Goal: Task Accomplishment & Management: Manage account settings

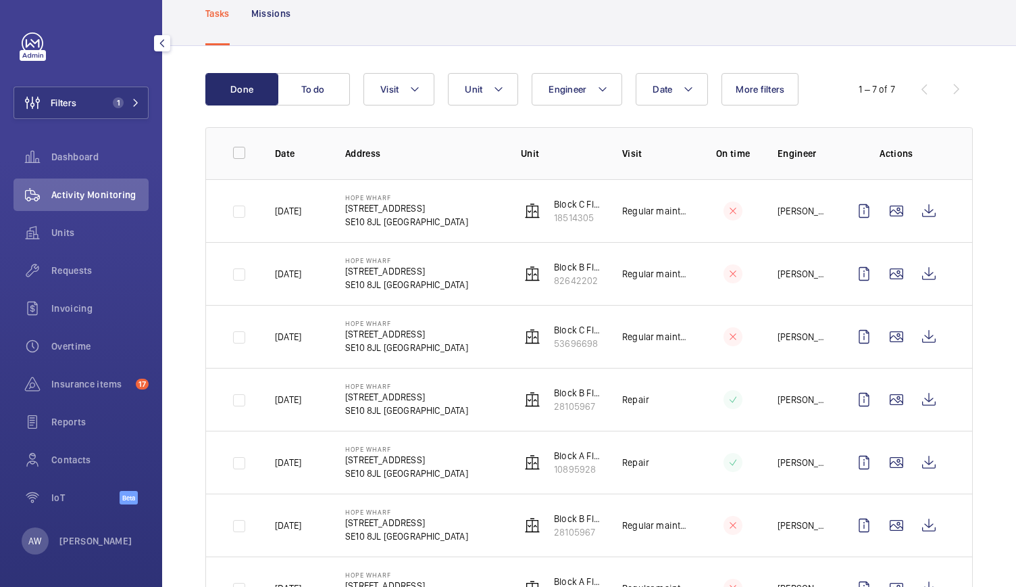
scroll to position [82, 0]
click at [92, 97] on button "Filters 1" at bounding box center [81, 103] width 135 height 32
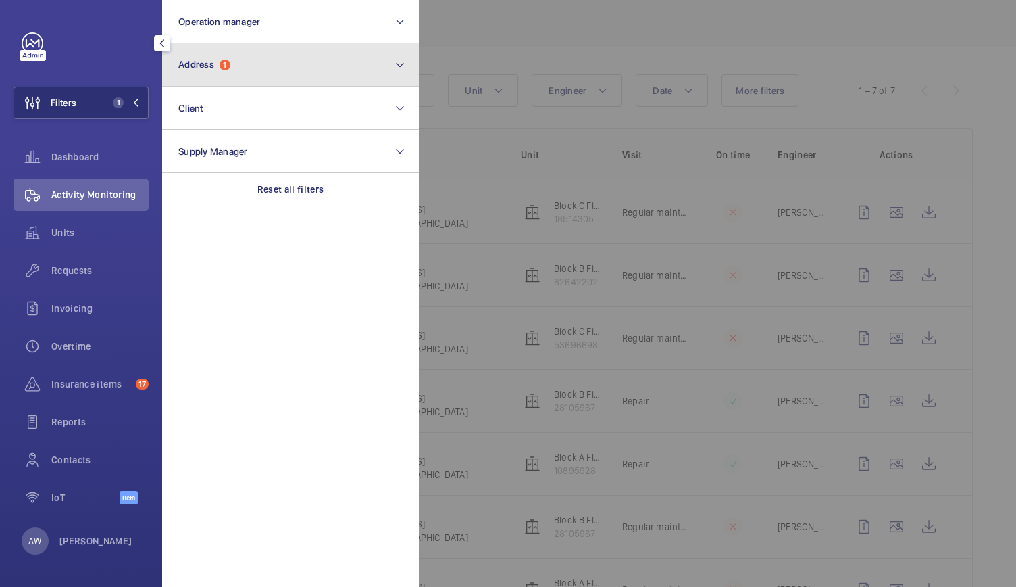
click at [247, 74] on button "Address 1" at bounding box center [290, 64] width 257 height 43
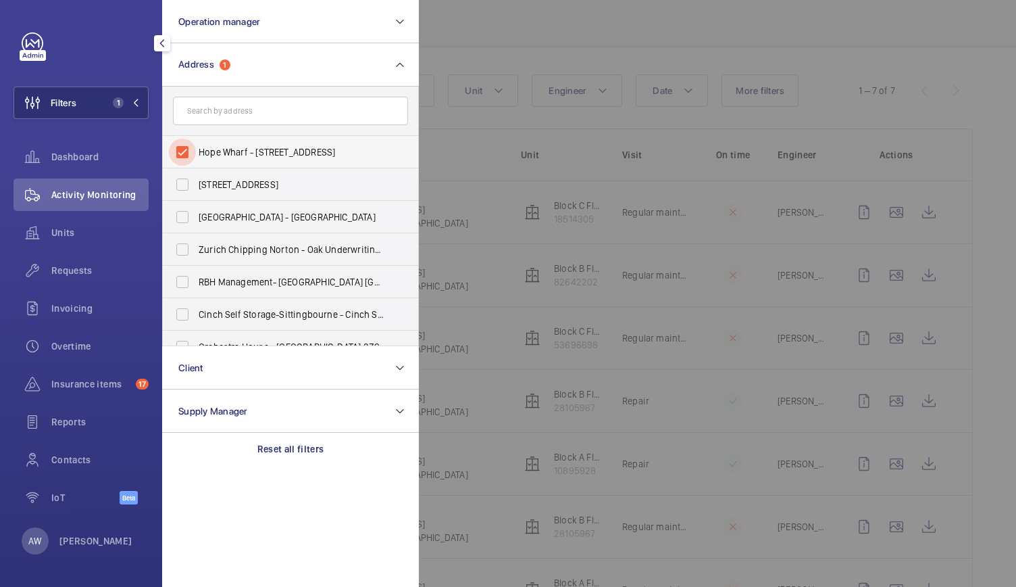
click at [187, 148] on input "Hope Wharf - 37 Greenwich High Rd, LONDON SE10 8JL" at bounding box center [182, 152] width 27 height 27
checkbox input "false"
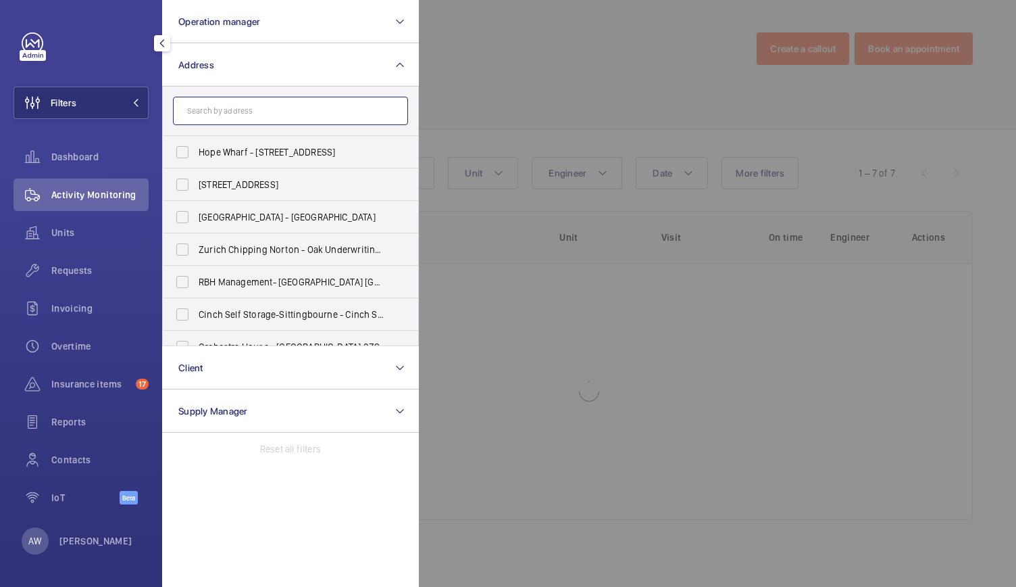
click at [225, 118] on input "text" at bounding box center [290, 111] width 235 height 28
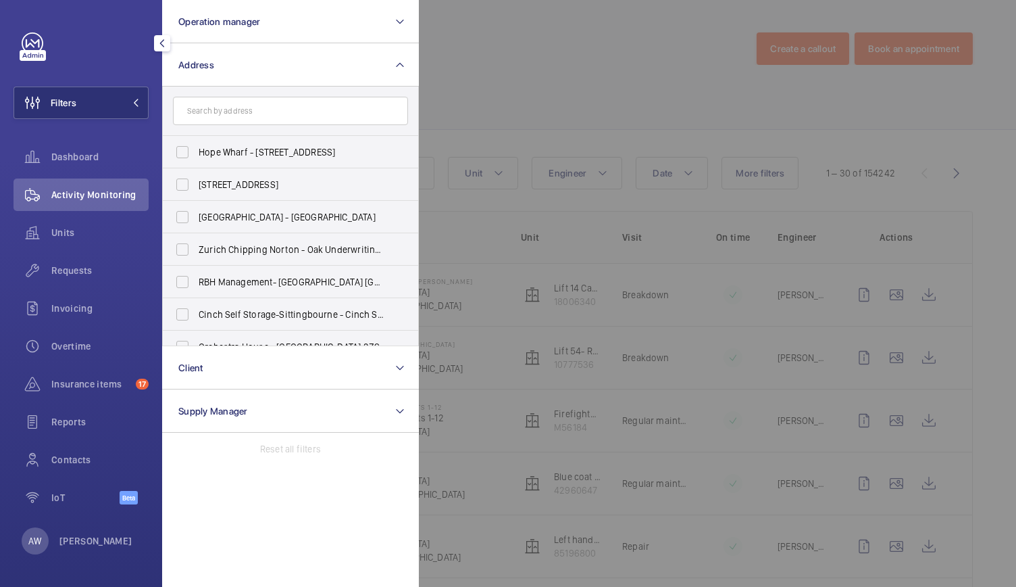
click at [562, 137] on div at bounding box center [927, 293] width 1016 height 587
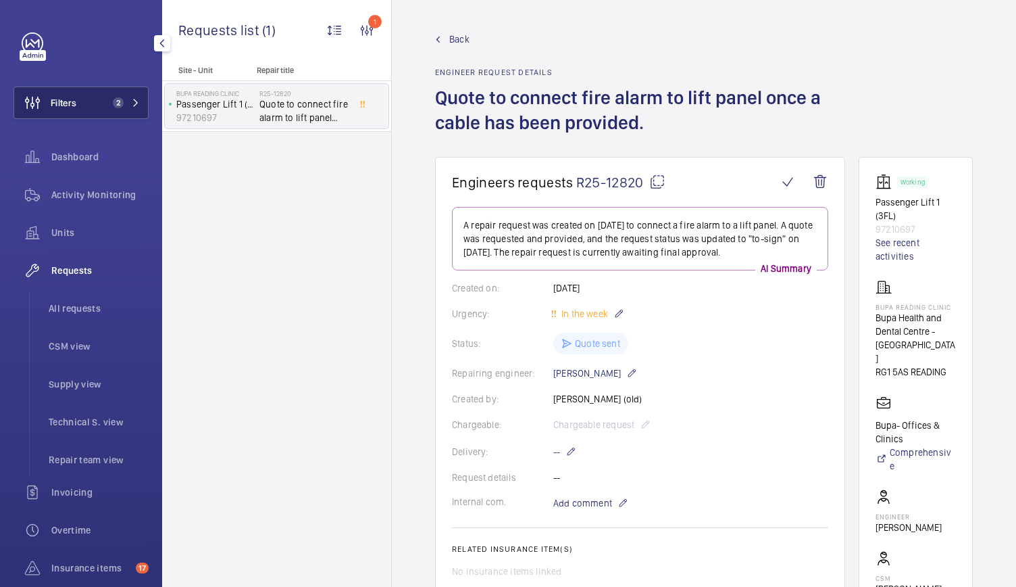
click at [107, 103] on span "2" at bounding box center [115, 102] width 16 height 11
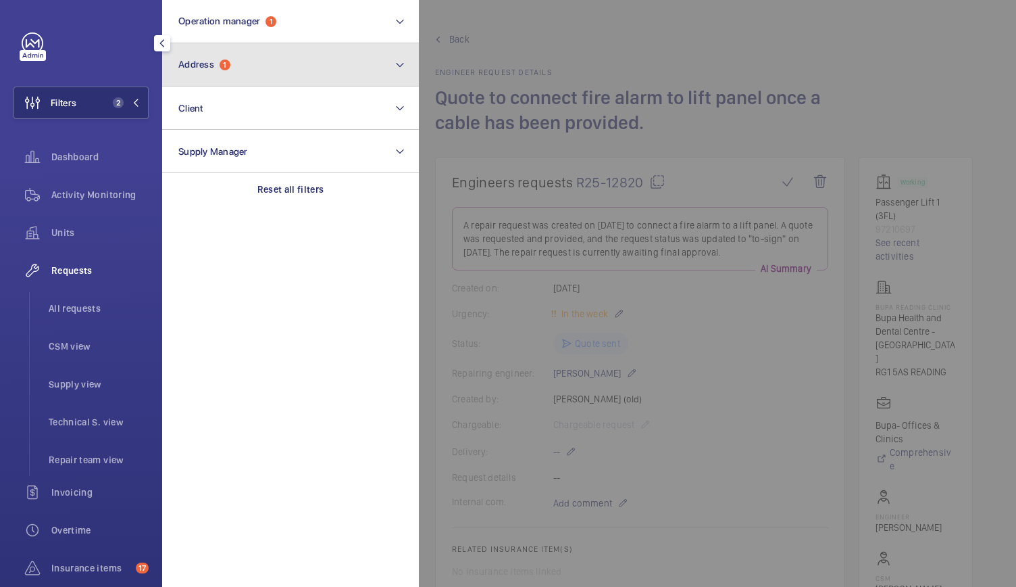
click at [234, 60] on button "Address 1" at bounding box center [290, 64] width 257 height 43
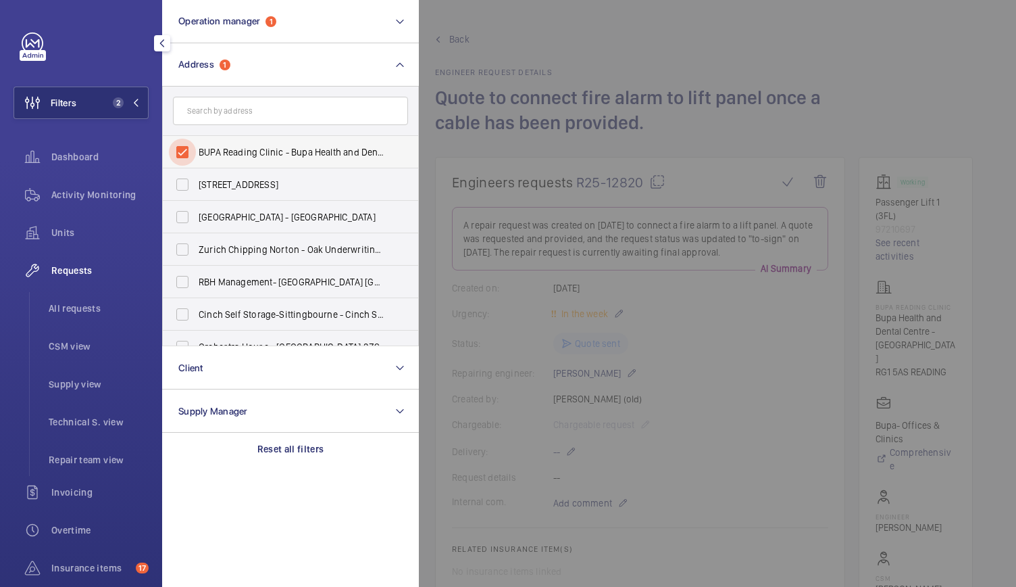
click at [188, 151] on input "BUPA Reading Clinic - Bupa Health and Dental Centre - Reading, READING RG1 5AS" at bounding box center [182, 152] width 27 height 27
checkbox input "false"
click at [129, 189] on span "Activity Monitoring" at bounding box center [99, 195] width 97 height 14
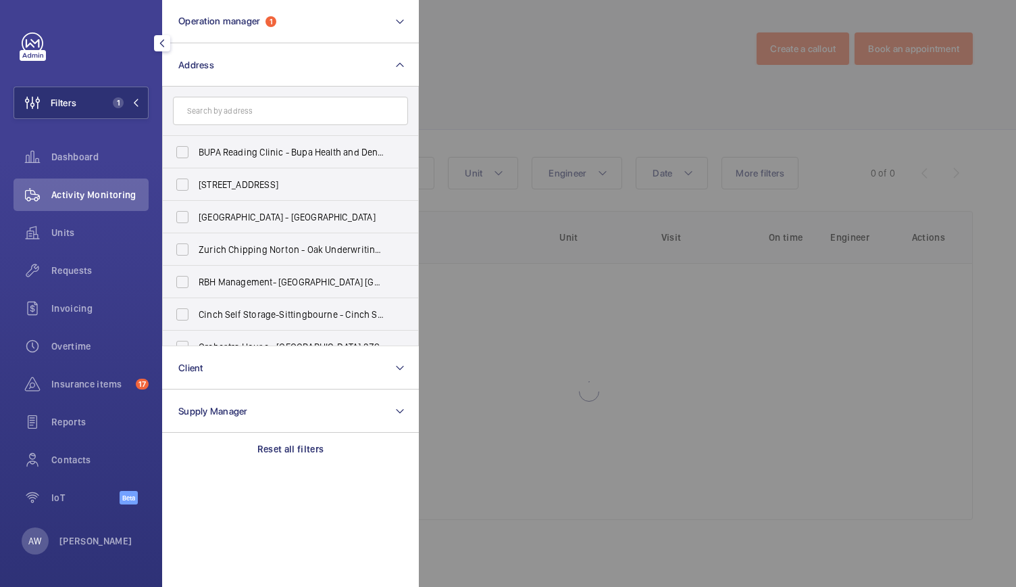
click at [508, 91] on div at bounding box center [927, 293] width 1016 height 587
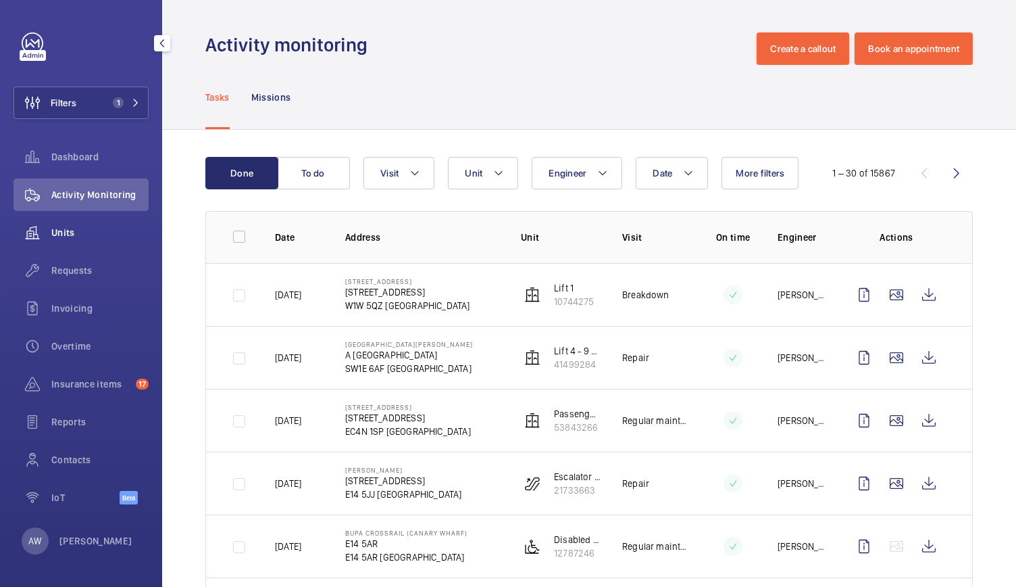
click at [65, 234] on span "Units" at bounding box center [99, 233] width 97 height 14
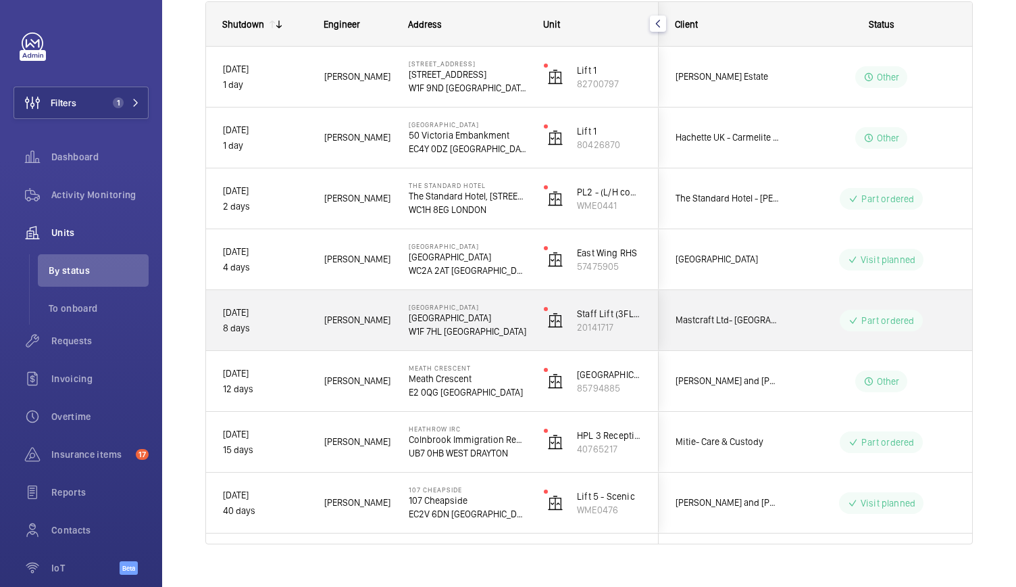
scroll to position [203, 0]
click at [533, 343] on div "Staff Lift (3FLR) 20141717" at bounding box center [593, 319] width 130 height 61
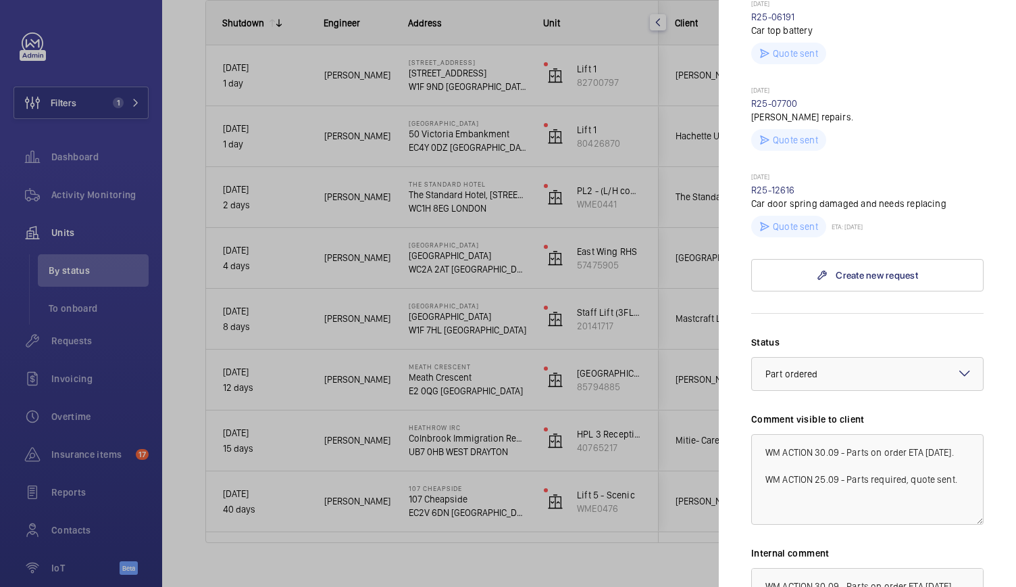
scroll to position [531, 0]
click at [825, 467] on textarea "WM ACTION 30.09 - Parts on order ETA Thursday. WM ACTION 25.09 - Parts required…" at bounding box center [868, 477] width 232 height 91
click at [816, 466] on textarea "WM ACTION 30.09 - Parts on order ETA Thursday. WM ACTION 25.09 - Parts required…" at bounding box center [868, 477] width 232 height 91
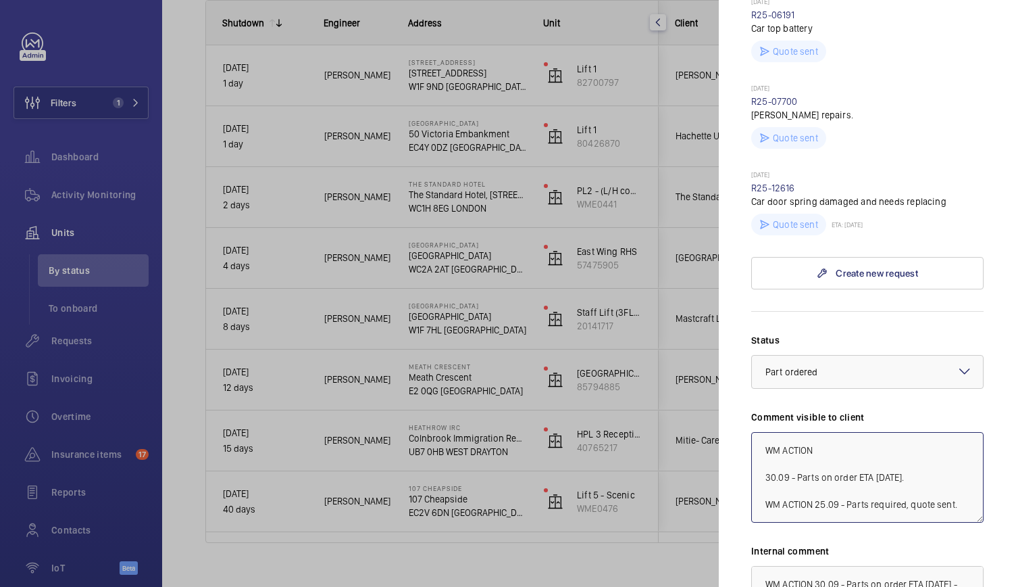
drag, startPoint x: 918, startPoint y: 492, endPoint x: 787, endPoint y: 497, distance: 130.5
click at [787, 497] on textarea "WM ACTION 30.09 - Parts on order ETA Thursday. WM ACTION 25.09 - Parts required…" at bounding box center [868, 477] width 232 height 91
click at [797, 493] on textarea "WM ACTION 30.09 - Parts on order ETA Thursday. WM ACTION 25.09 - Parts required…" at bounding box center [868, 477] width 232 height 91
drag, startPoint x: 788, startPoint y: 491, endPoint x: 918, endPoint y: 491, distance: 129.8
click at [918, 491] on textarea "WM ACTION 30.09 - Parts on order ETA Thursday. WM ACTION 25.09 - Parts required…" at bounding box center [868, 477] width 232 height 91
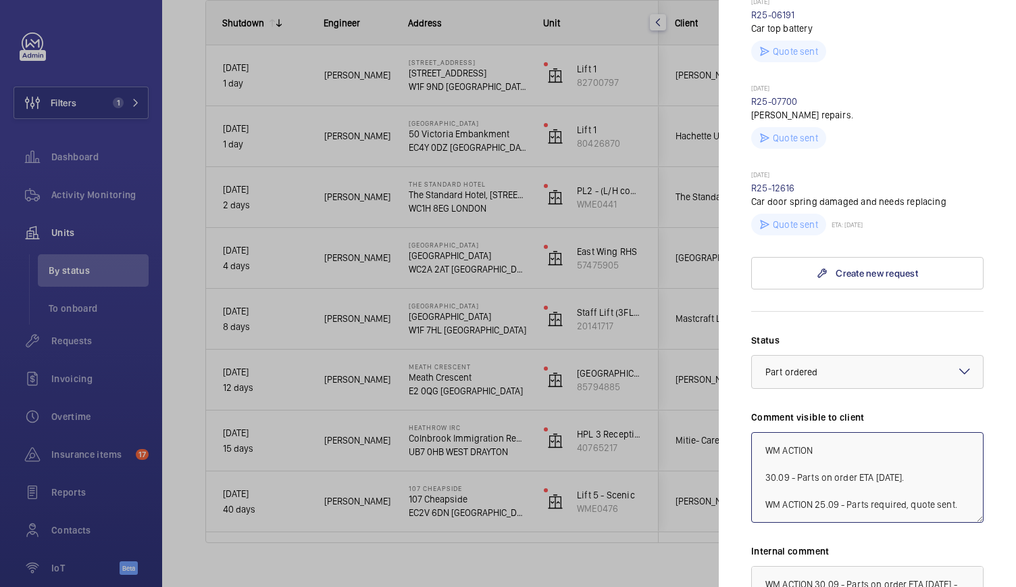
click at [839, 464] on textarea "WM ACTION 30.09 - Parts on order ETA Thursday. WM ACTION 25.09 - Parts required…" at bounding box center [868, 477] width 232 height 91
paste textarea "- Parts on order ETA Thursday."
click at [820, 464] on textarea "WM ACTION - - Parts on order ETA Thursday. 30.09 - Parts on order ETA Thursday.…" at bounding box center [868, 477] width 232 height 91
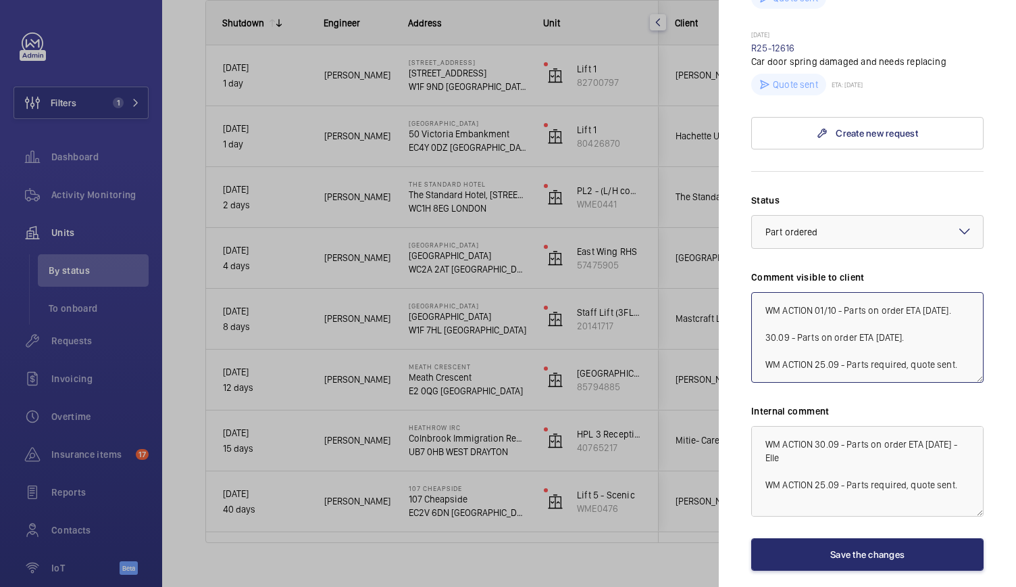
scroll to position [671, 0]
drag, startPoint x: 811, startPoint y: 349, endPoint x: 750, endPoint y: 328, distance: 64.6
click at [750, 328] on mat-sidenav "Stopped unit The Courthouse Hotel Soho Courthouse Hotel W1F 7HL LONDON Mastcraf…" at bounding box center [867, 293] width 297 height 587
type textarea "WM ACTION 01/10 - Parts on order ETA [DATE]. 30.09 - Parts on order ETA [DATE].…"
click at [764, 459] on textarea "WM ACTION 30.09 - Parts on order ETA Wednesday - Elle WM ACTION 25.09 - Parts r…" at bounding box center [868, 470] width 232 height 91
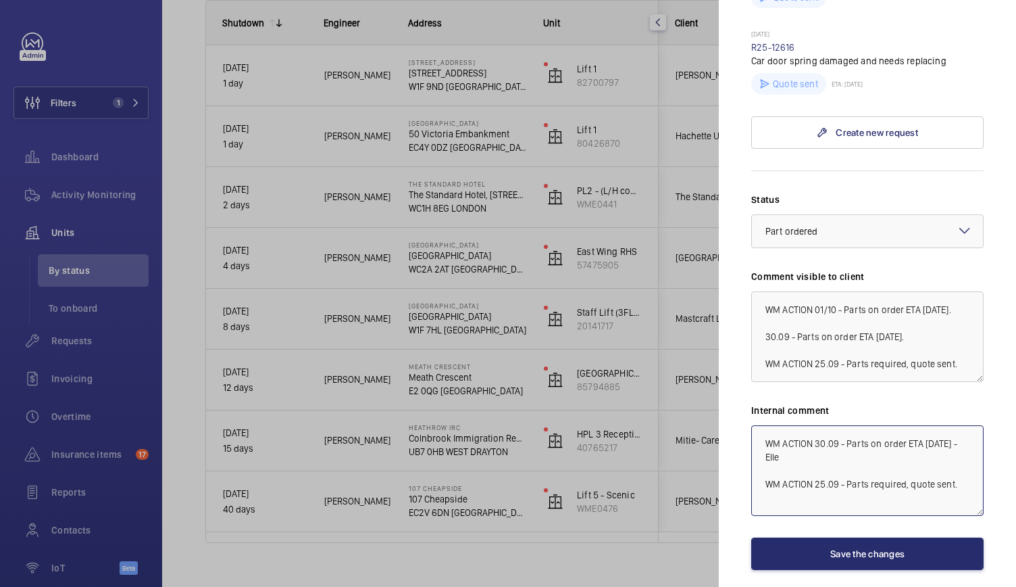
click at [776, 459] on textarea "WM ACTION 30.09 - Parts on order ETA Wednesday - Elle WM ACTION 25.09 - Parts r…" at bounding box center [868, 470] width 232 height 91
paste textarea "WM ACTION 01/10 - Parts on order ETA Thursday."
type textarea "WM ACTION 01/10 - Parts on order ETA [DATE]. WM ACTION 30.09 - Parts on order E…"
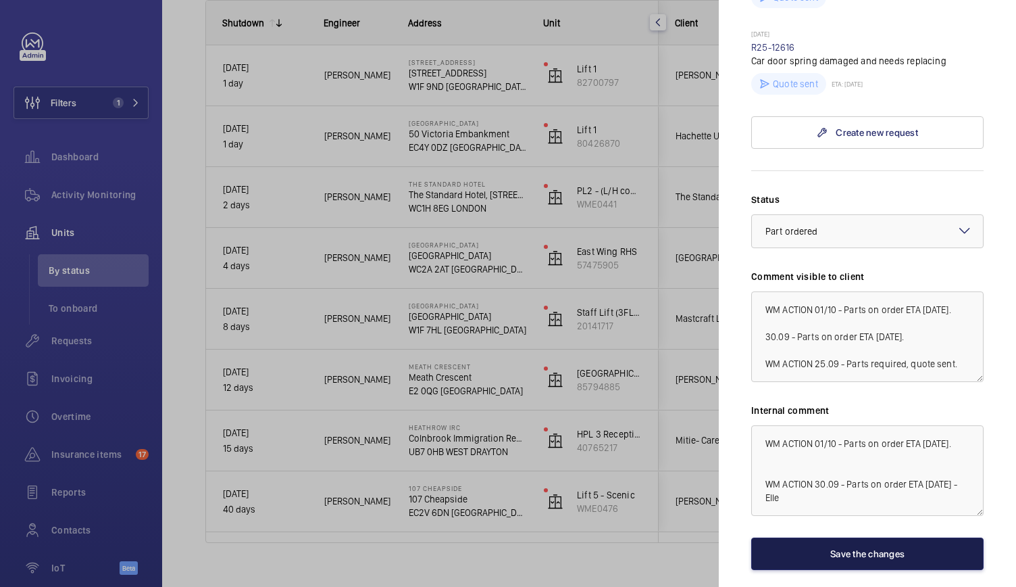
click at [819, 568] on button "Save the changes" at bounding box center [868, 553] width 232 height 32
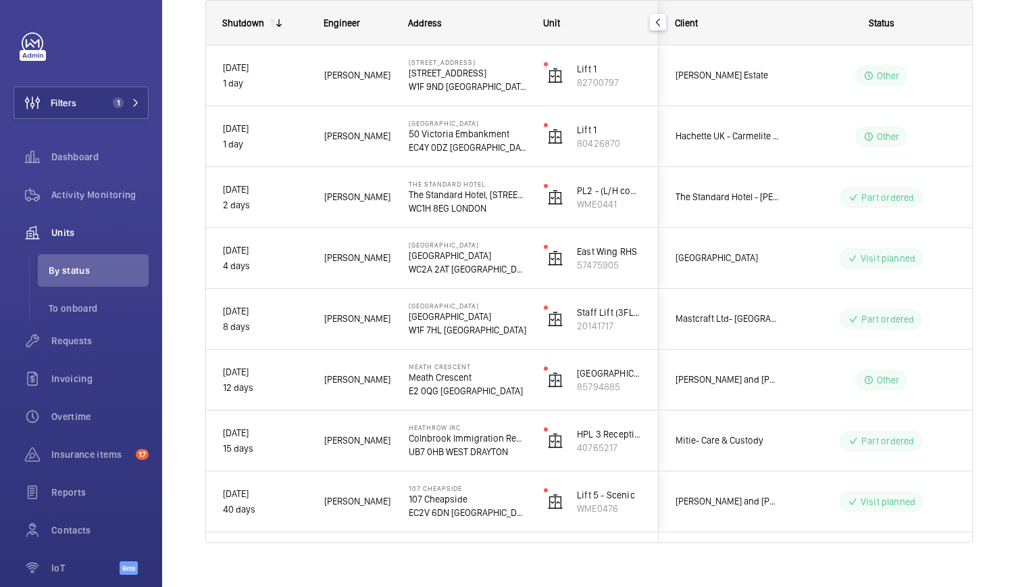
scroll to position [0, 0]
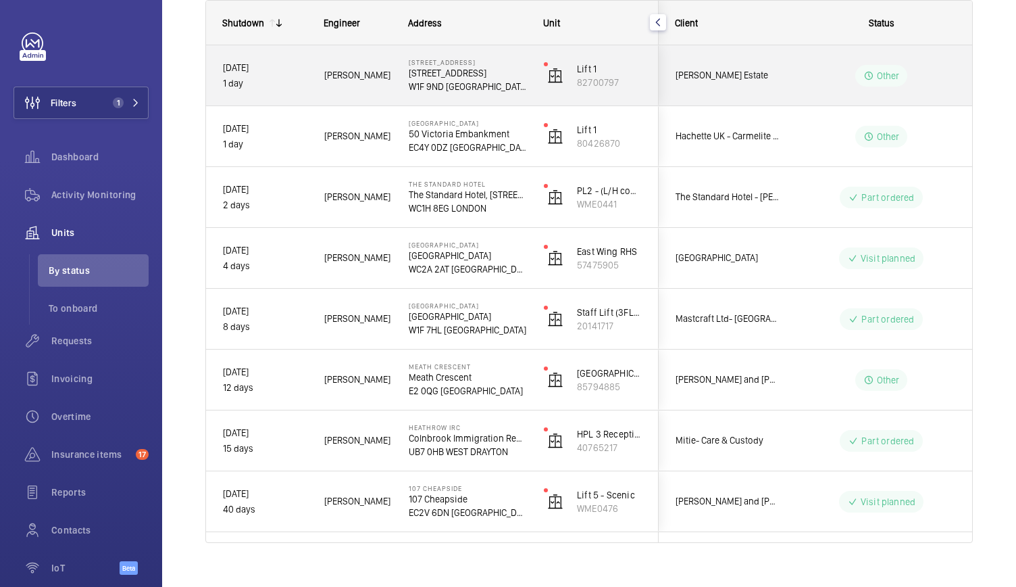
click at [518, 94] on div "14-16 Great Pulteney Street 14-16 Great Pulteney St W1F 9ND LONDON" at bounding box center [460, 75] width 134 height 61
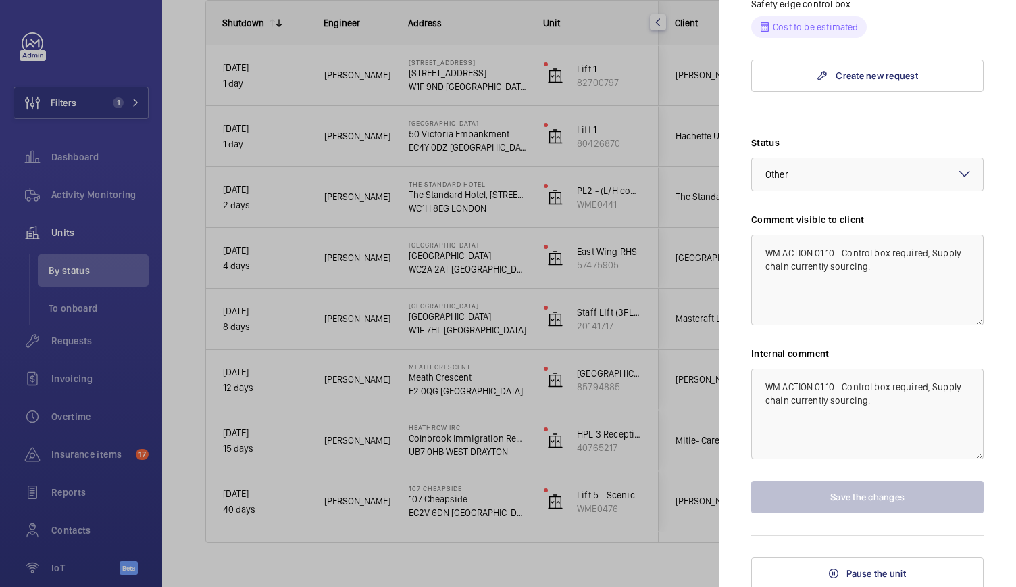
scroll to position [556, 0]
click at [556, 199] on div at bounding box center [508, 293] width 1016 height 587
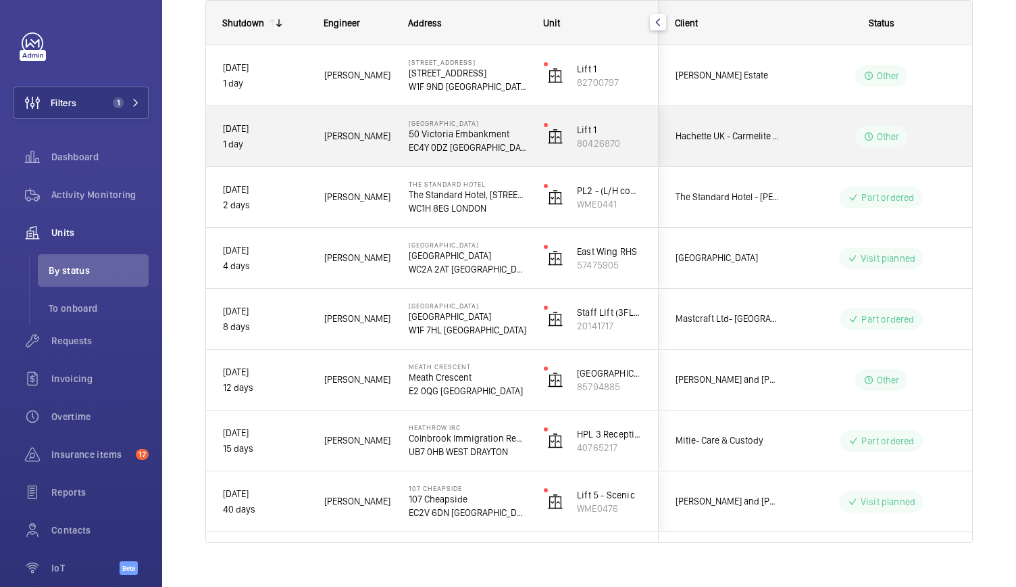
click at [537, 155] on div "Lift 1 80426870" at bounding box center [593, 136] width 130 height 61
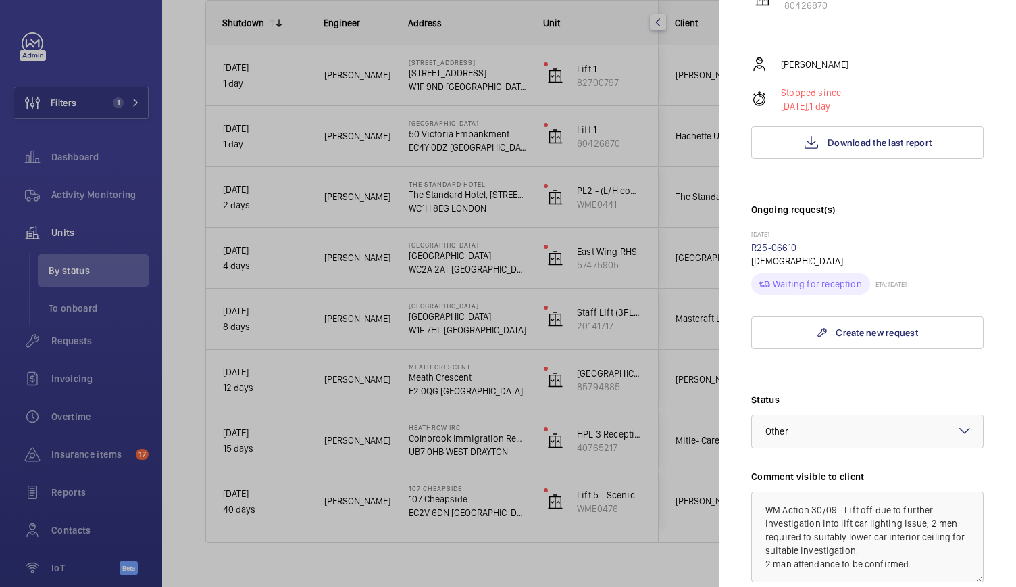
scroll to position [324, 0]
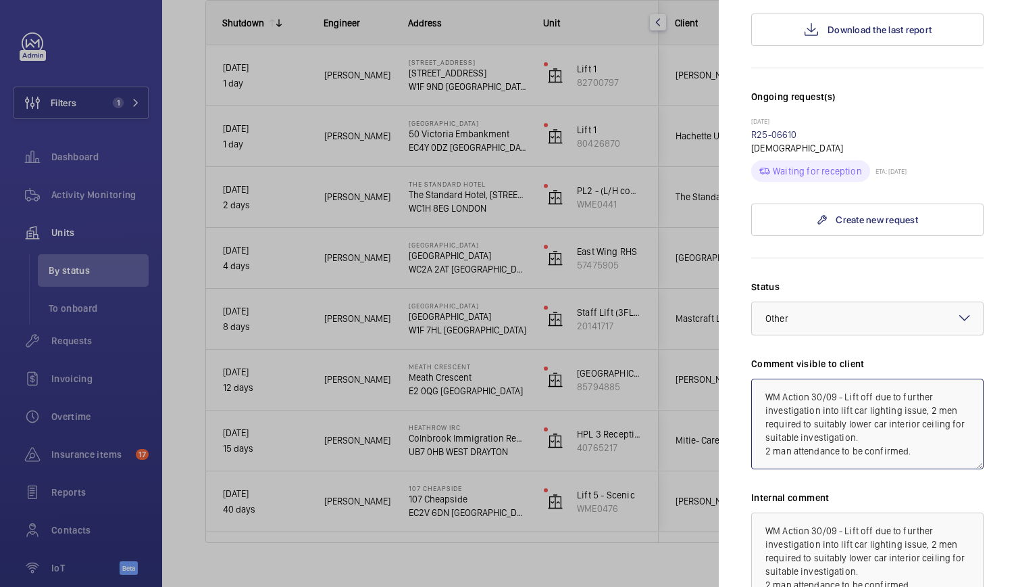
click at [818, 378] on textarea "WM Action 30/09 - Lift off due to further investigation into lift car lighting …" at bounding box center [868, 423] width 232 height 91
click at [912, 426] on textarea "WM Action 01/10 - Lift off due to further investigation into lift car lighting …" at bounding box center [868, 423] width 232 height 91
type textarea "WM Action 01/10 - Lift off due to further investigation into lift car lighting …"
click at [815, 512] on textarea "WM Action 30/09 - Lift off due to further investigation into lift car lighting …" at bounding box center [868, 557] width 232 height 91
click at [918, 552] on textarea "WM Action 01/10 - Lift off due to further investigation into lift car lighting …" at bounding box center [868, 557] width 232 height 91
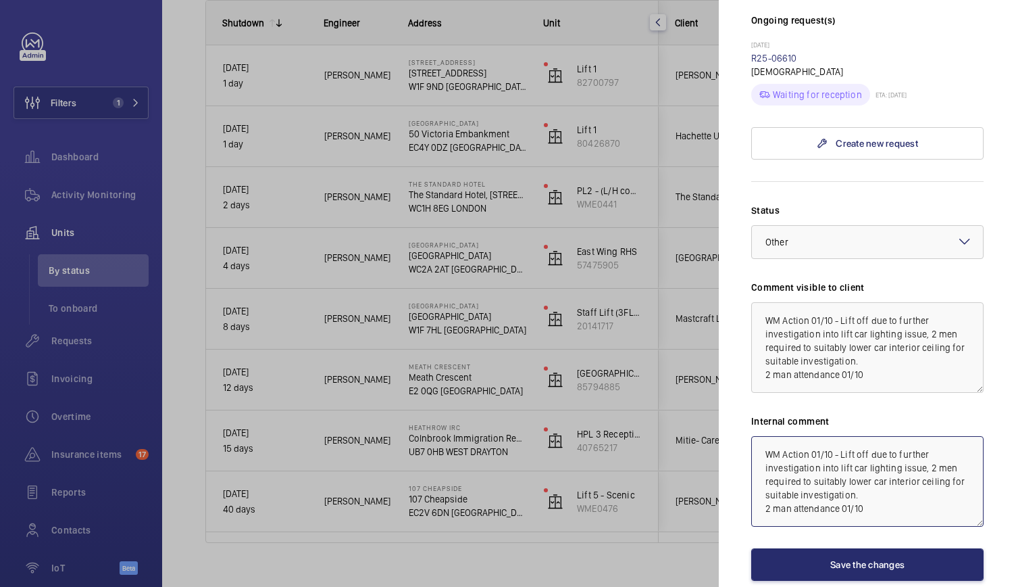
scroll to position [401, 0]
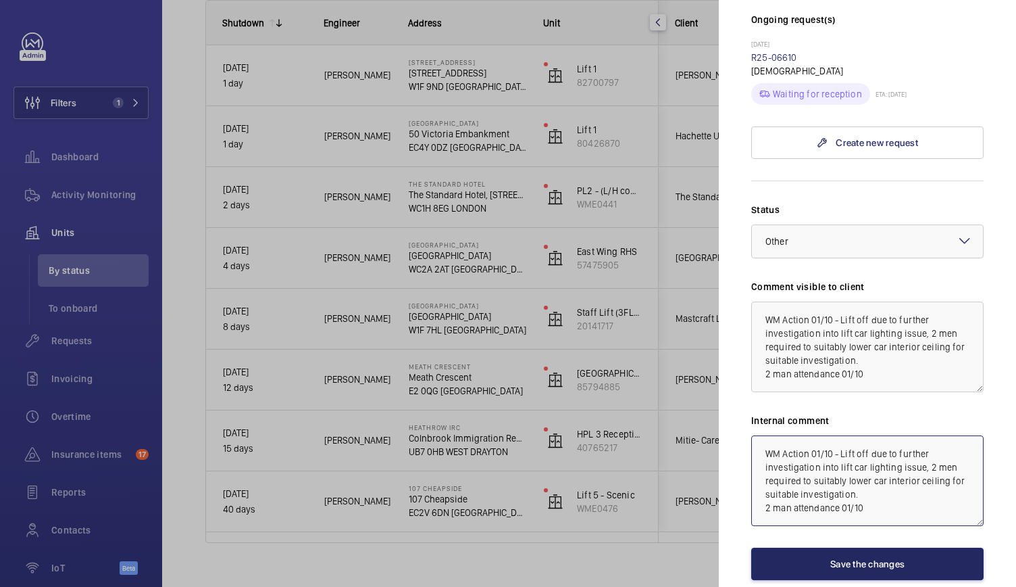
type textarea "WM Action 01/10 - Lift off due to further investigation into lift car lighting …"
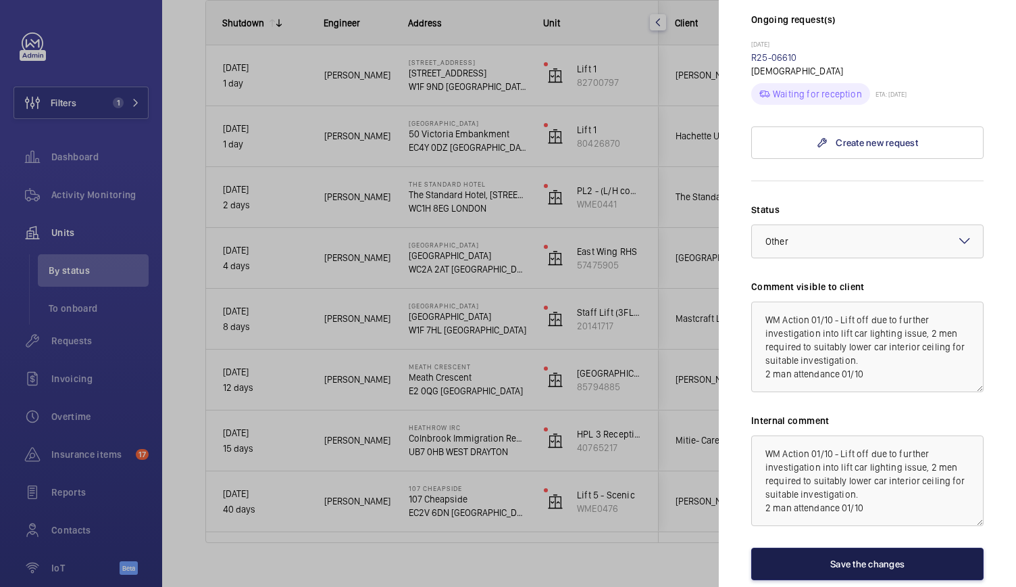
click at [833, 547] on button "Save the changes" at bounding box center [868, 563] width 232 height 32
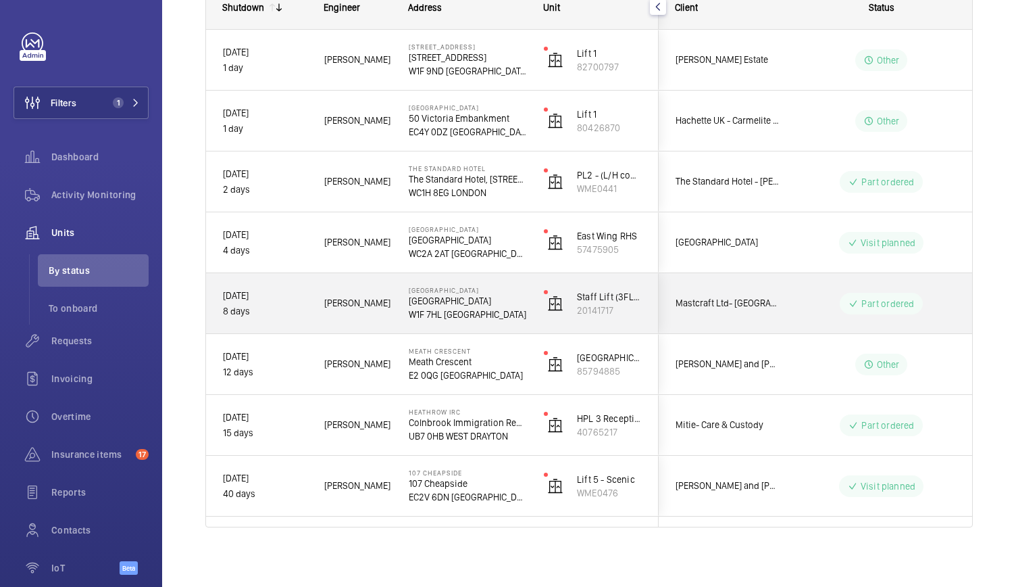
scroll to position [224, 0]
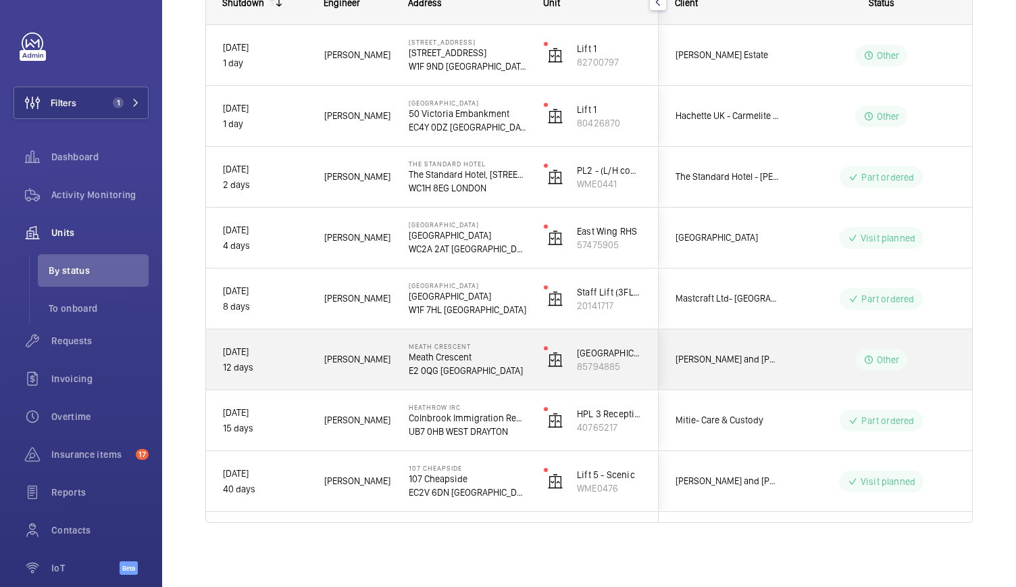
click at [515, 379] on div "Meath Crescent Meath Crescent E2 0QG LONDON" at bounding box center [460, 359] width 134 height 61
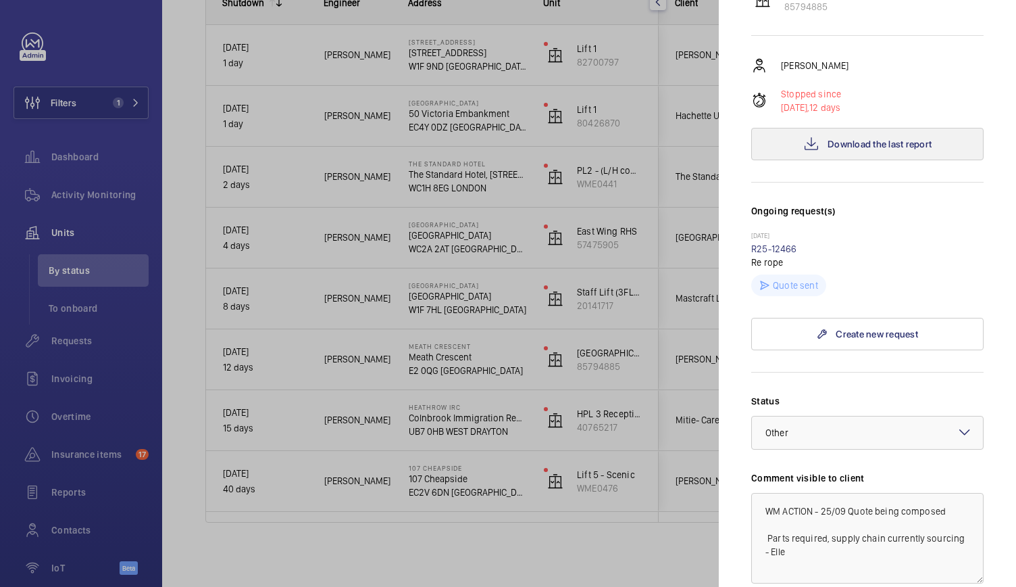
scroll to position [253, 0]
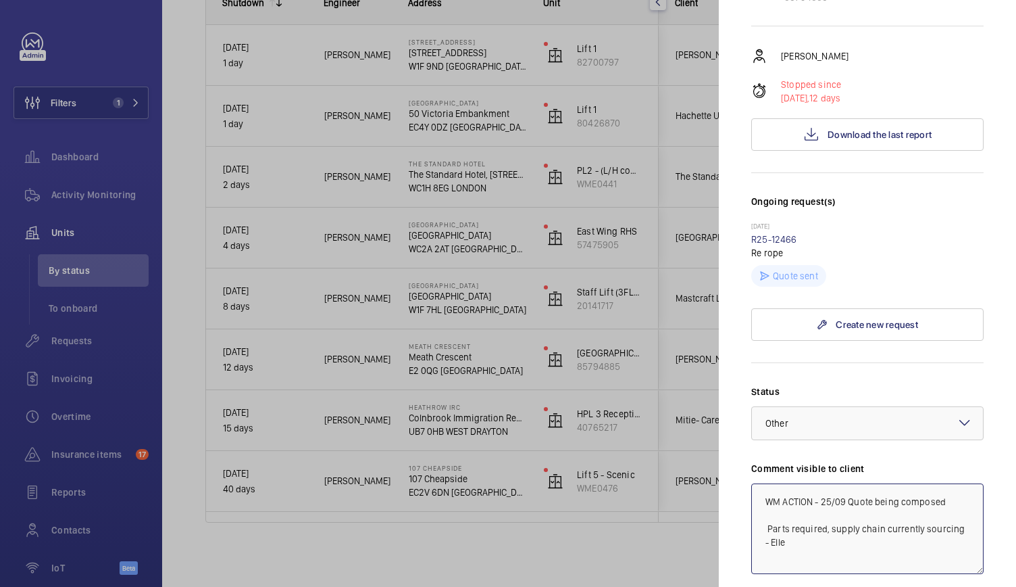
click at [819, 483] on textarea "WM ACTION - 25/09 Quote being composed Parts required, supply chain currently s…" at bounding box center [868, 528] width 232 height 91
click at [831, 483] on textarea "WM ACTION - 25/09 Quote being composed Parts required, supply chain currently s…" at bounding box center [868, 528] width 232 height 91
drag, startPoint x: 766, startPoint y: 481, endPoint x: 942, endPoint y: 535, distance: 183.8
click at [942, 535] on div "Status Select a status × Other × Comment visible to client WM ACTION - 01/10m 2…" at bounding box center [868, 573] width 232 height 377
click at [864, 483] on textarea "WM ACTION - 01/10m" at bounding box center [868, 528] width 232 height 91
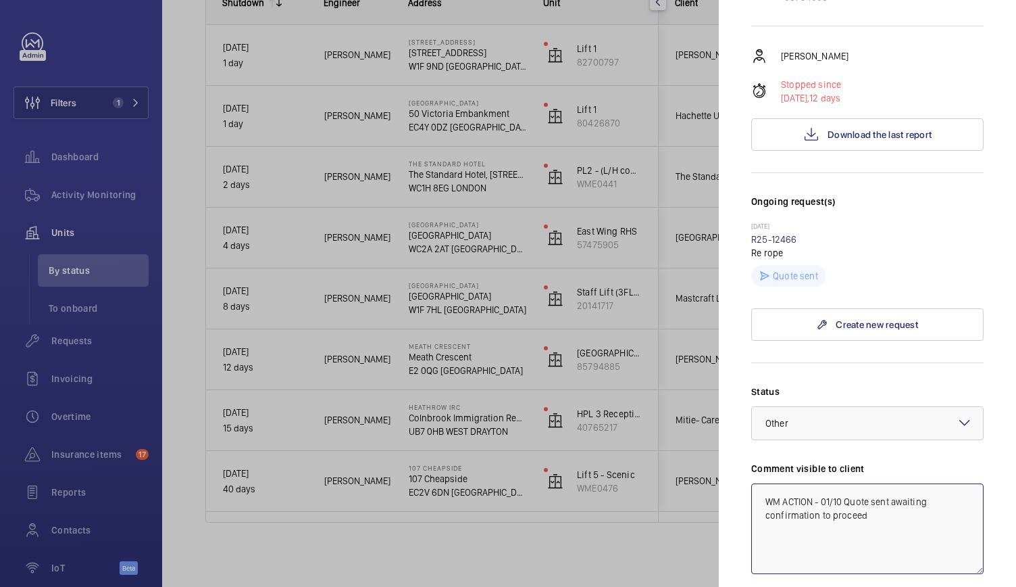
click at [885, 491] on textarea "WM ACTION - 01/10 Quote sent awaiting confirmation to proceed" at bounding box center [868, 528] width 232 height 91
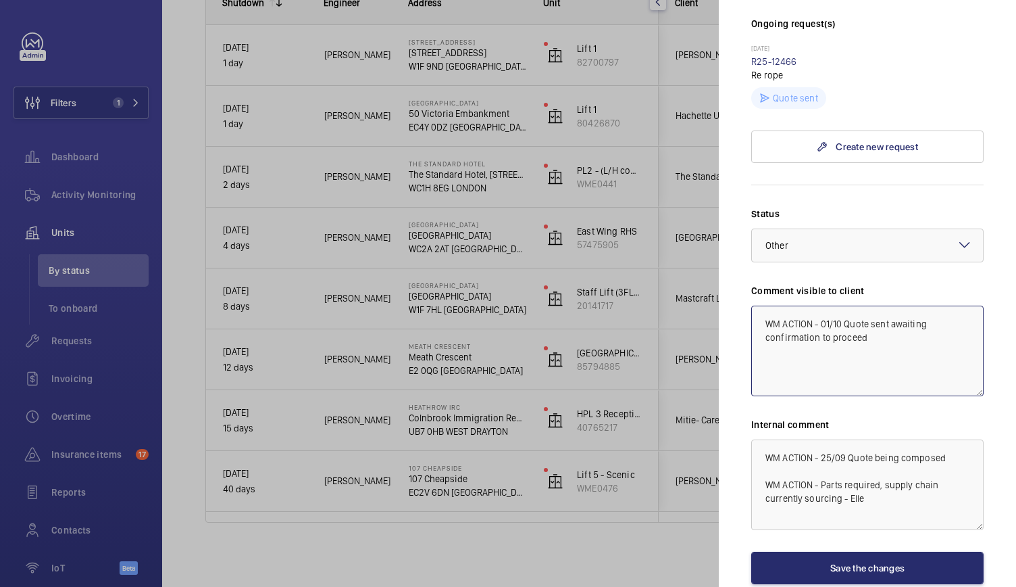
type textarea "WM ACTION - 01/10 Quote sent awaiting confirmation to proceed"
click at [819, 439] on textarea "WM ACTION - 25/09 Quote being composed WM ACTION - Parts required, supply chain…" at bounding box center [868, 484] width 232 height 91
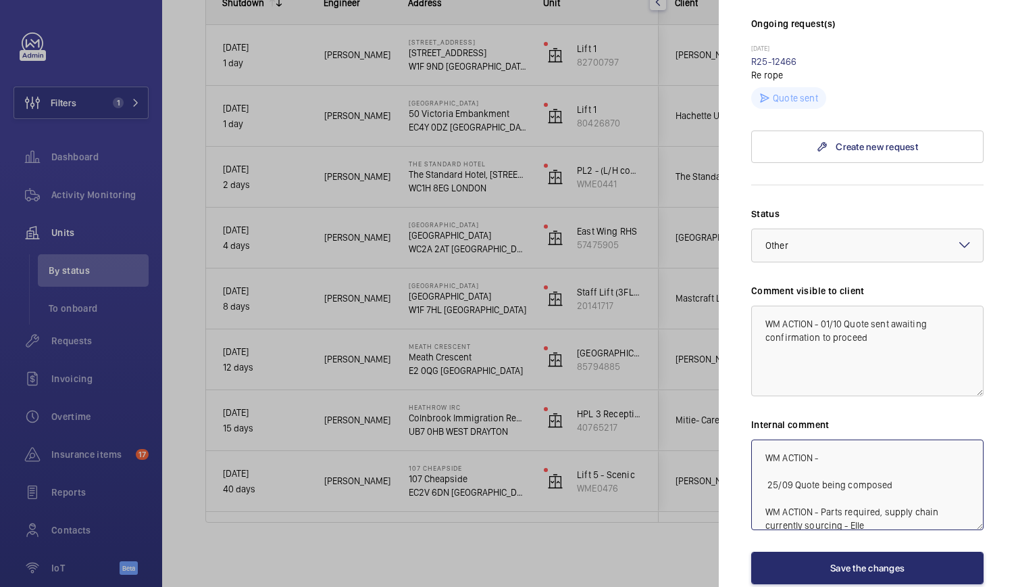
click at [829, 439] on textarea "WM ACTION - 25/09 Quote being composed WM ACTION - Parts required, supply chain…" at bounding box center [868, 484] width 232 height 91
drag, startPoint x: 820, startPoint y: 277, endPoint x: 875, endPoint y: 295, distance: 56.9
click at [875, 305] on textarea "WM ACTION - 01/10 Quote sent awaiting confirmation to proceed" at bounding box center [868, 350] width 232 height 91
click at [841, 439] on textarea "WM ACTION - 25/09 Quote being composed WM ACTION - Parts required, supply chain…" at bounding box center [868, 484] width 232 height 91
paste textarea "01/10 Quote sent awaiting confirmation to proceed"
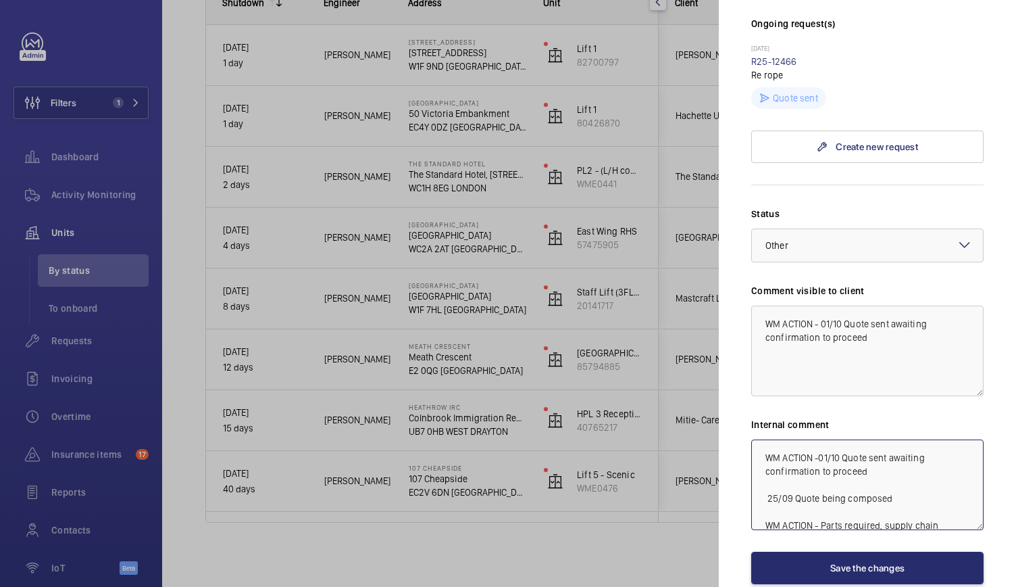
click at [820, 439] on textarea "WM ACTION -01/10 Quote sent awaiting confirmation to proceed 25/09 Quote being …" at bounding box center [868, 484] width 232 height 91
type textarea "WM ACTION - 01/10 Quote sent awaiting confirmation to proceed 25/09 Quote being…"
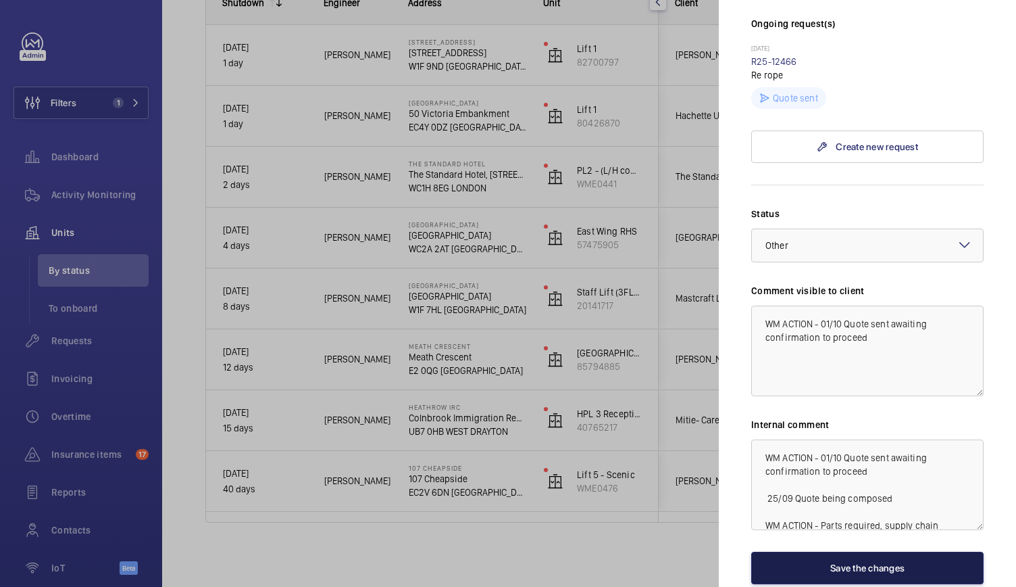
click at [860, 551] on button "Save the changes" at bounding box center [868, 567] width 232 height 32
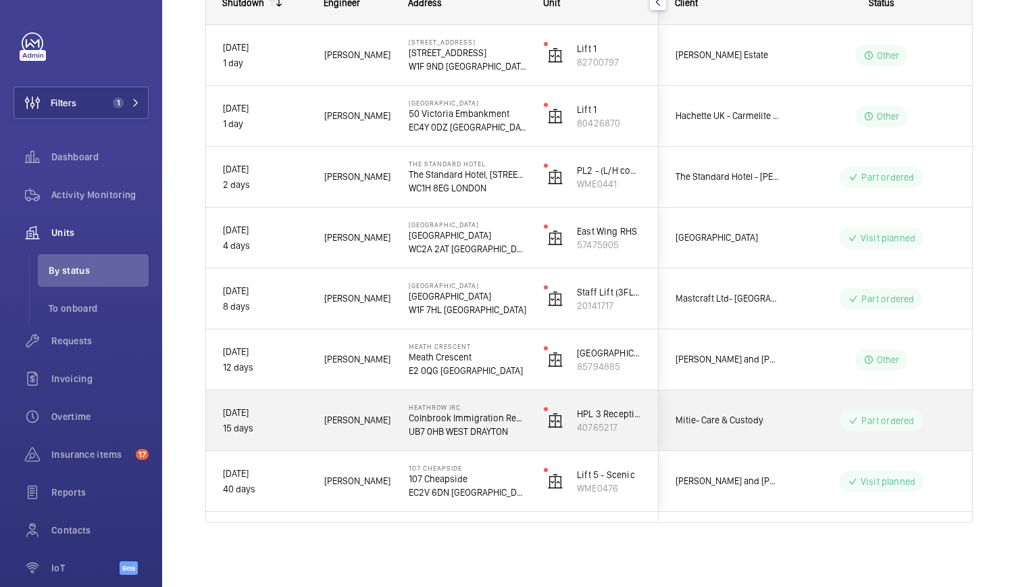
click at [520, 437] on div "Heathrow IRC Colnbrook Immigration Removal Centre UB7 0HB WEST DRAYTON" at bounding box center [460, 420] width 134 height 61
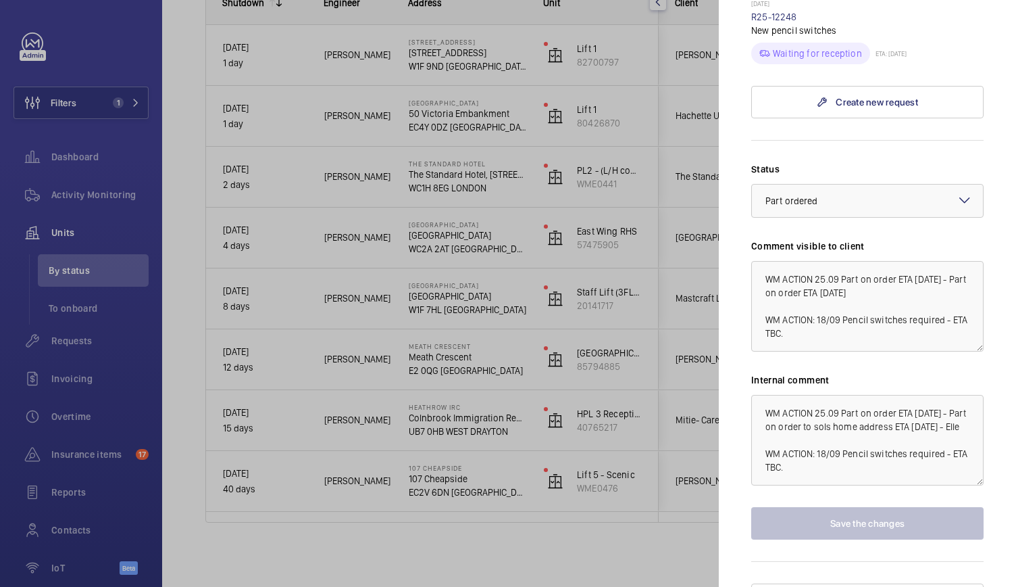
scroll to position [729, 0]
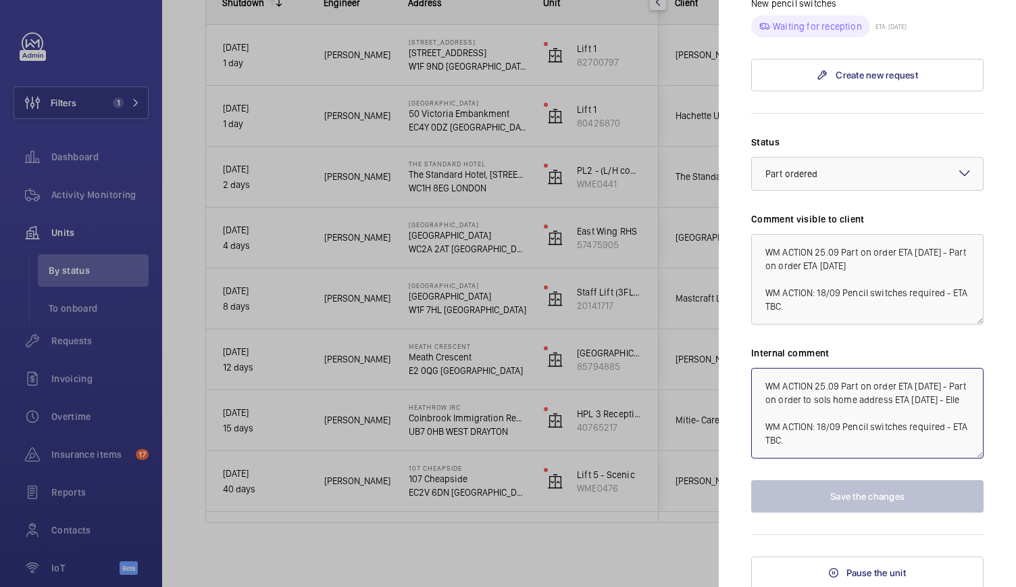
click at [816, 382] on textarea "WM ACTION 25.09 Part on order ETA Thursday 22/09 - Part on order to sols home a…" at bounding box center [868, 413] width 232 height 91
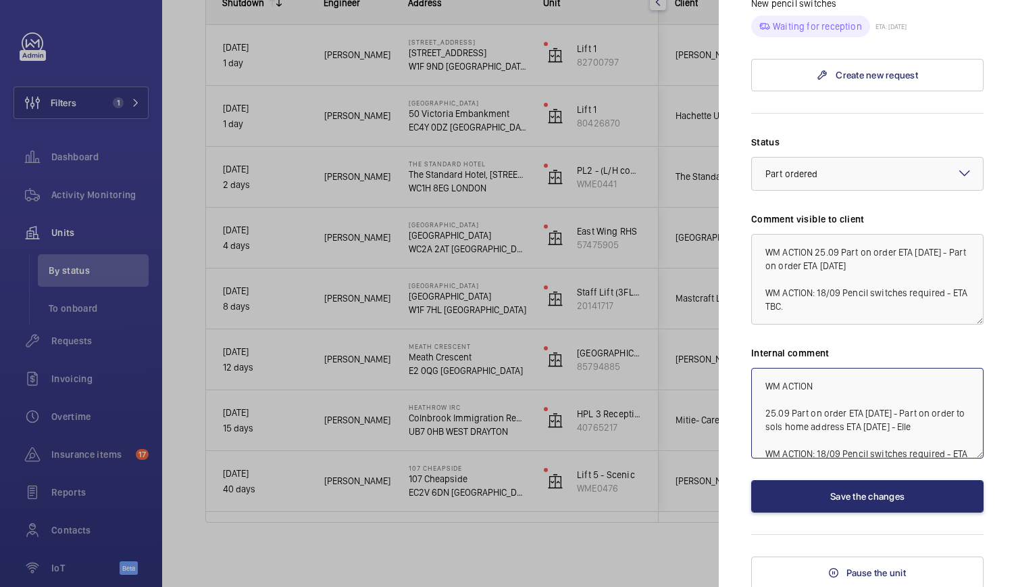
click at [826, 380] on textarea "WM ACTION 25.09 Part on order ETA Thursday 22/09 - Part on order to sols home a…" at bounding box center [868, 413] width 232 height 91
drag, startPoint x: 904, startPoint y: 408, endPoint x: 793, endPoint y: 410, distance: 110.9
click at [793, 410] on textarea "WM ACTION 01/10 - 25.09 Part on order ETA Thursday 22/09 - Part on order to sol…" at bounding box center [868, 413] width 232 height 91
click at [791, 412] on textarea "WM ACTION 01/10 - 25.09 Part on order ETA Thursday 22/09 - Part on order to sol…" at bounding box center [868, 413] width 232 height 91
drag, startPoint x: 791, startPoint y: 412, endPoint x: 904, endPoint y: 411, distance: 112.9
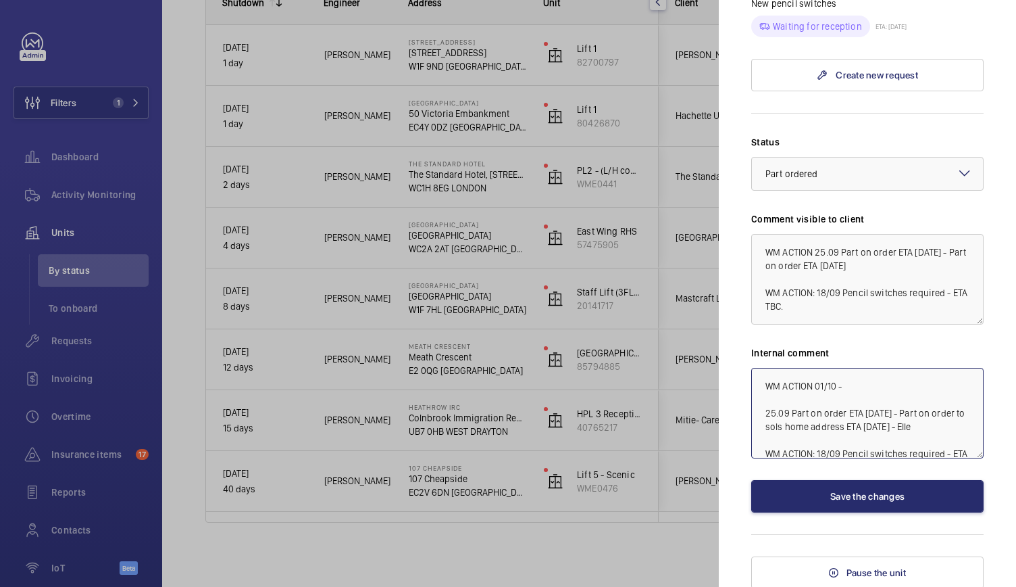
click at [904, 411] on textarea "WM ACTION 01/10 - 25.09 Part on order ETA Thursday 22/09 - Part on order to sol…" at bounding box center [868, 413] width 232 height 91
click at [861, 385] on textarea "WM ACTION 01/10 - 25.09 Part on order ETA Thursday 22/09 - Part on order to sol…" at bounding box center [868, 413] width 232 height 91
click at [862, 385] on textarea "WM ACTION 01/10 - 25.09 Part on order ETA Thursday 22/09 - Part on order to sol…" at bounding box center [868, 413] width 232 height 91
paste textarea "Part on order ETA Thursday"
drag, startPoint x: 814, startPoint y: 380, endPoint x: 975, endPoint y: 380, distance: 161.5
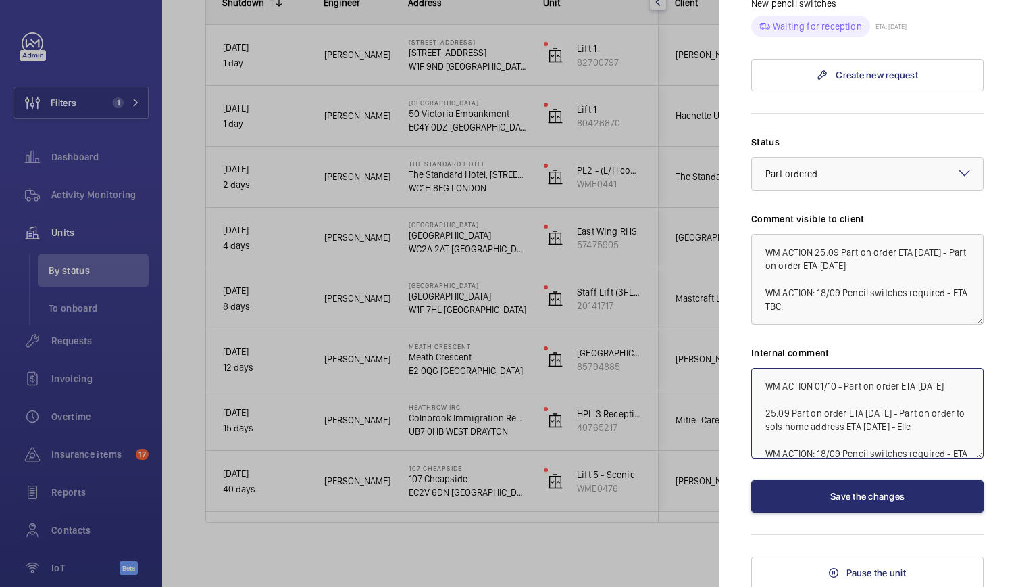
click at [975, 380] on mat-sidenav "Stopped unit Heathrow IRC Colnbrook Immigration Removal Centre UB7 0HB WEST DRA…" at bounding box center [867, 293] width 297 height 587
type textarea "WM ACTION 01/10 - Part on order ETA [DATE] 25.09 Part on order ETA [DATE] - Par…"
click at [815, 250] on textarea "WM ACTION 25.09 Part on order ETA Thursday 22/09 - Part on order ETA Thursday W…" at bounding box center [868, 279] width 232 height 91
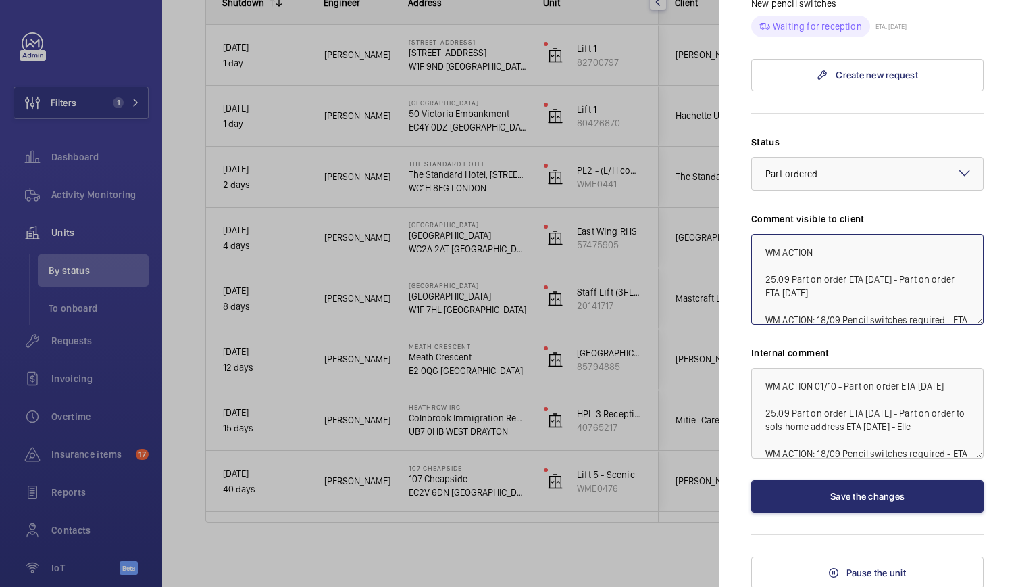
click at [819, 250] on textarea "WM ACTION 25.09 Part on order ETA Thursday 22/09 - Part on order ETA Thursday W…" at bounding box center [868, 279] width 232 height 91
paste textarea "01/10 - Part on order ETA Thursday"
type textarea "WM ACTION 01/10 - Part on order ETA [DATE] 25.09 Part on order ETA [DATE] - Par…"
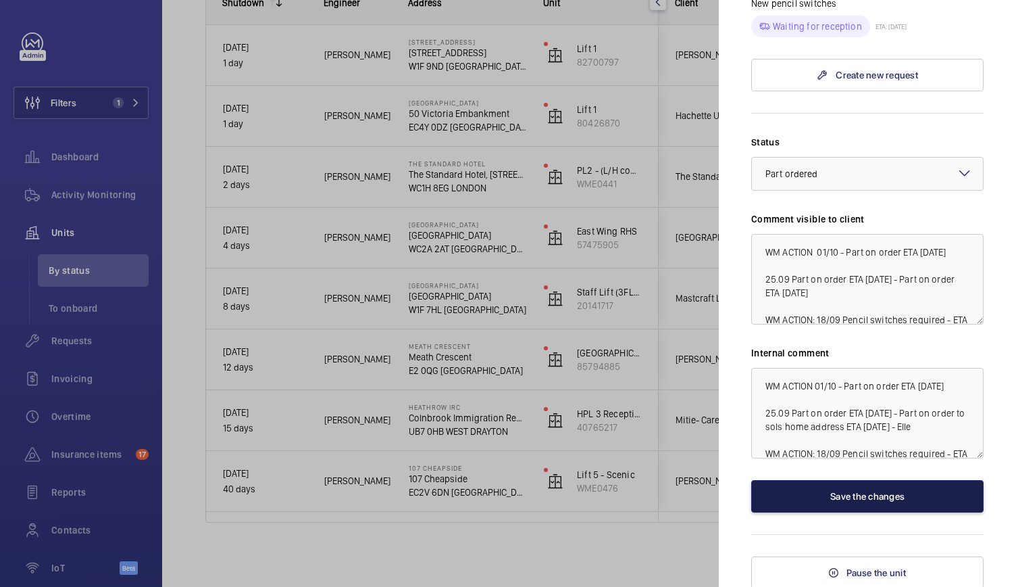
click at [849, 493] on button "Save the changes" at bounding box center [868, 496] width 232 height 32
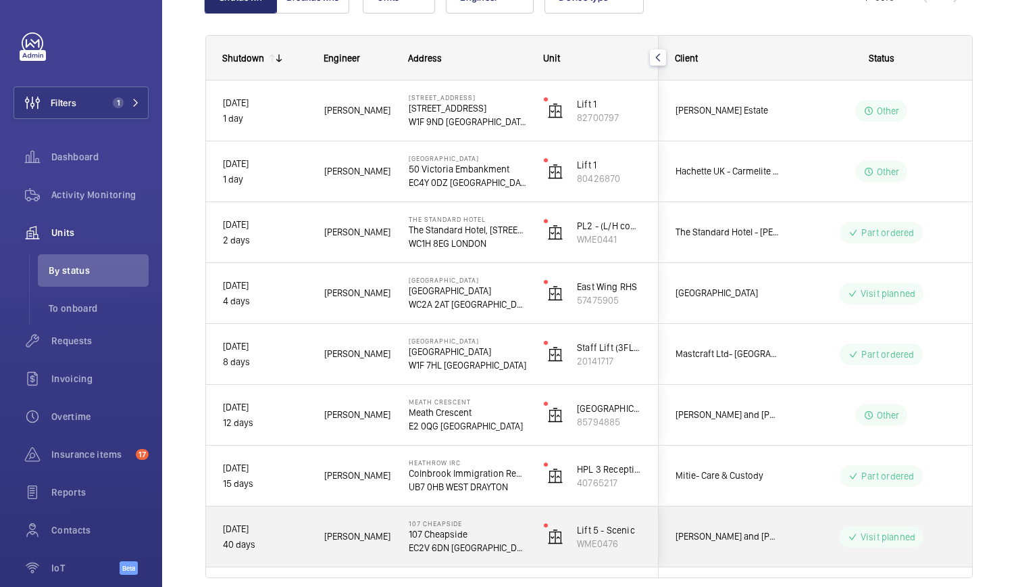
scroll to position [166, 0]
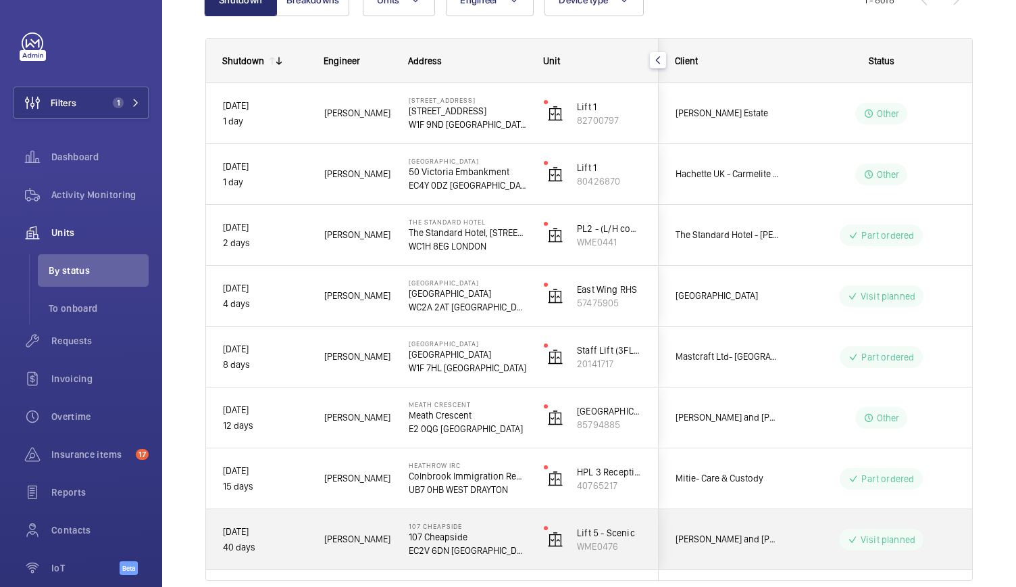
click at [501, 564] on div "107 Cheapside 107 Cheapside EC2V 6DN LONDON" at bounding box center [460, 539] width 134 height 61
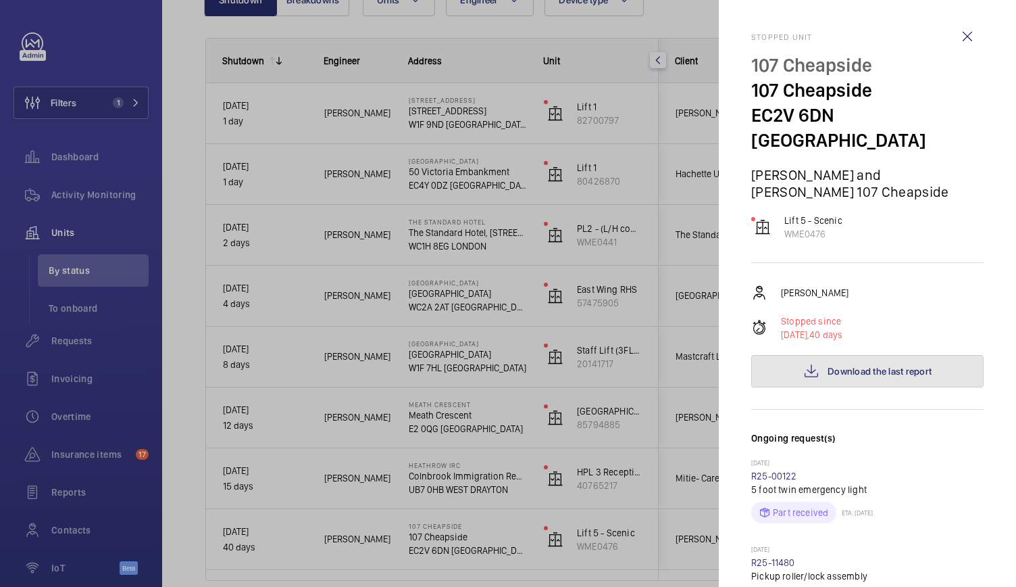
click at [835, 355] on button "Download the last report" at bounding box center [868, 371] width 232 height 32
click at [446, 383] on div at bounding box center [508, 293] width 1016 height 587
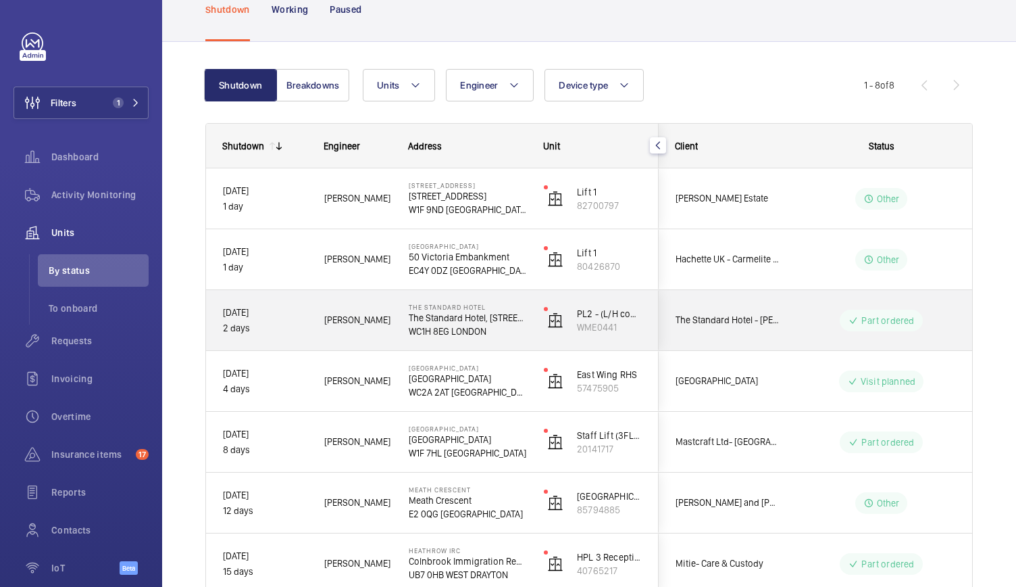
scroll to position [80, 0]
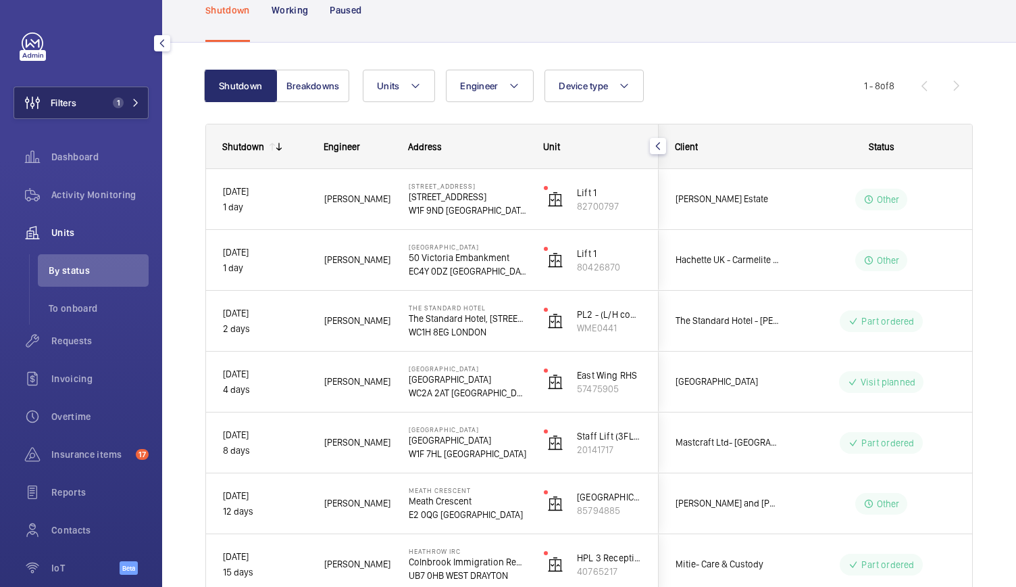
click at [138, 103] on button "Filters 1" at bounding box center [81, 103] width 135 height 32
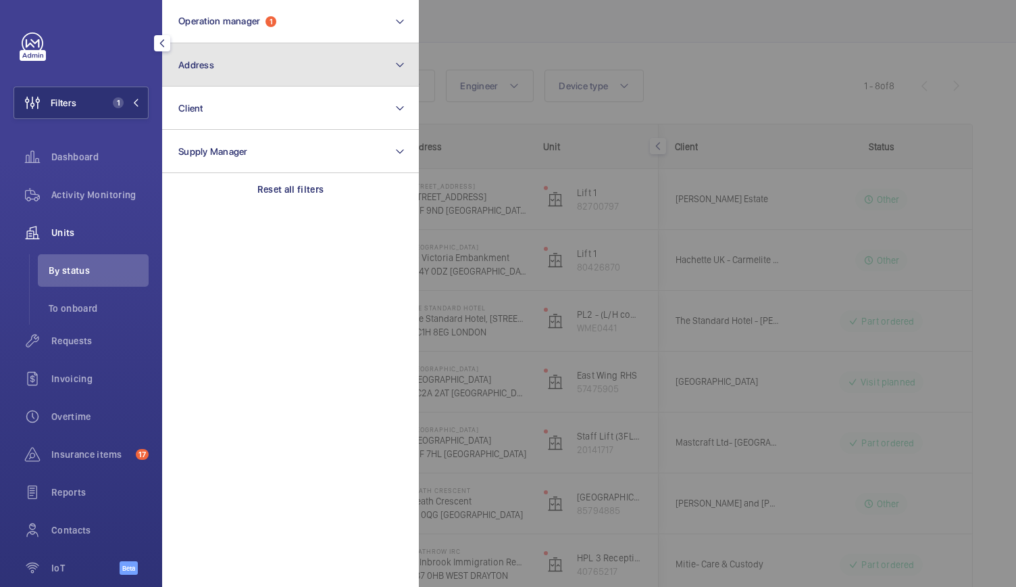
click at [220, 72] on button "Address" at bounding box center [290, 64] width 257 height 43
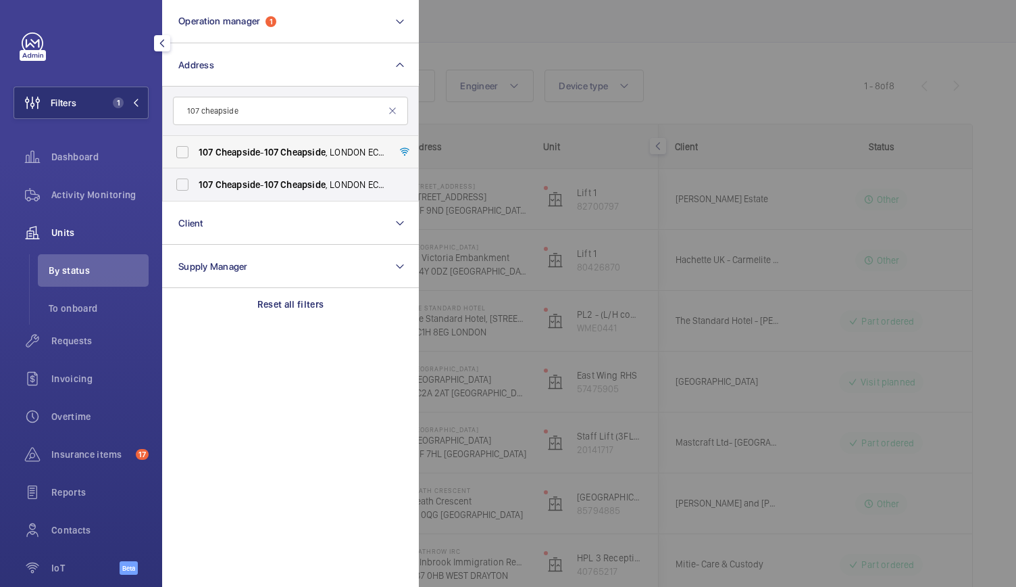
type input "107 cheapside"
click at [246, 147] on span "Cheapside" at bounding box center [238, 152] width 45 height 11
click at [196, 147] on input "107 Cheapside - 107 Cheapside , LONDON EC2V 6DN" at bounding box center [182, 152] width 27 height 27
checkbox input "true"
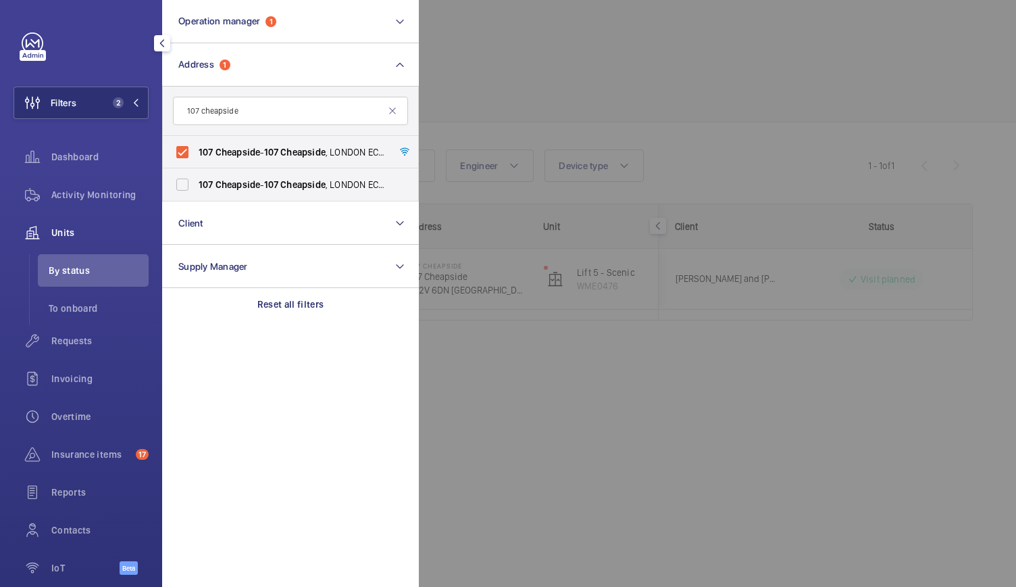
click at [628, 78] on div at bounding box center [927, 293] width 1016 height 587
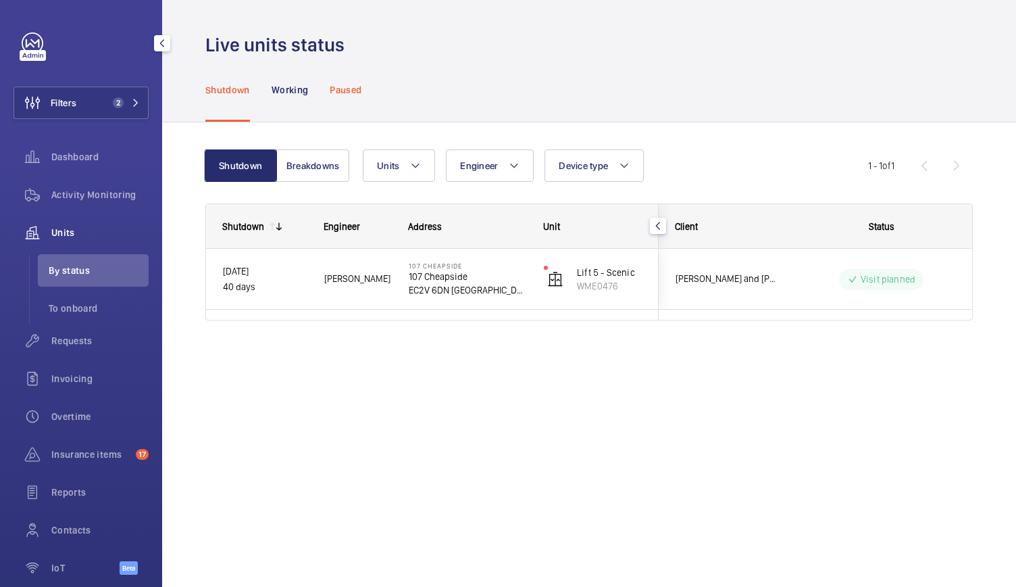
click at [362, 91] on p "Paused" at bounding box center [346, 90] width 32 height 14
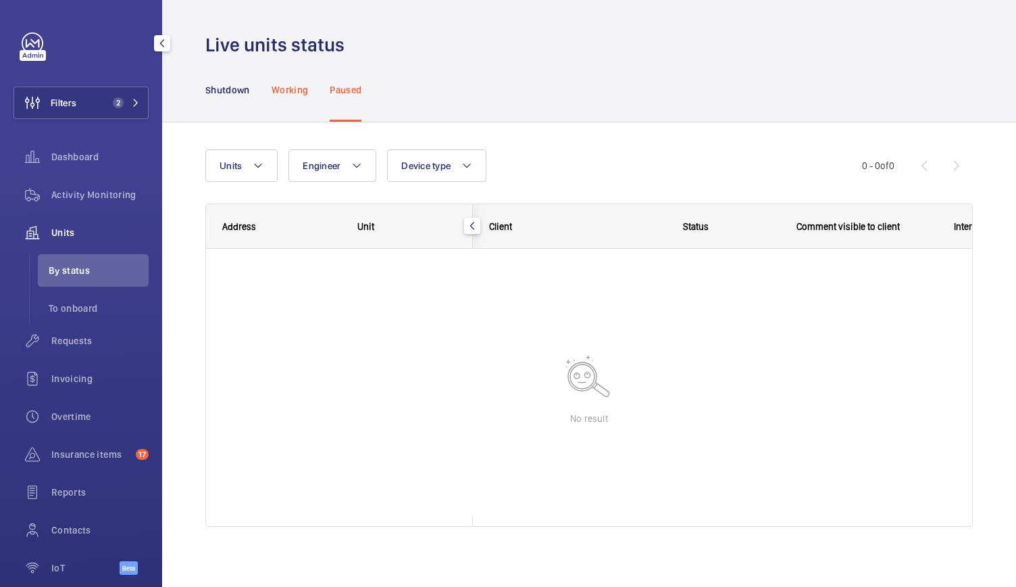
click at [302, 91] on p "Working" at bounding box center [290, 90] width 36 height 14
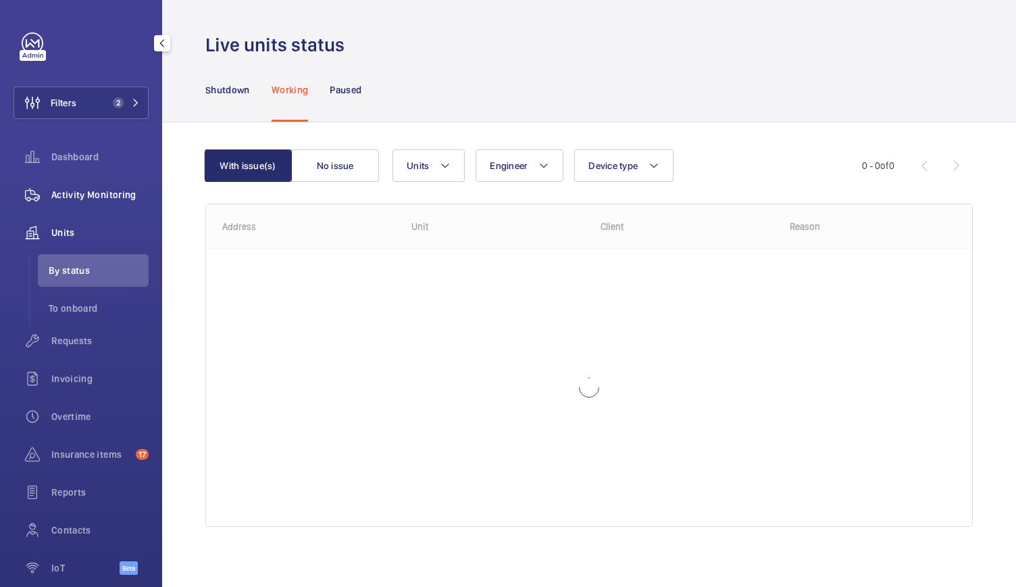
click at [105, 201] on span "Activity Monitoring" at bounding box center [99, 195] width 97 height 14
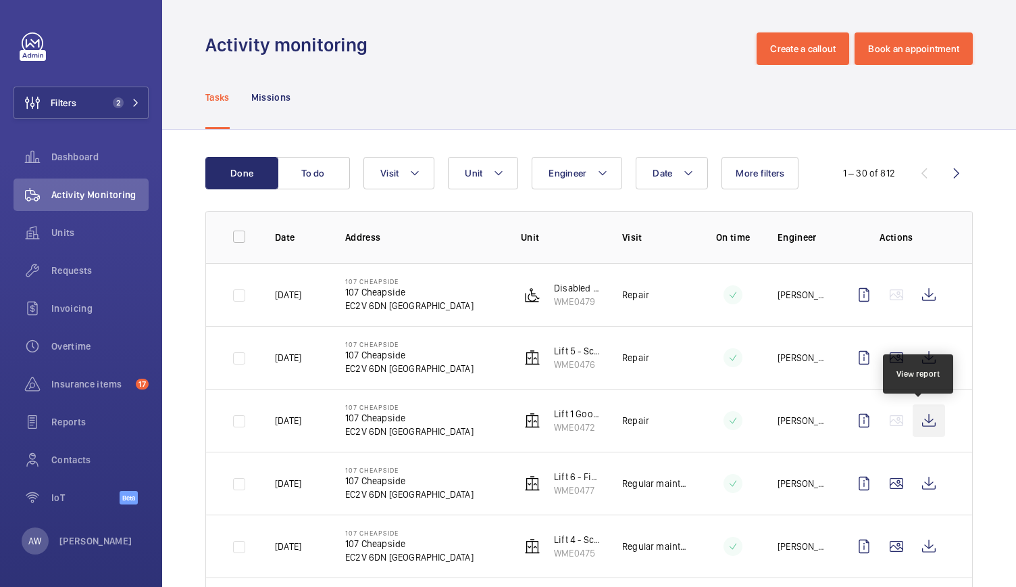
click at [916, 421] on wm-front-icon-button at bounding box center [929, 420] width 32 height 32
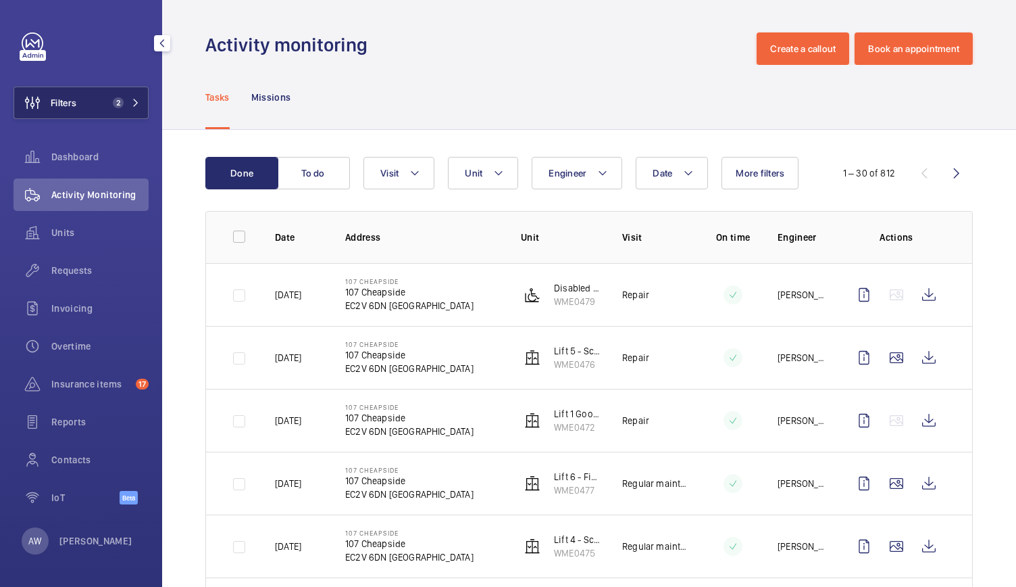
click at [88, 101] on button "Filters 2" at bounding box center [81, 103] width 135 height 32
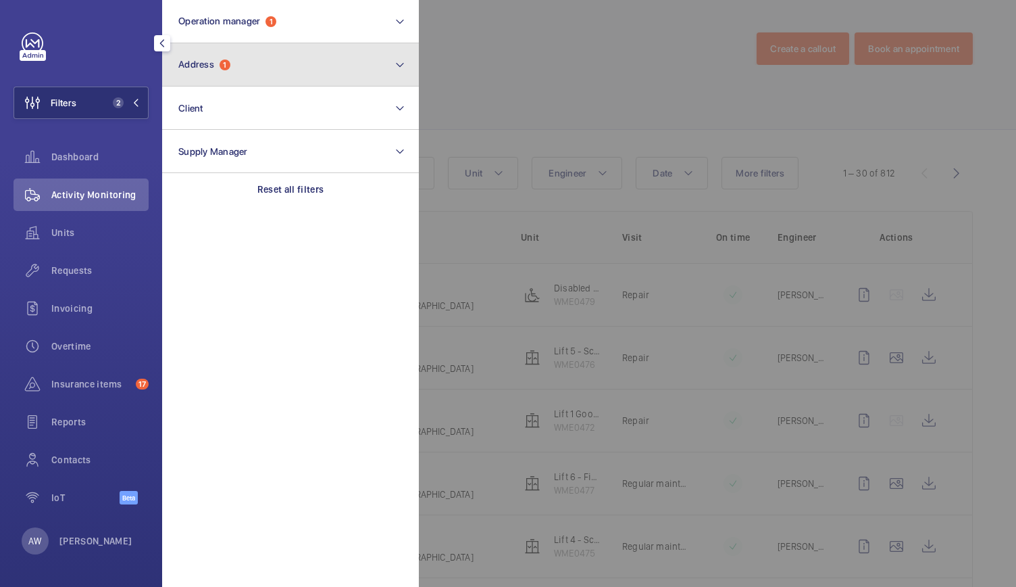
click at [219, 64] on span "Address 1" at bounding box center [204, 64] width 52 height 11
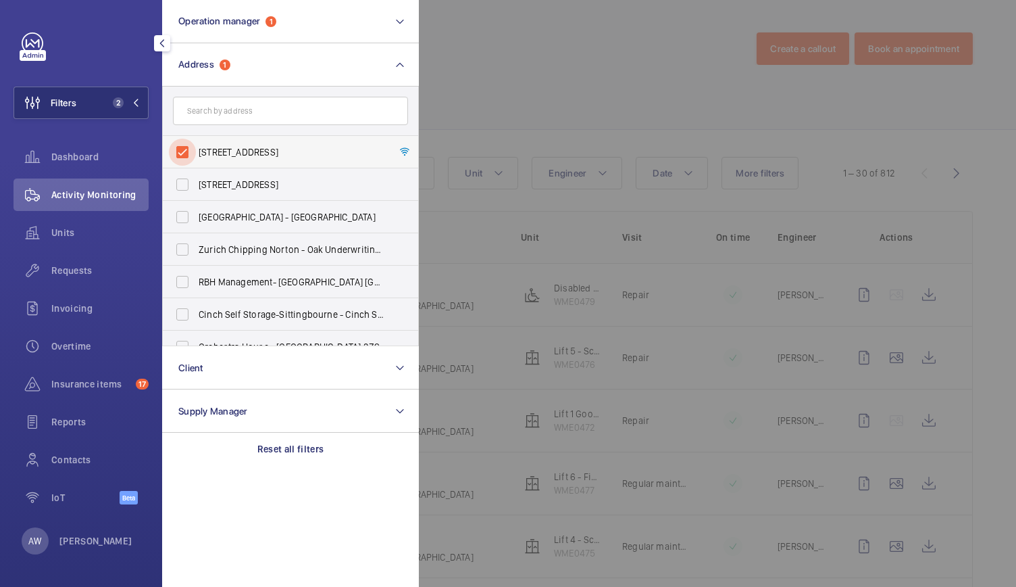
click at [189, 152] on input "107 Cheapside - 107 Cheapside, LONDON EC2V 6DN" at bounding box center [182, 152] width 27 height 27
checkbox input "false"
click at [82, 232] on span "Units" at bounding box center [99, 233] width 97 height 14
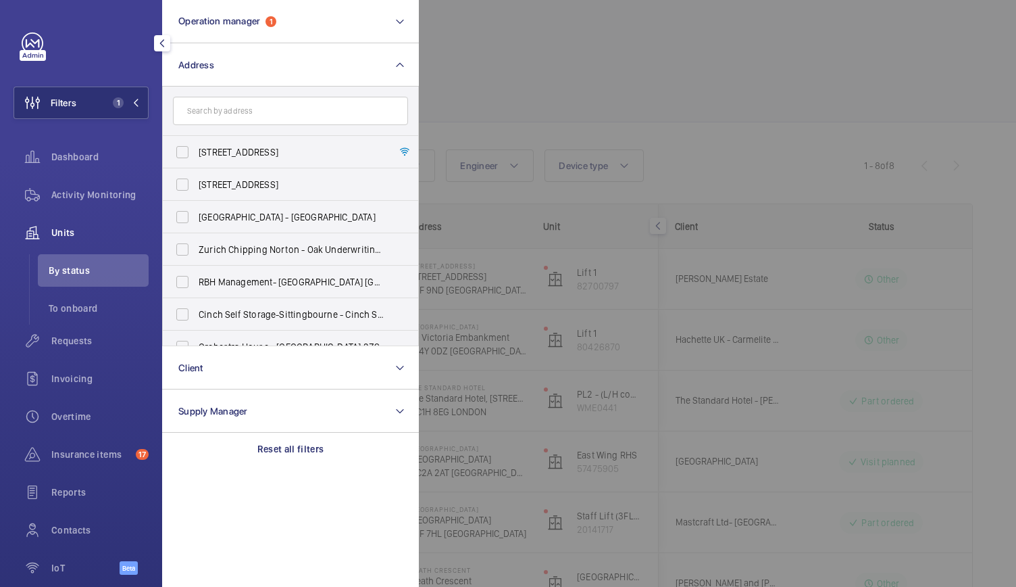
click at [536, 76] on div at bounding box center [927, 293] width 1016 height 587
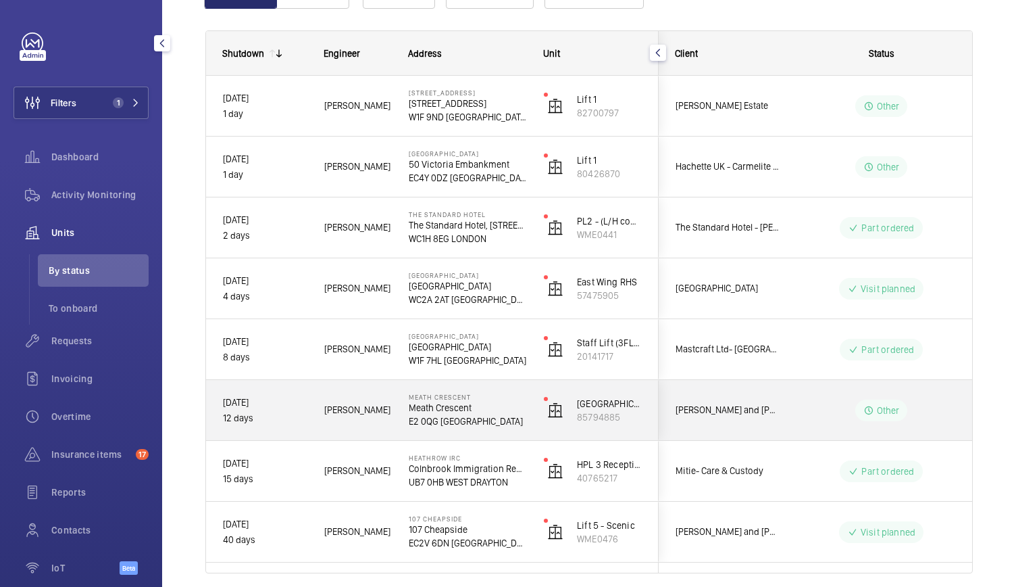
scroll to position [224, 0]
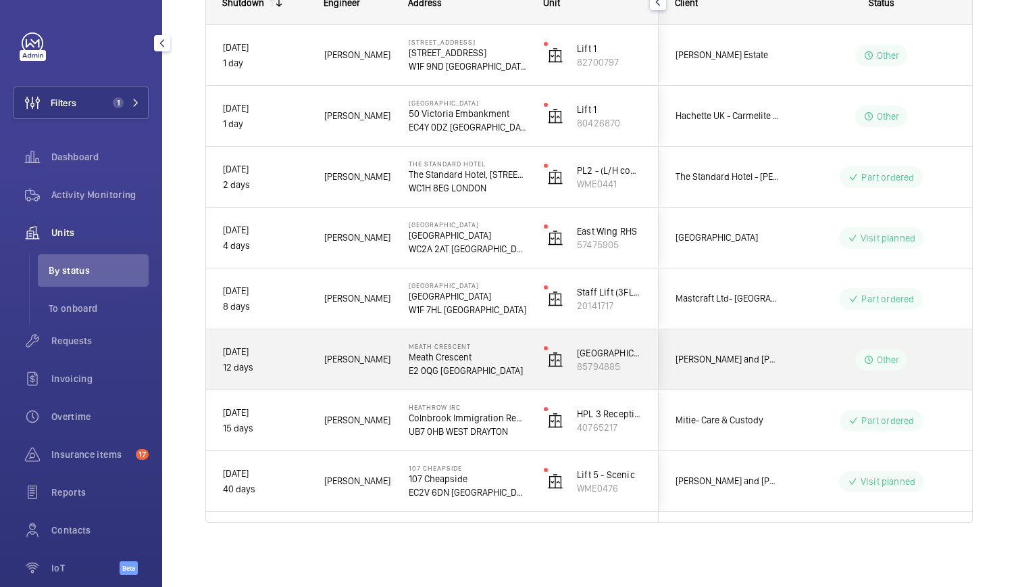
click at [493, 364] on p "E2 0QG [GEOGRAPHIC_DATA]" at bounding box center [468, 371] width 118 height 14
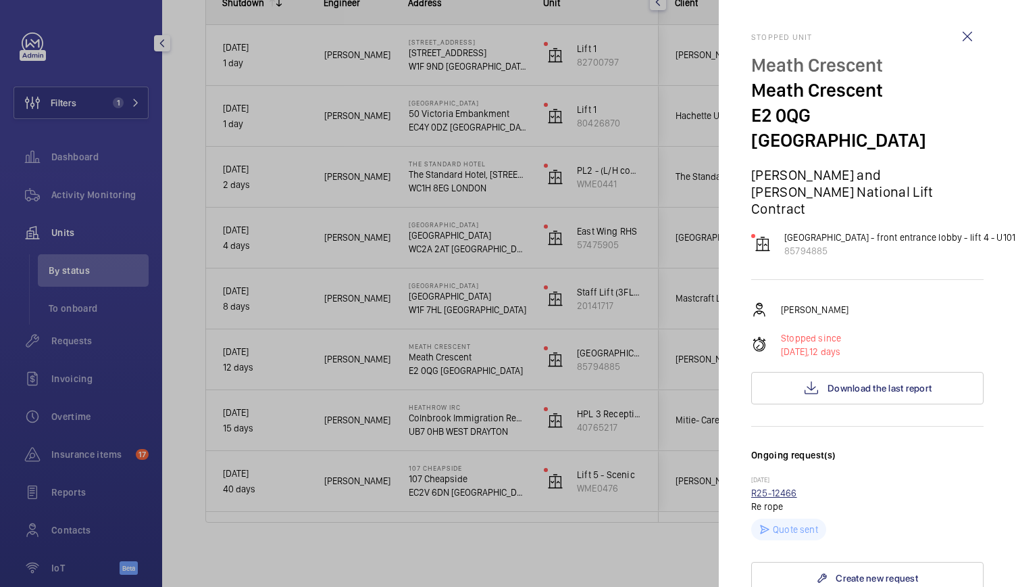
click at [754, 487] on link "R25-12466" at bounding box center [775, 492] width 46 height 11
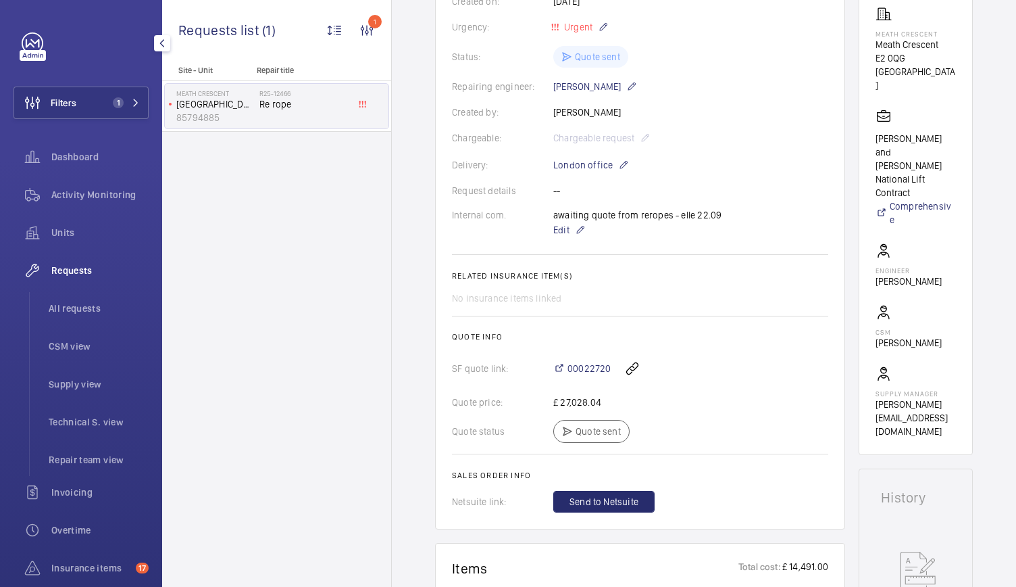
scroll to position [276, 0]
click at [586, 370] on span "00022720" at bounding box center [589, 368] width 43 height 14
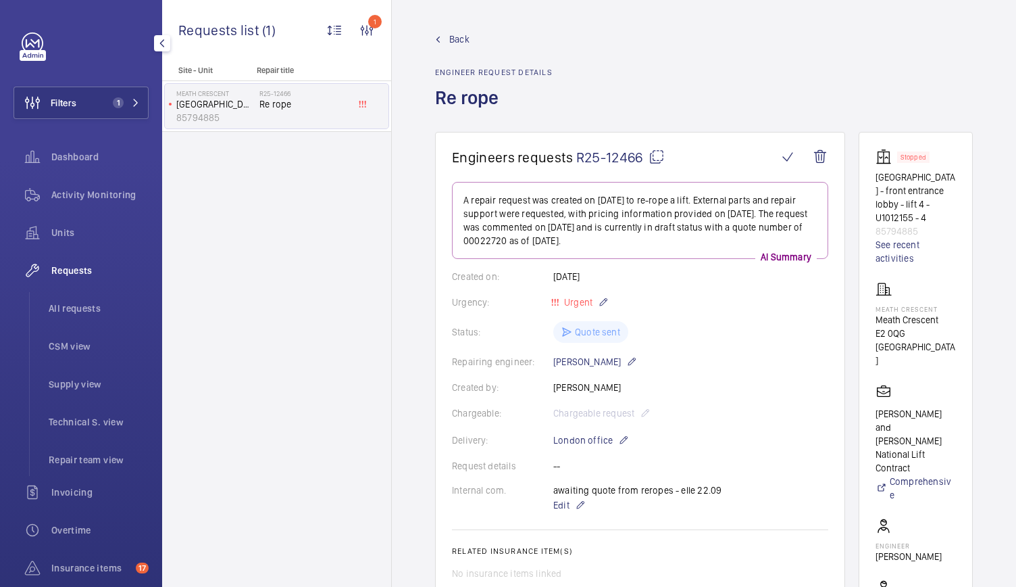
scroll to position [0, 0]
click at [95, 209] on div "Activity Monitoring" at bounding box center [81, 194] width 135 height 32
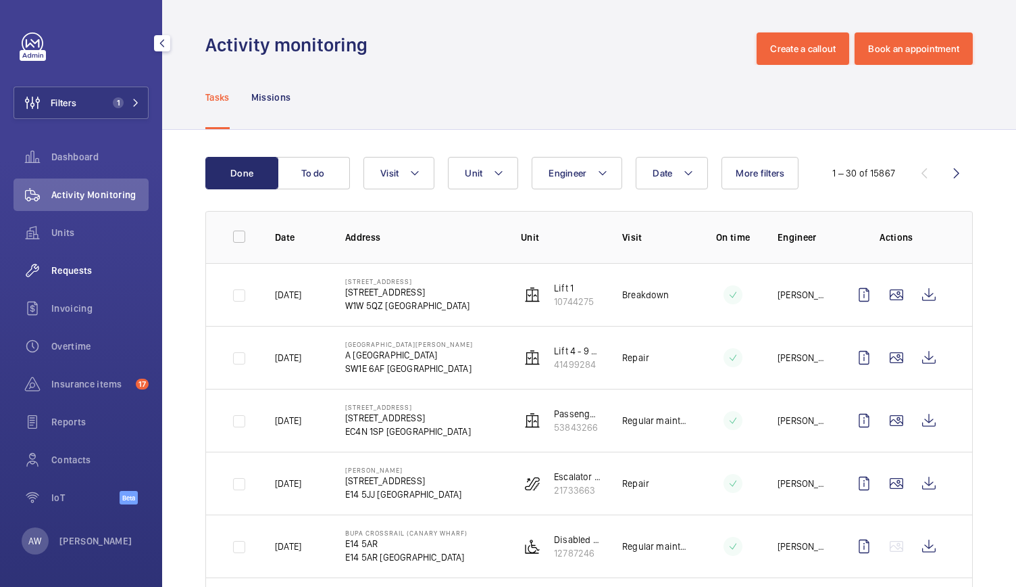
click at [70, 268] on span "Requests" at bounding box center [99, 271] width 97 height 14
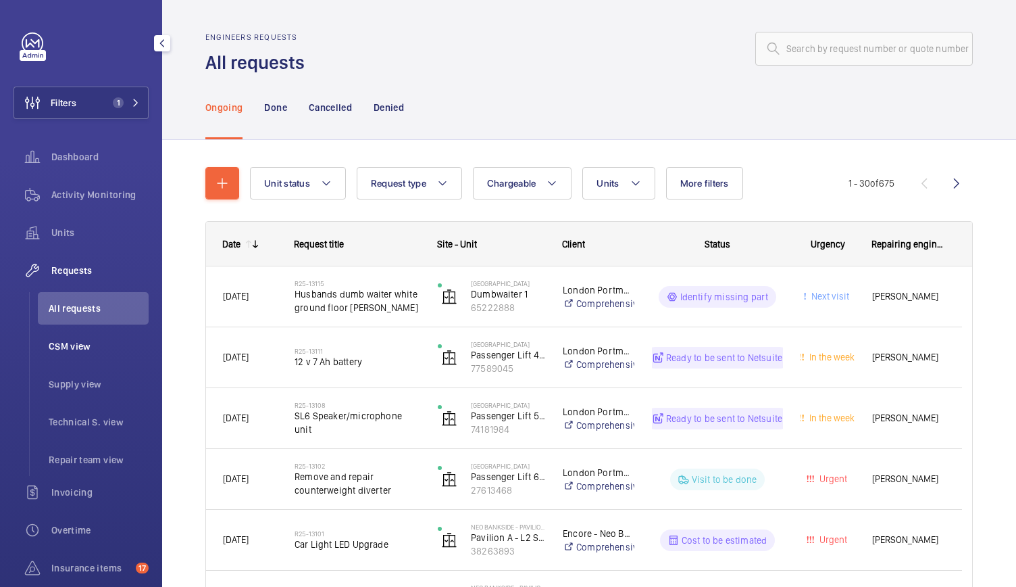
click at [64, 343] on span "CSM view" at bounding box center [99, 346] width 100 height 14
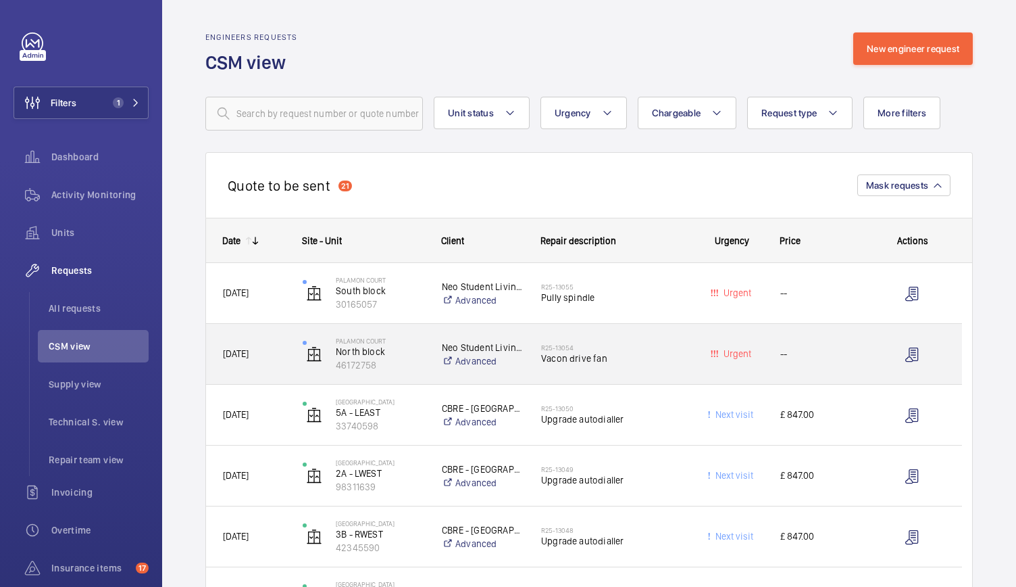
scroll to position [64, 0]
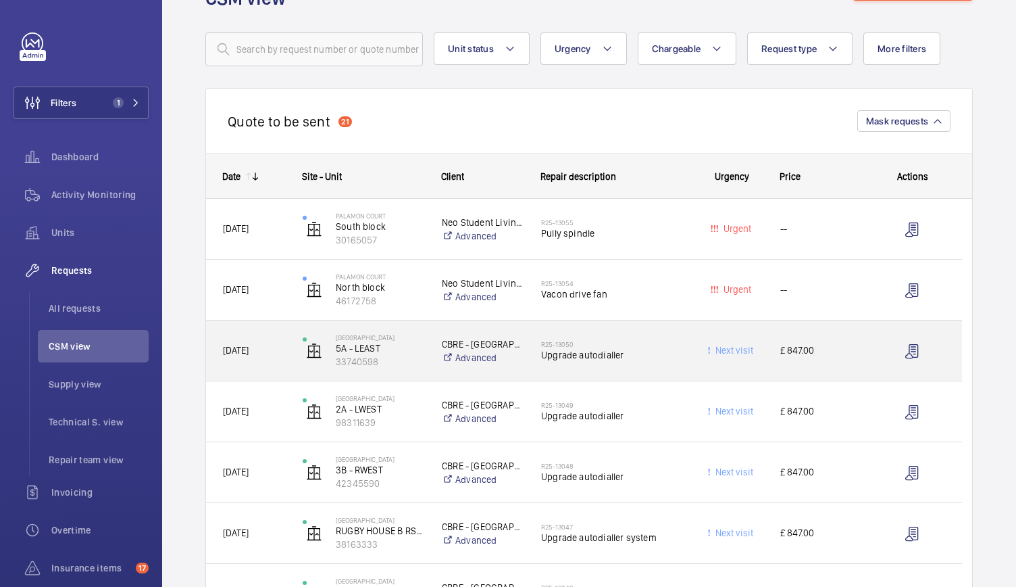
click at [675, 356] on span "Upgrade autodialler" at bounding box center [612, 355] width 142 height 14
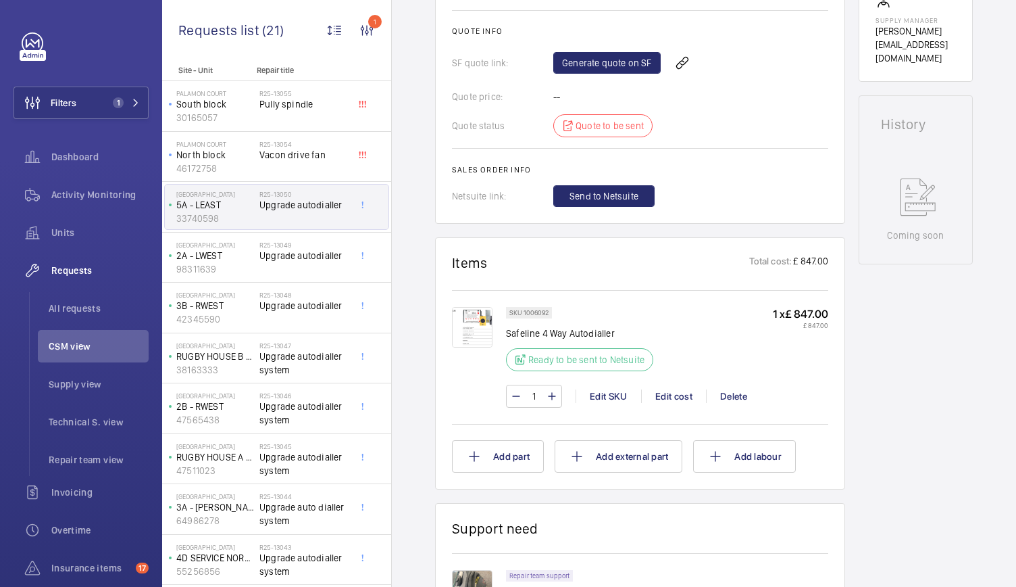
scroll to position [566, 0]
click at [615, 64] on link "Generate quote on SF" at bounding box center [607, 64] width 107 height 22
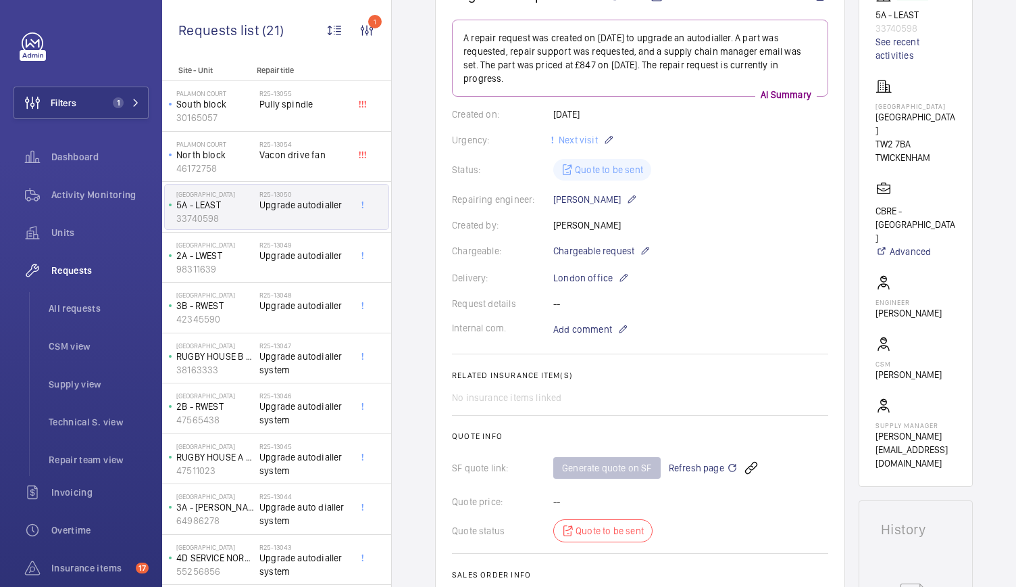
scroll to position [0, 0]
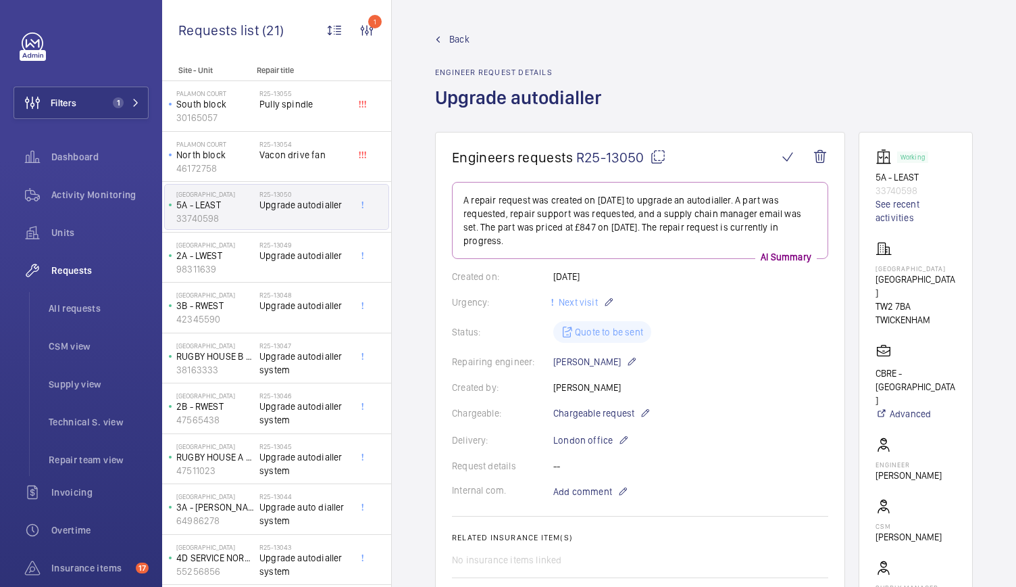
click at [452, 36] on span "Back" at bounding box center [459, 39] width 20 height 14
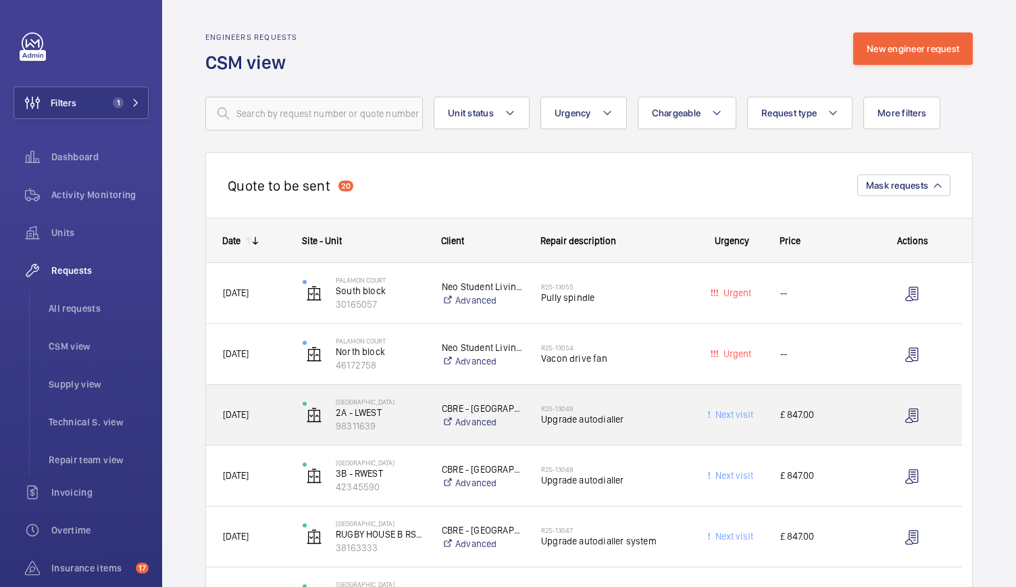
click at [679, 426] on div "R25-13049 Upgrade autodialler" at bounding box center [612, 414] width 142 height 39
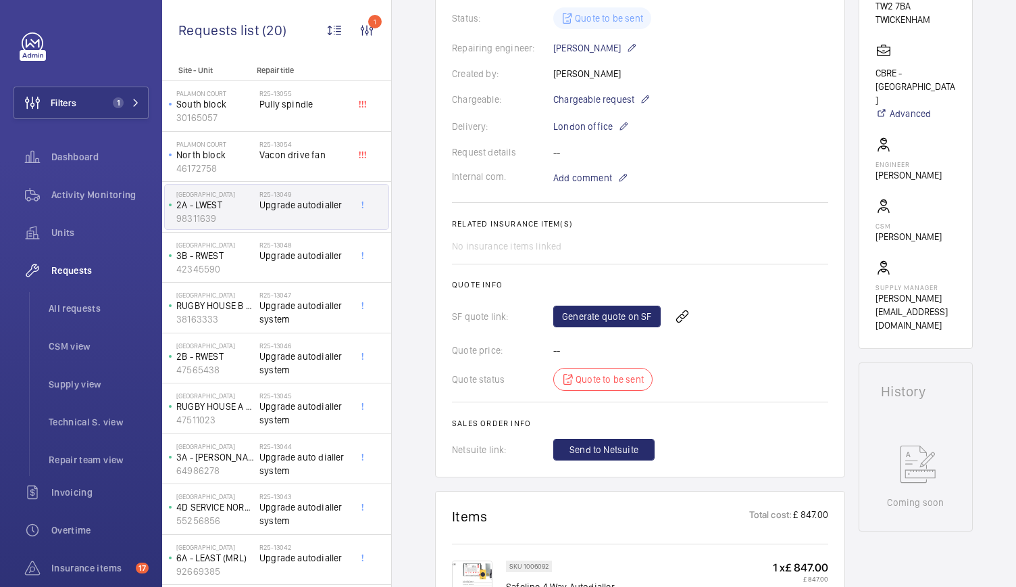
scroll to position [302, 0]
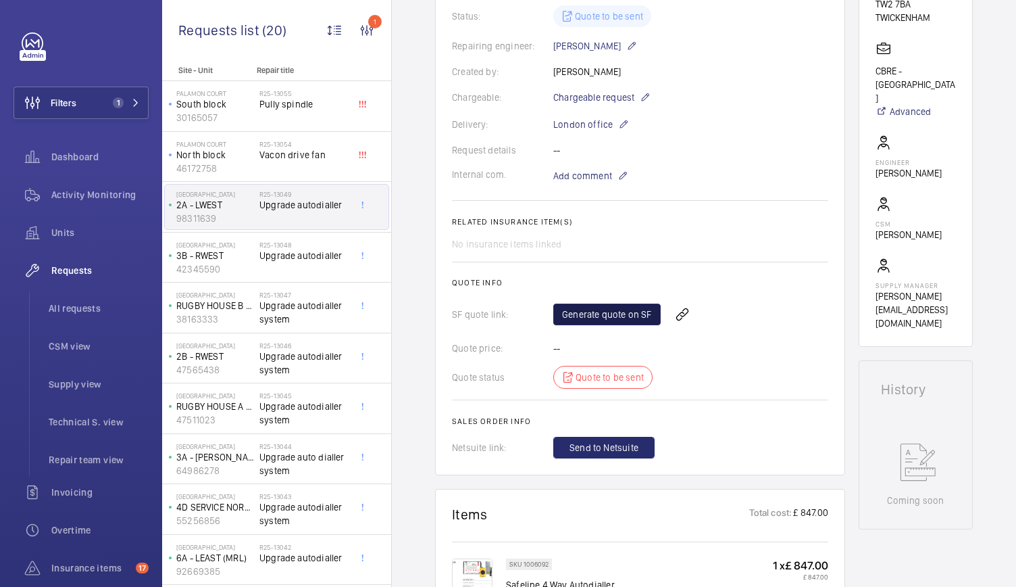
click at [607, 310] on link "Generate quote on SF" at bounding box center [607, 314] width 107 height 22
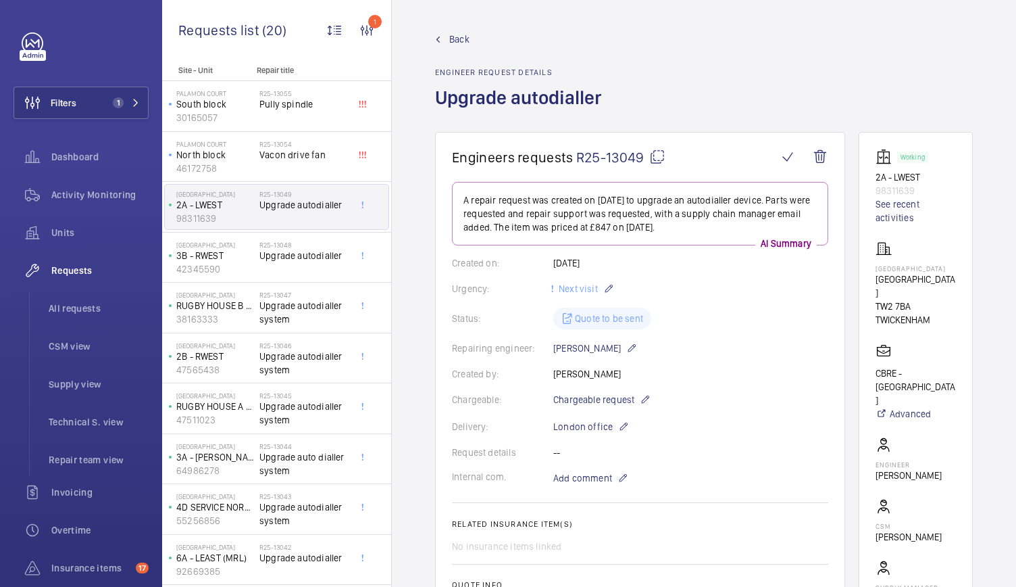
click at [453, 41] on span "Back" at bounding box center [459, 39] width 20 height 14
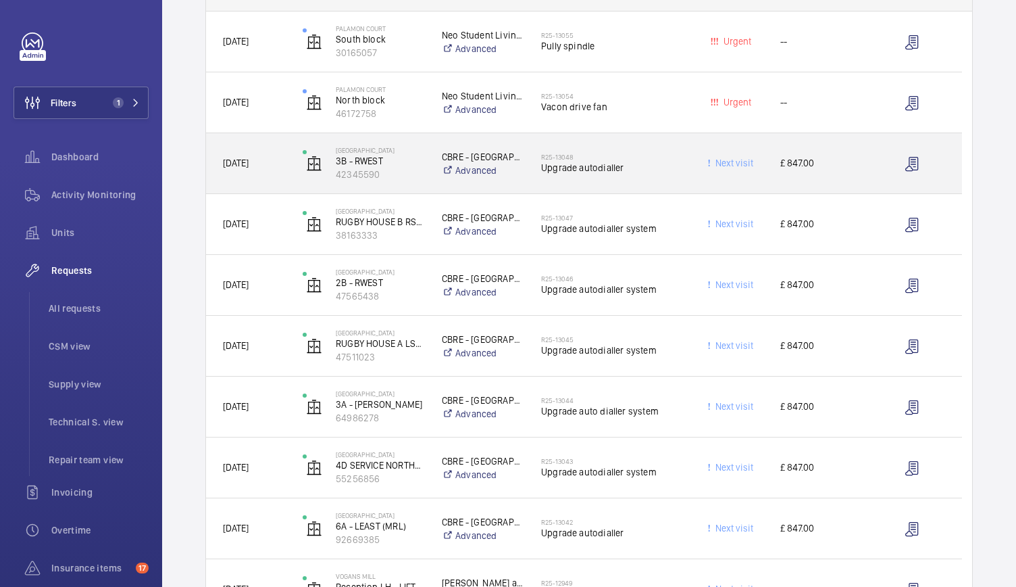
scroll to position [254, 0]
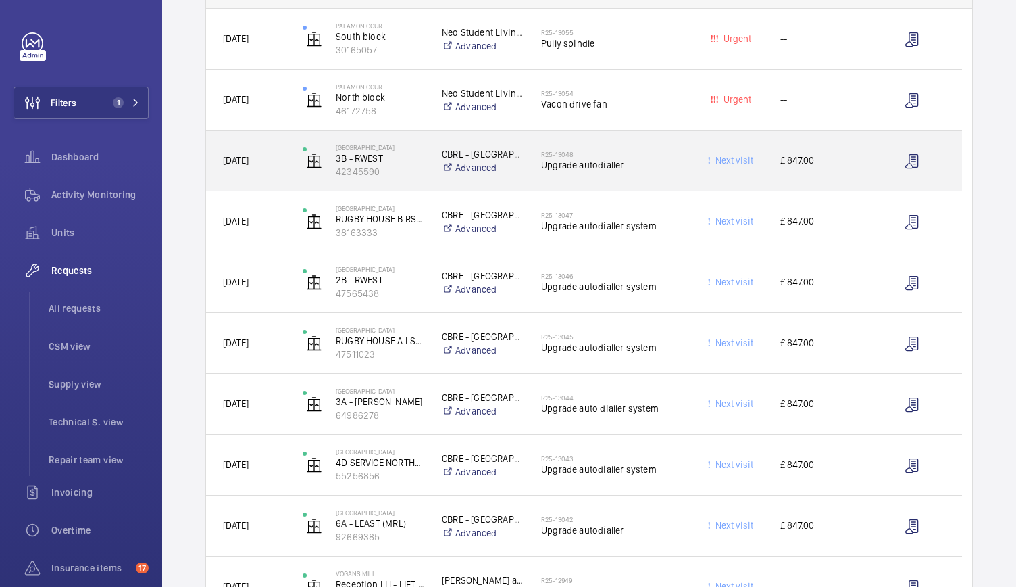
click at [662, 172] on div "R25-13048 Upgrade autodialler" at bounding box center [612, 160] width 142 height 39
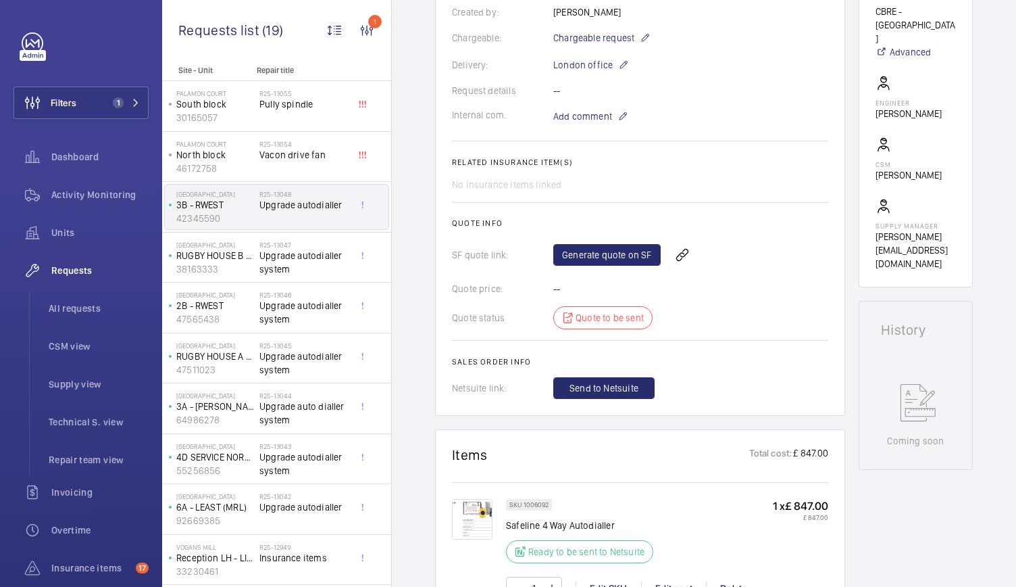
scroll to position [420, 0]
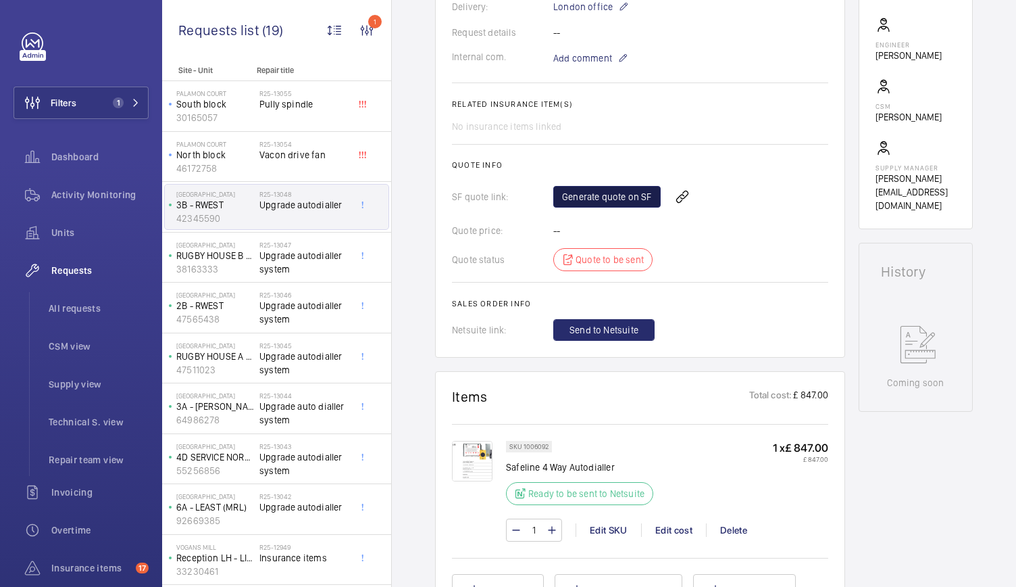
click at [598, 197] on link "Generate quote on SF" at bounding box center [607, 197] width 107 height 22
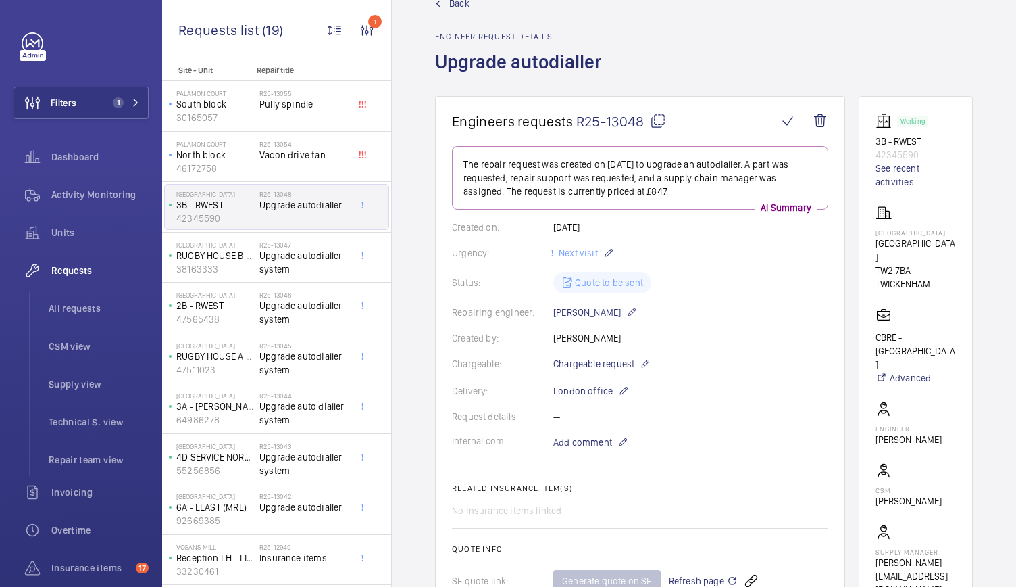
scroll to position [0, 0]
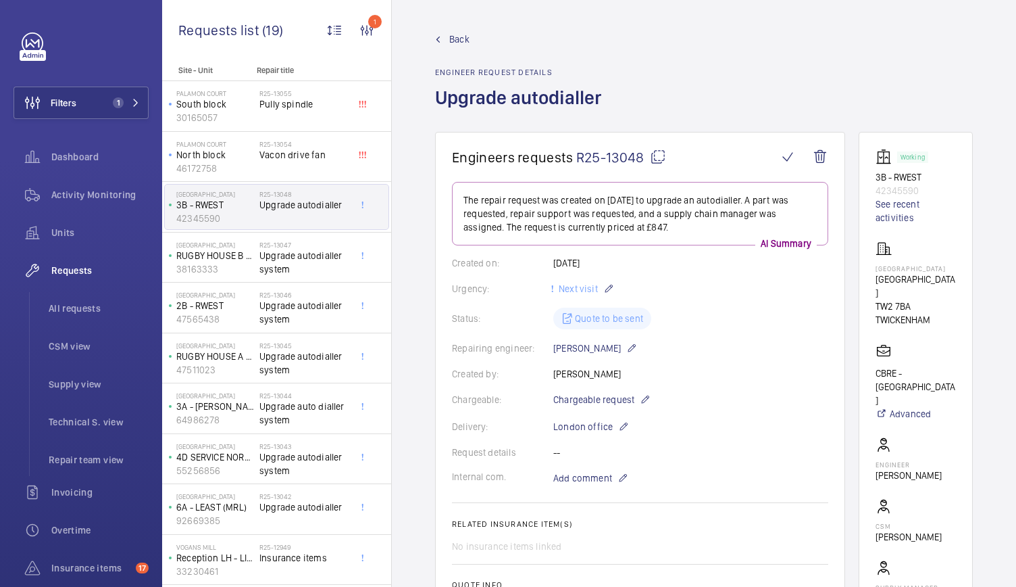
click at [451, 37] on span "Back" at bounding box center [459, 39] width 20 height 14
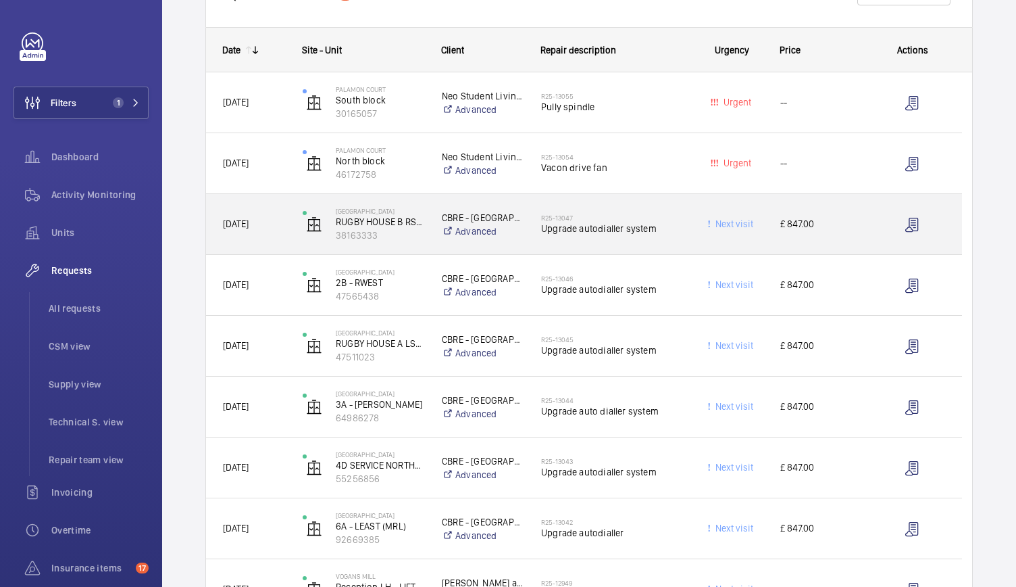
scroll to position [197, 0]
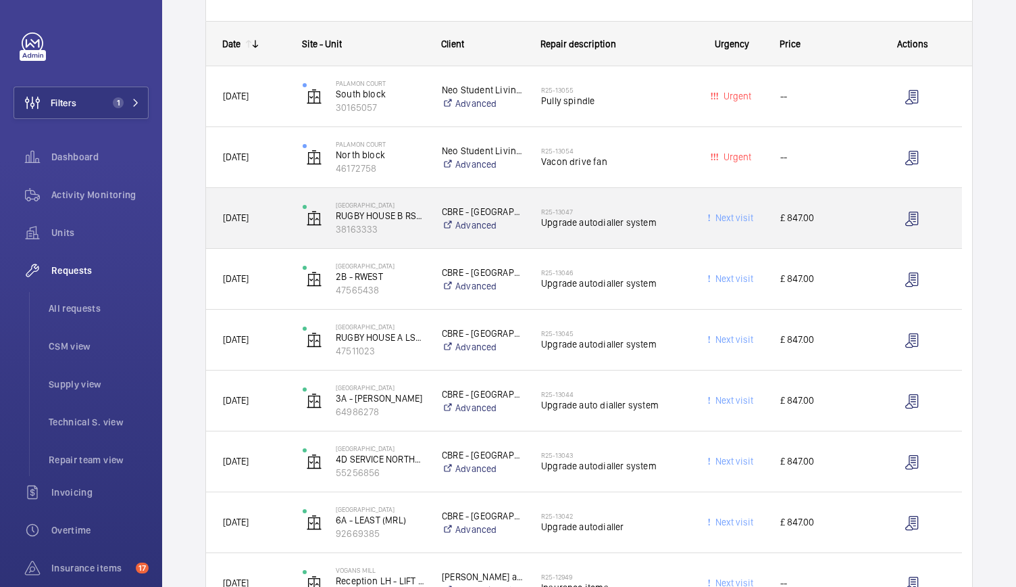
click at [531, 235] on div "R25-13047 Upgrade autodialler system" at bounding box center [604, 218] width 158 height 61
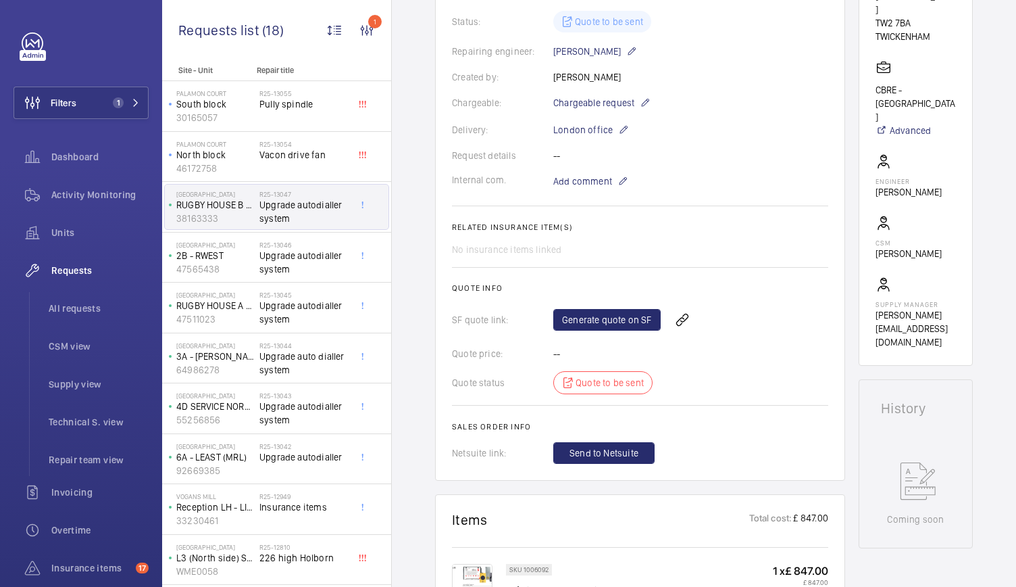
scroll to position [426, 0]
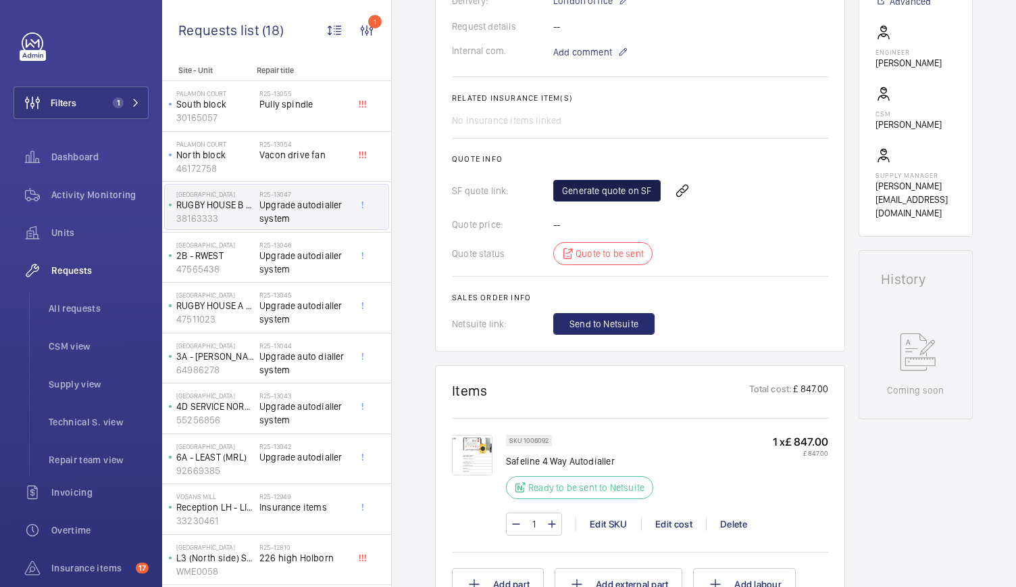
click at [618, 201] on link "Generate quote on SF" at bounding box center [607, 191] width 107 height 22
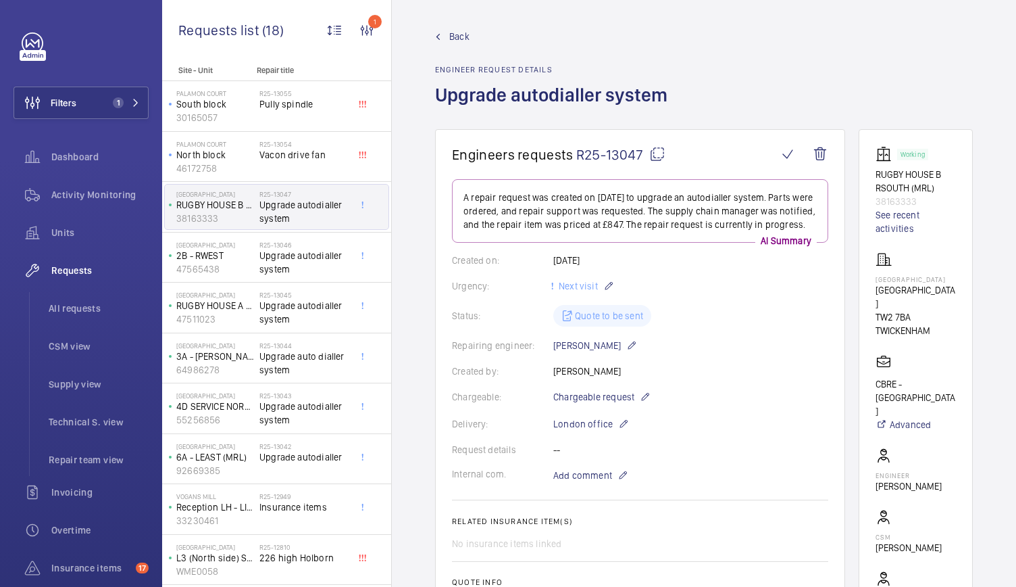
scroll to position [0, 0]
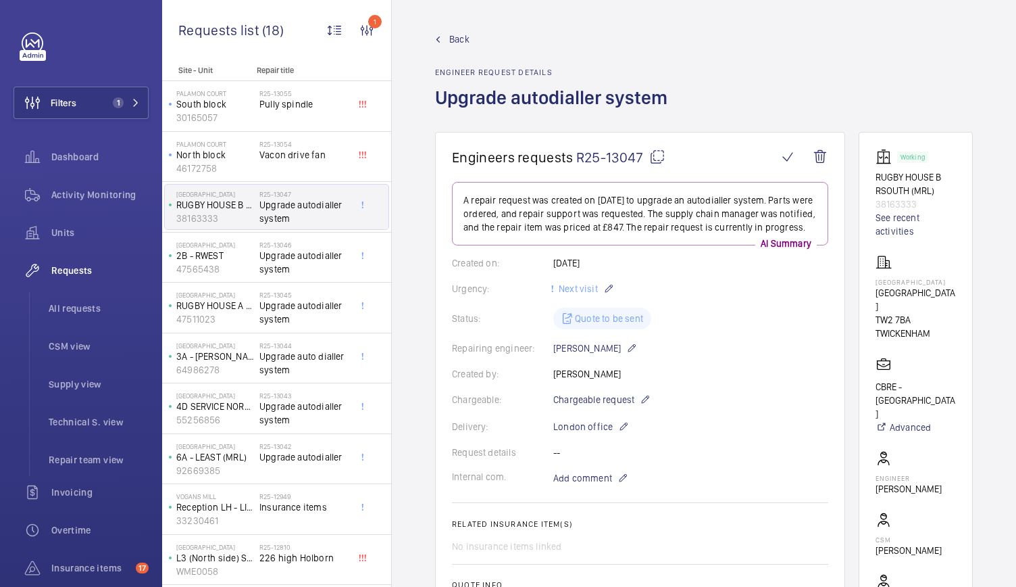
click at [456, 37] on span "Back" at bounding box center [459, 39] width 20 height 14
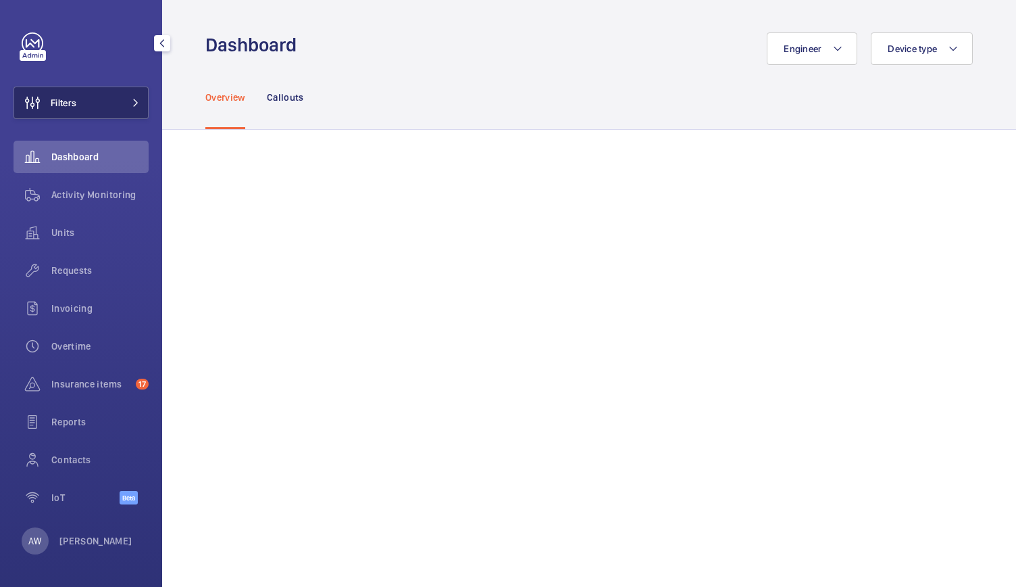
click at [125, 99] on span at bounding box center [132, 103] width 16 height 8
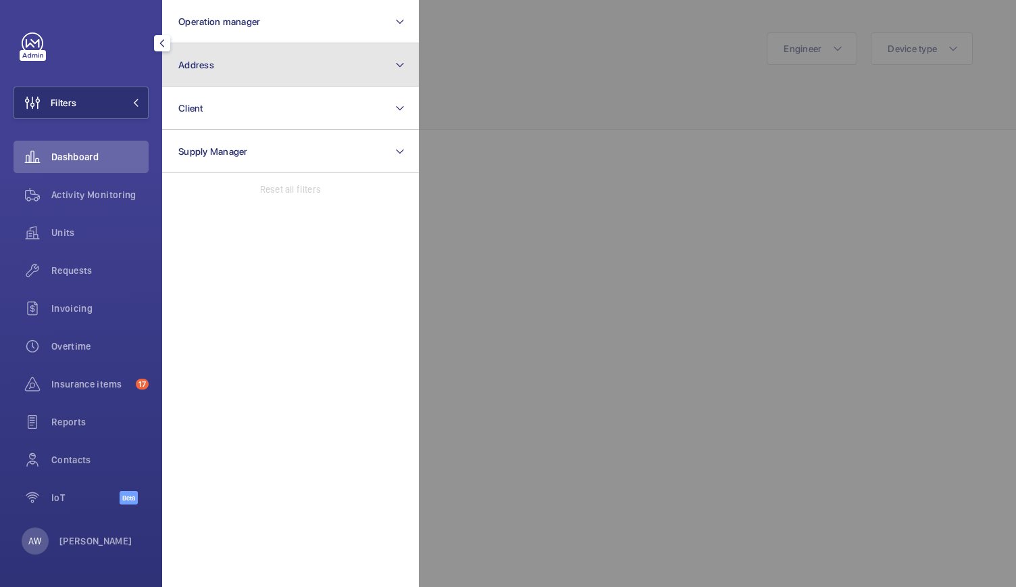
click at [207, 63] on span "Address" at bounding box center [196, 64] width 36 height 11
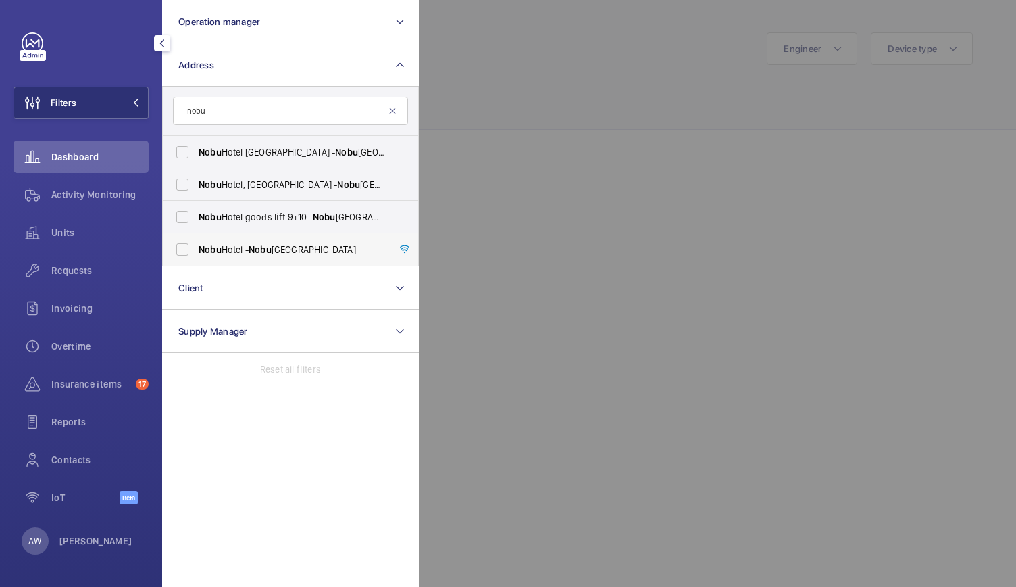
type input "nobu"
click at [297, 244] on span "Nobu Hotel - Nobu Hotel London Portman Square, LONDON W1H 7BG" at bounding box center [292, 250] width 186 height 14
click at [196, 244] on input "Nobu Hotel - Nobu Hotel London Portman Square, LONDON W1H 7BG" at bounding box center [182, 249] width 27 height 27
checkbox input "true"
click at [105, 193] on span "Activity Monitoring" at bounding box center [99, 195] width 97 height 14
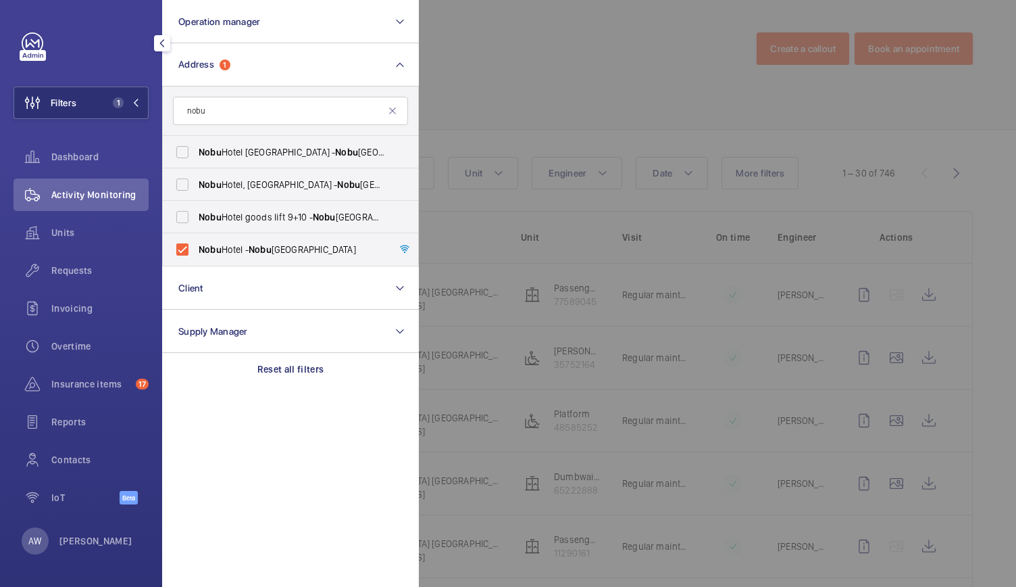
click at [579, 135] on div at bounding box center [927, 293] width 1016 height 587
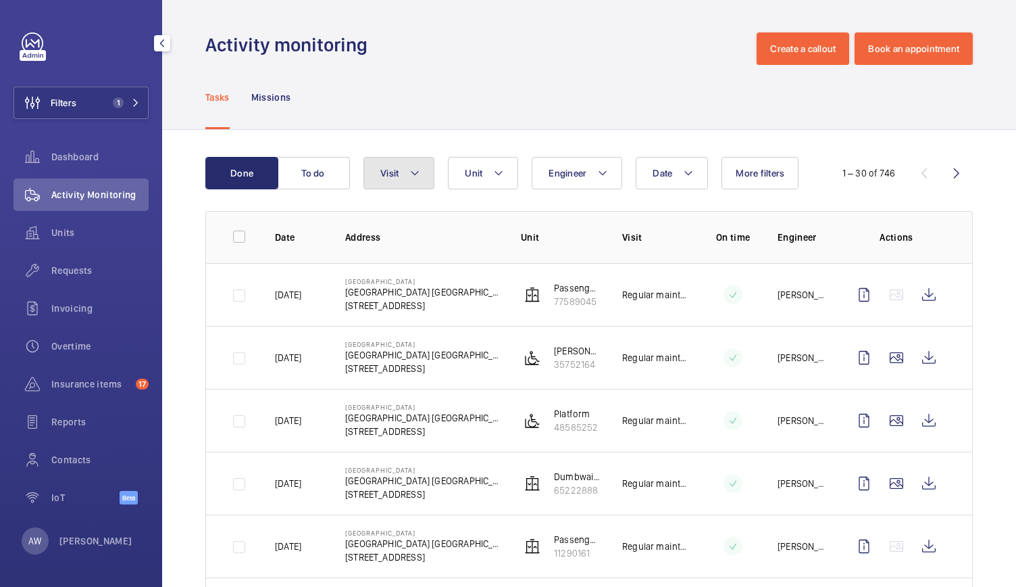
click at [406, 180] on button "Visit" at bounding box center [399, 173] width 71 height 32
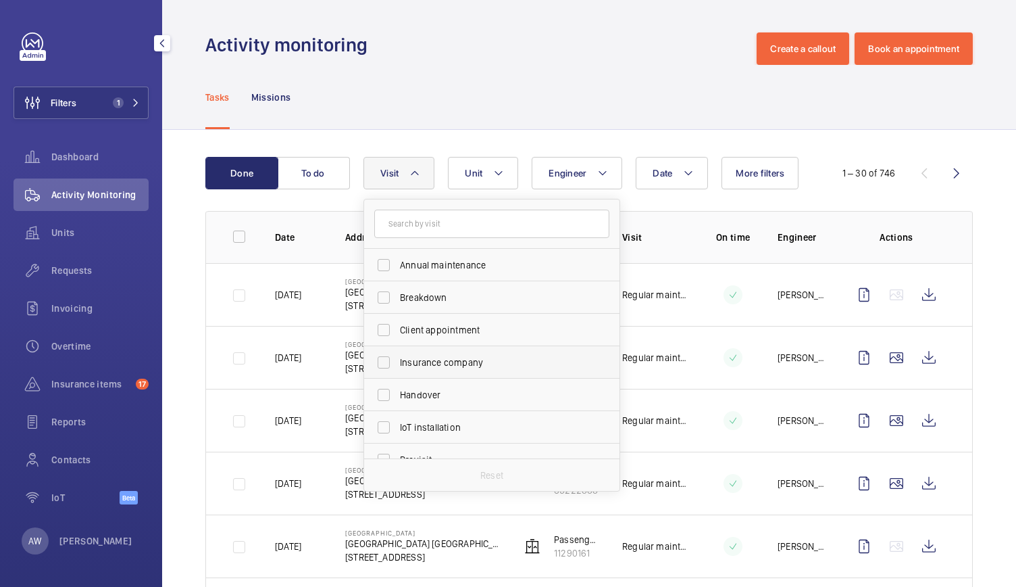
scroll to position [159, 0]
click at [401, 410] on label "Repair" at bounding box center [481, 398] width 235 height 32
click at [397, 410] on input "Repair" at bounding box center [383, 398] width 27 height 27
checkbox input "true"
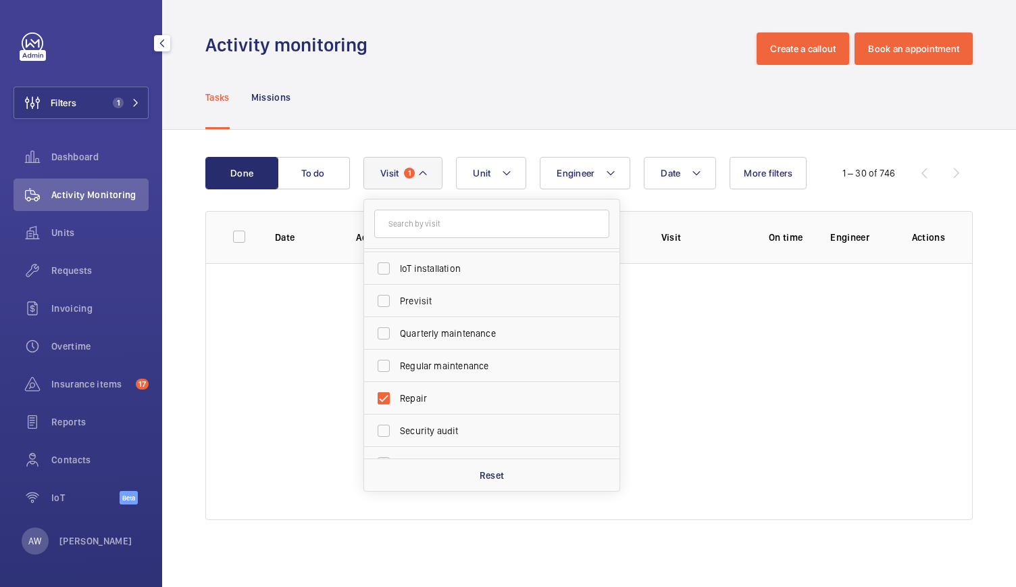
click at [439, 98] on div "Tasks Missions" at bounding box center [589, 97] width 768 height 64
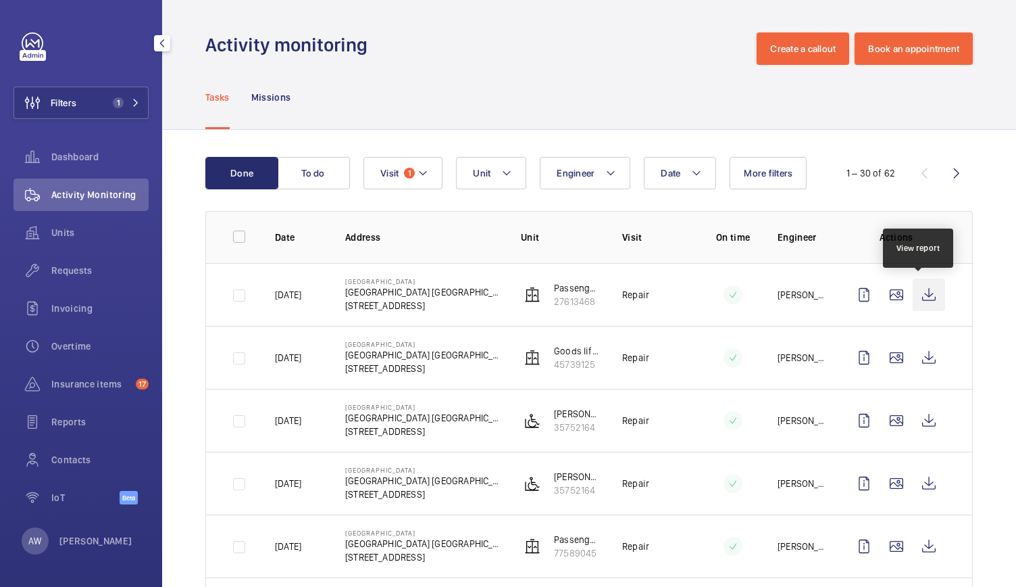
click at [920, 289] on wm-front-icon-button at bounding box center [929, 294] width 32 height 32
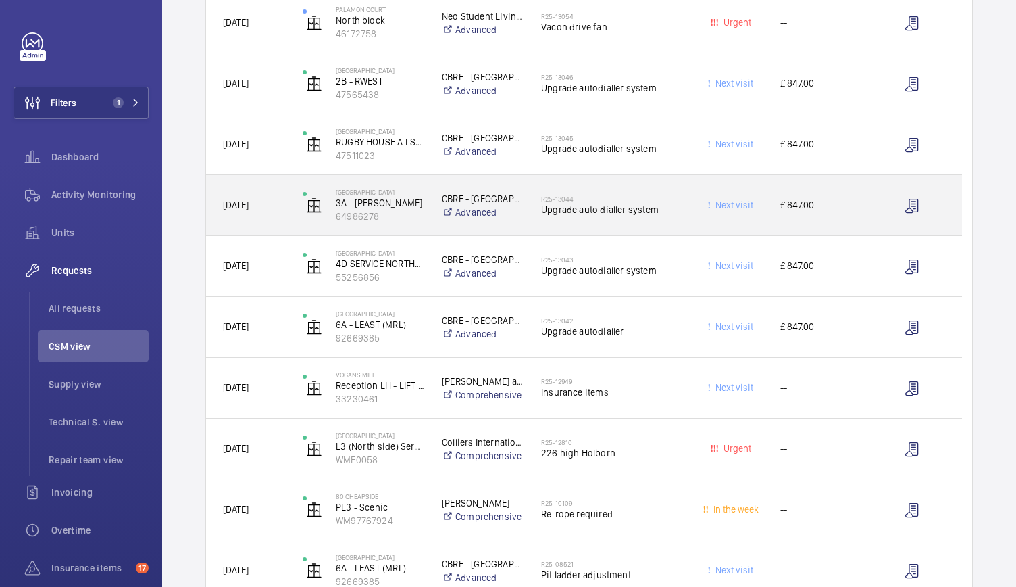
scroll to position [275, 0]
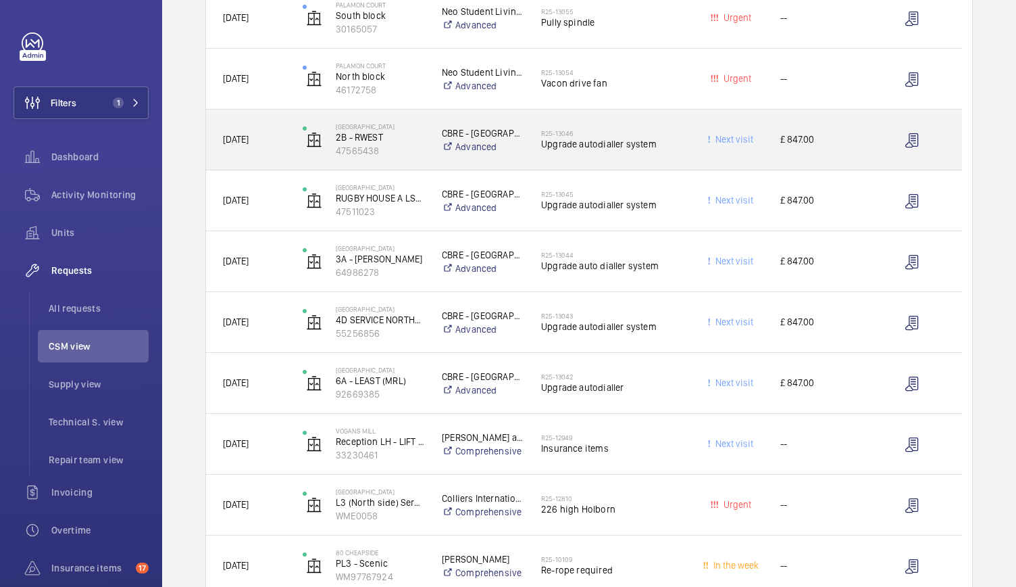
click at [685, 159] on div "Next visit" at bounding box center [724, 139] width 78 height 43
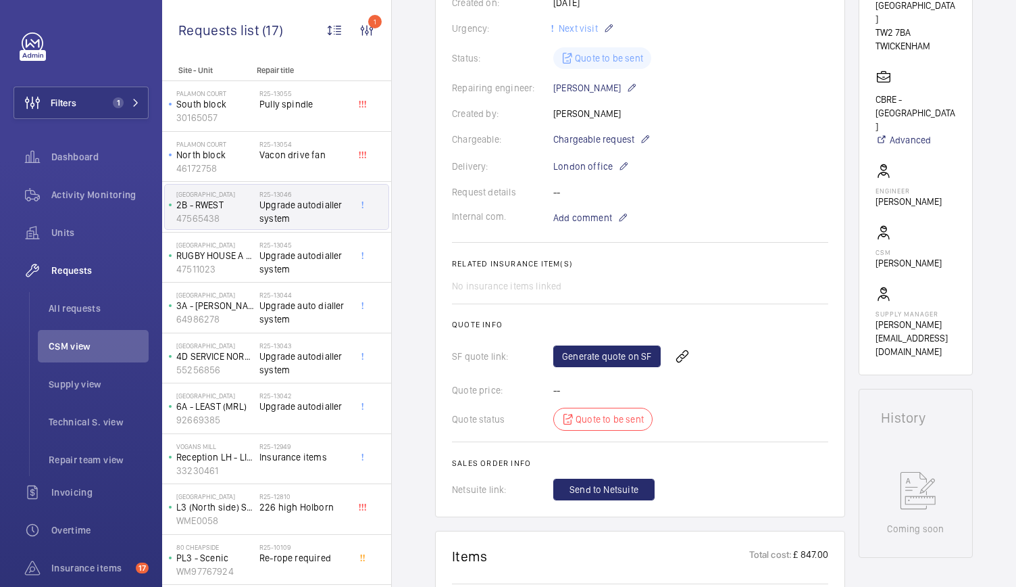
scroll to position [274, 0]
click at [614, 354] on link "Generate quote on SF" at bounding box center [607, 356] width 107 height 22
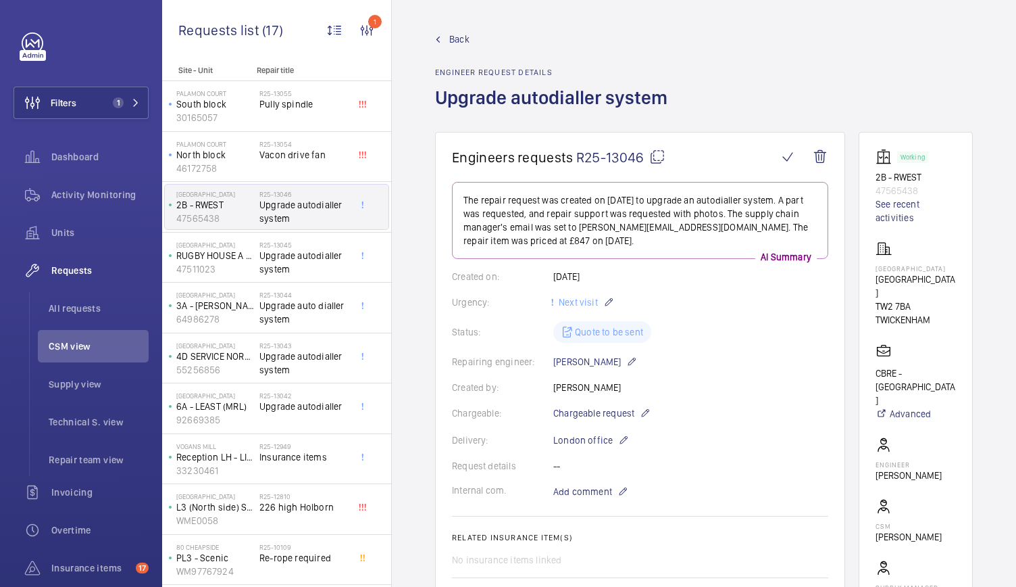
click at [450, 33] on span "Back" at bounding box center [459, 39] width 20 height 14
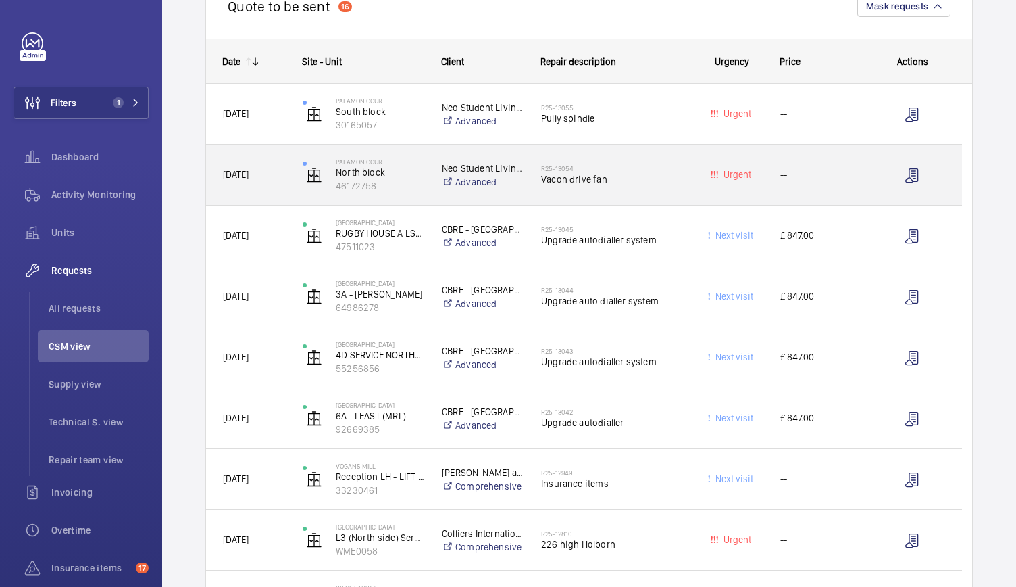
scroll to position [180, 0]
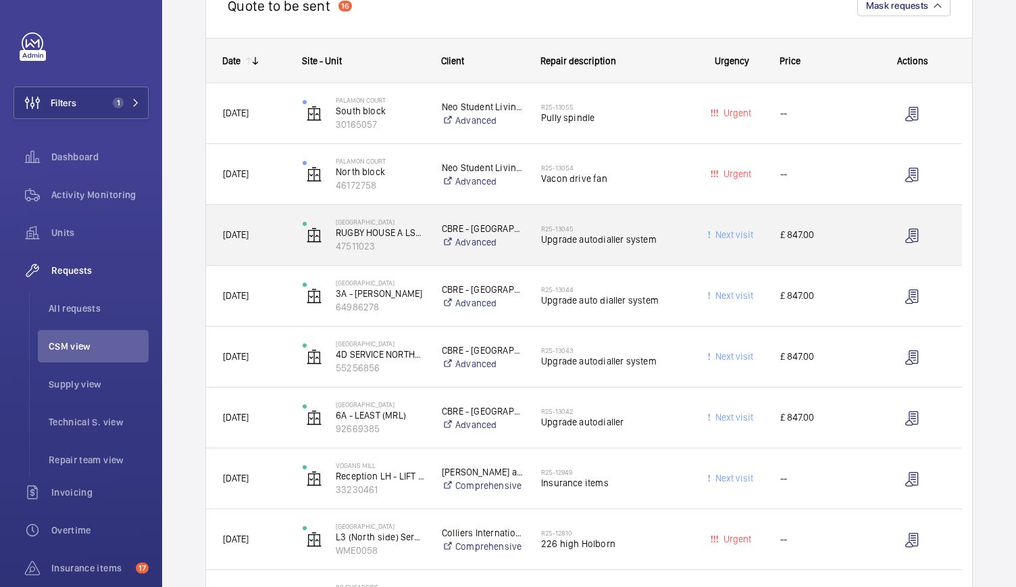
click at [673, 253] on div "R25-13045 Upgrade autodialler system" at bounding box center [612, 235] width 142 height 39
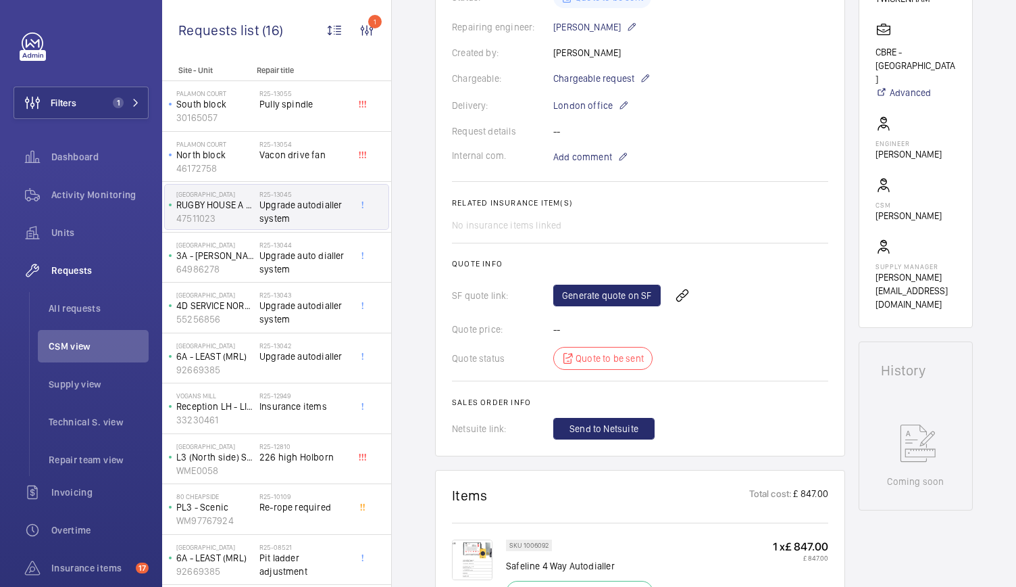
scroll to position [335, 0]
click at [587, 302] on link "Generate quote on SF" at bounding box center [607, 295] width 107 height 22
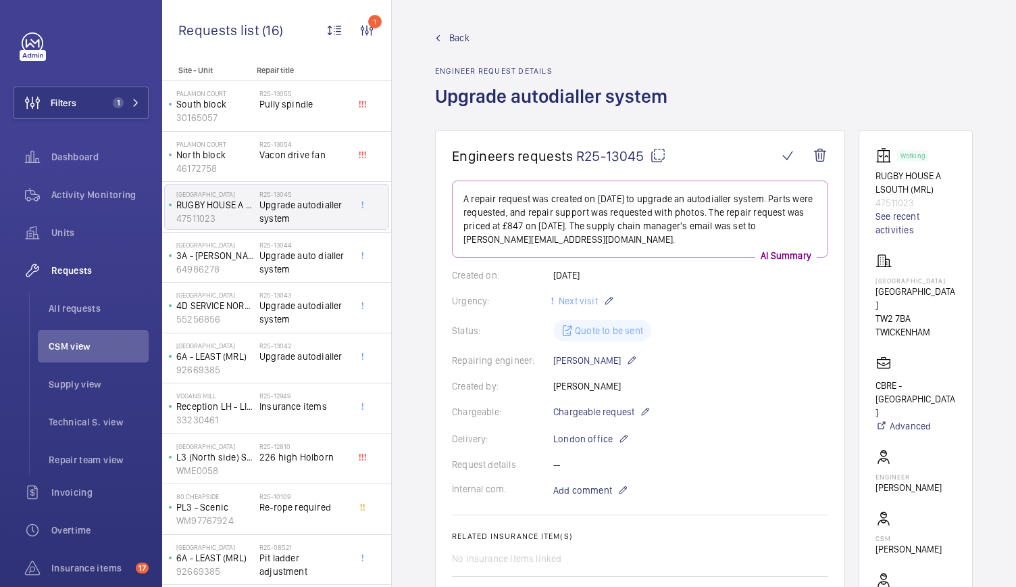
scroll to position [0, 0]
click at [452, 36] on span "Back" at bounding box center [459, 39] width 20 height 14
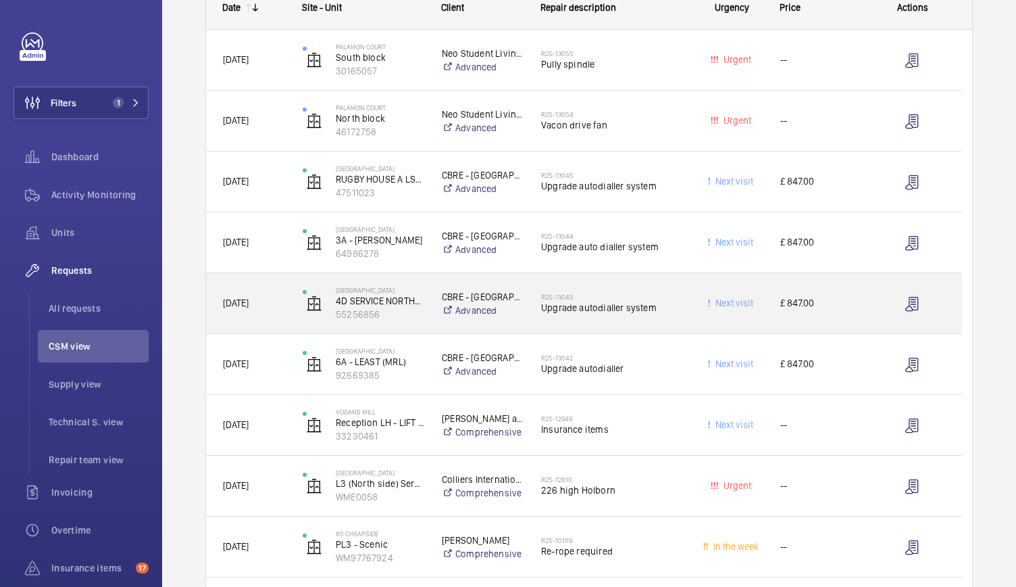
scroll to position [234, 0]
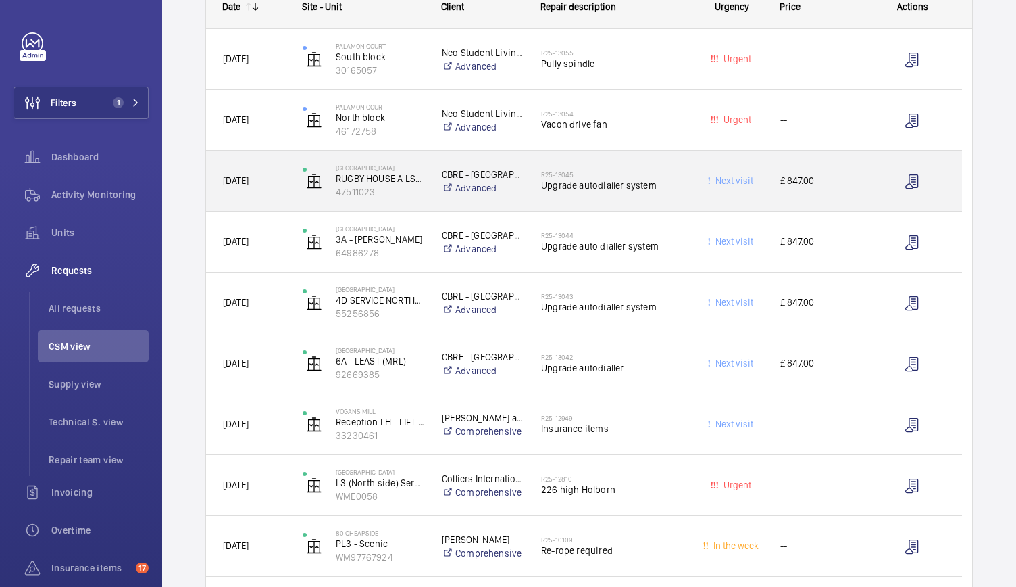
click at [693, 202] on div "Next visit" at bounding box center [724, 181] width 80 height 60
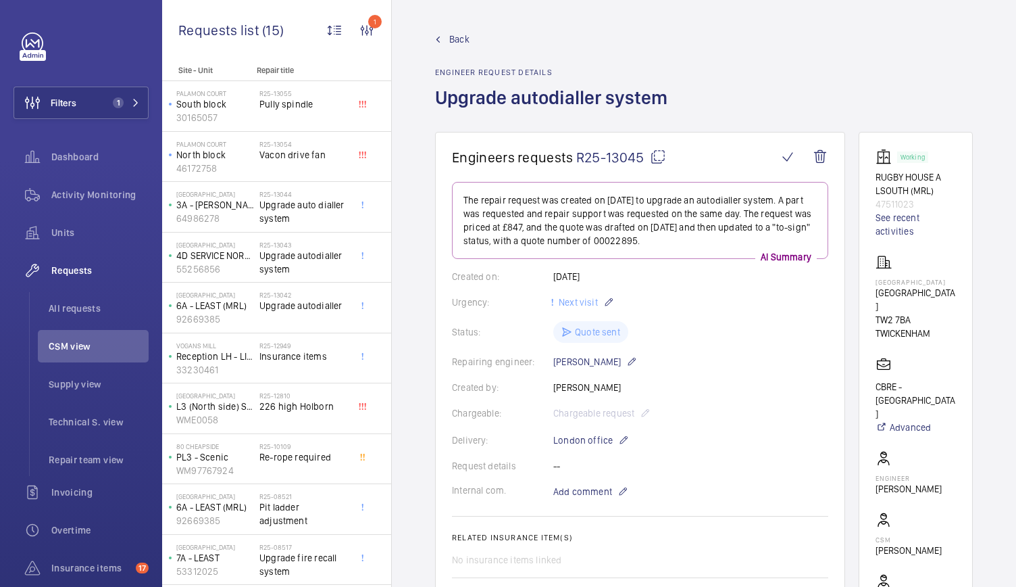
click at [445, 31] on wm-front-admin-header "Back Engineer request details Upgrade autodialler system" at bounding box center [704, 66] width 624 height 132
click at [449, 39] on link "Back" at bounding box center [555, 39] width 241 height 14
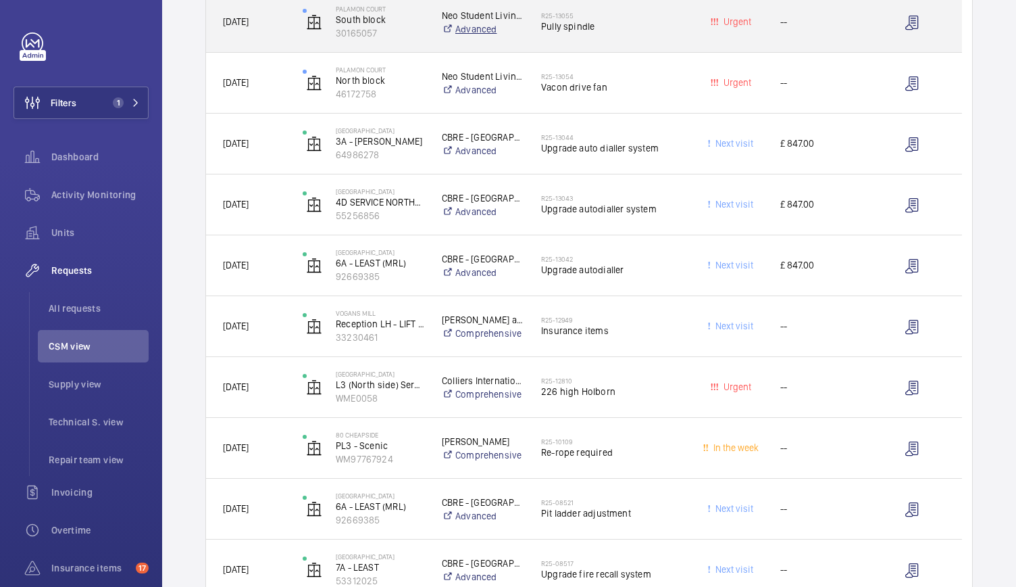
scroll to position [272, 0]
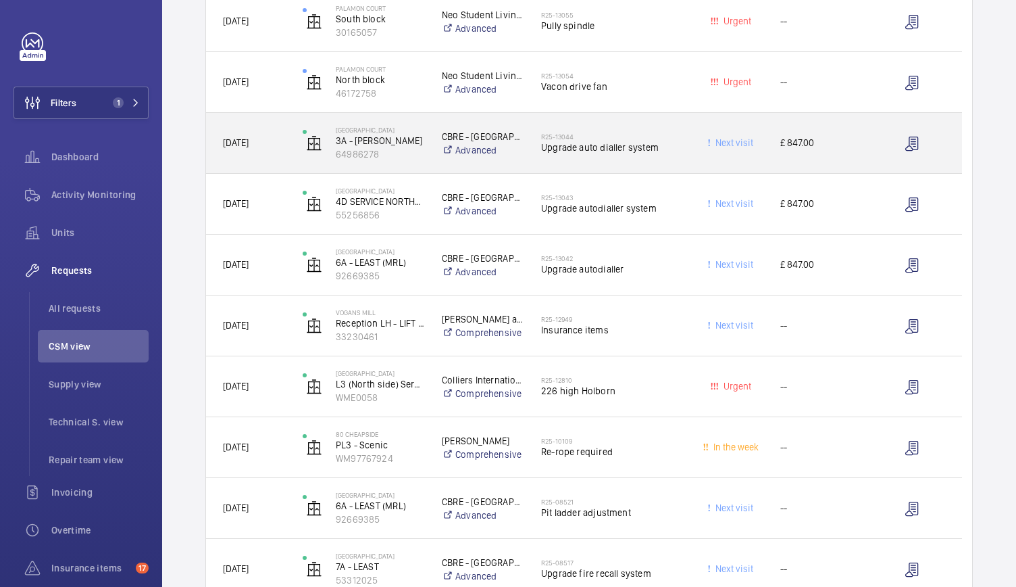
click at [688, 170] on div "Next visit" at bounding box center [724, 143] width 80 height 60
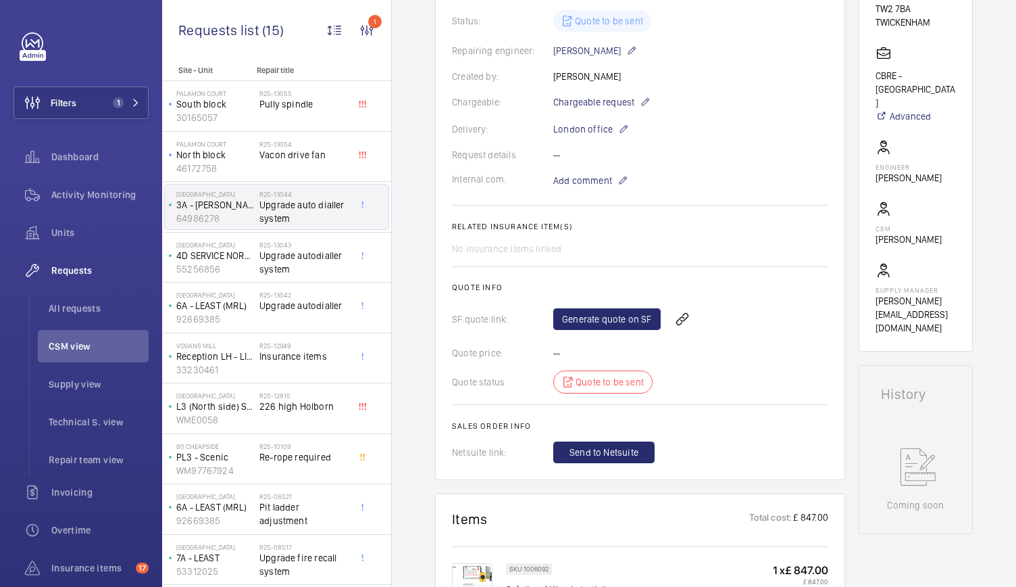
scroll to position [319, 0]
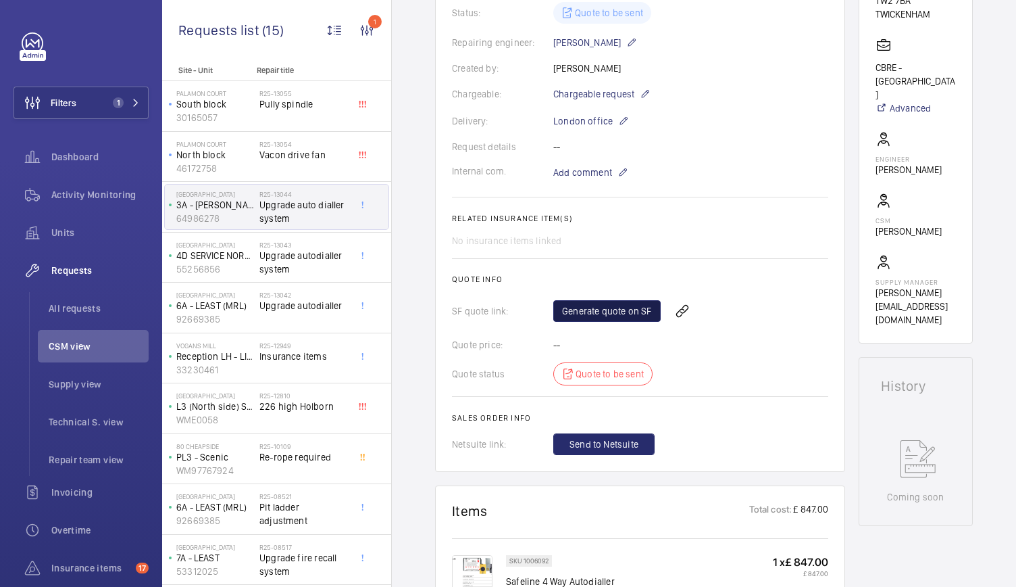
click at [586, 311] on link "Generate quote on SF" at bounding box center [607, 311] width 107 height 22
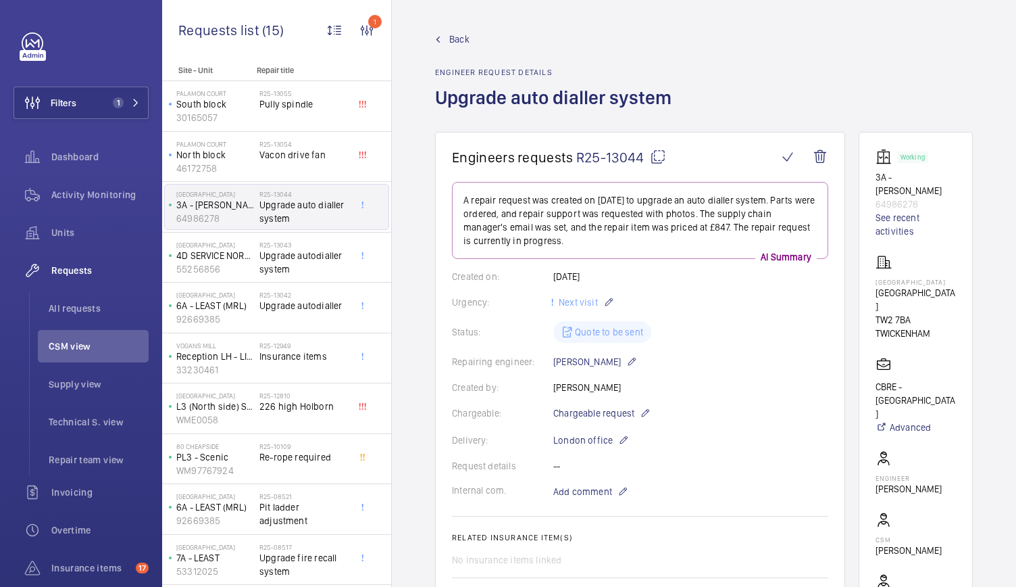
click at [462, 36] on span "Back" at bounding box center [459, 39] width 20 height 14
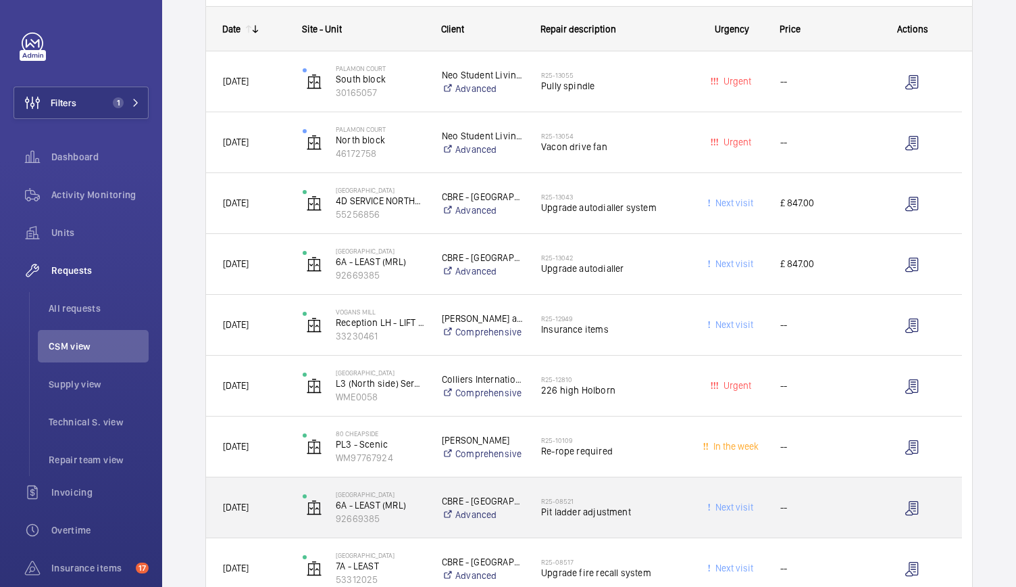
scroll to position [212, 0]
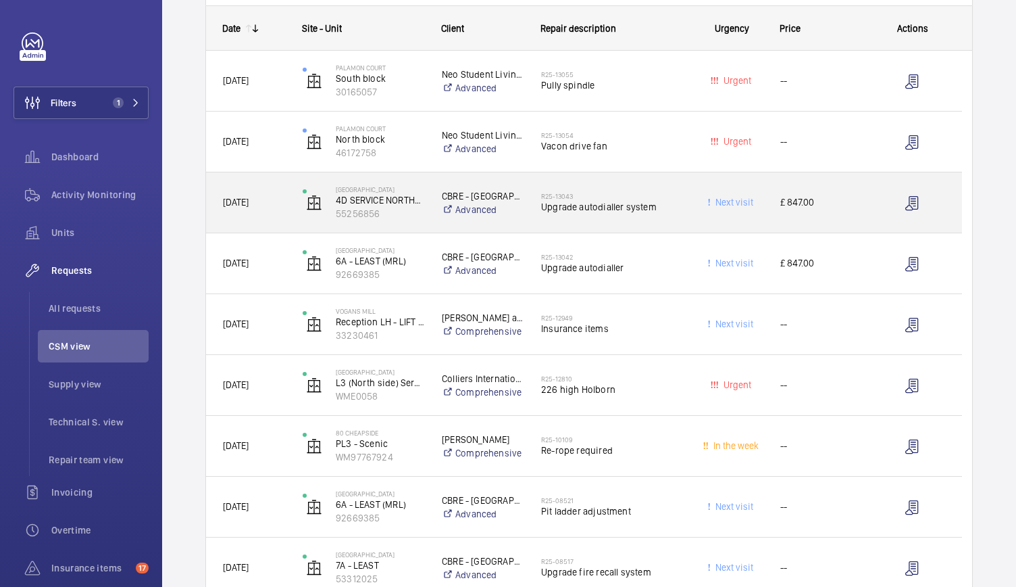
click at [685, 206] on div "Next visit" at bounding box center [724, 202] width 78 height 43
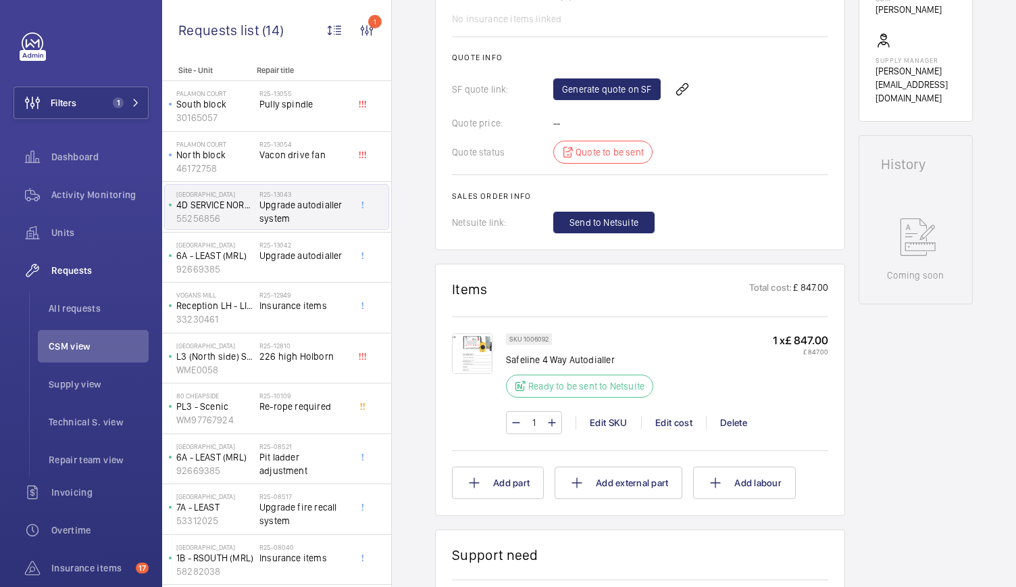
scroll to position [505, 0]
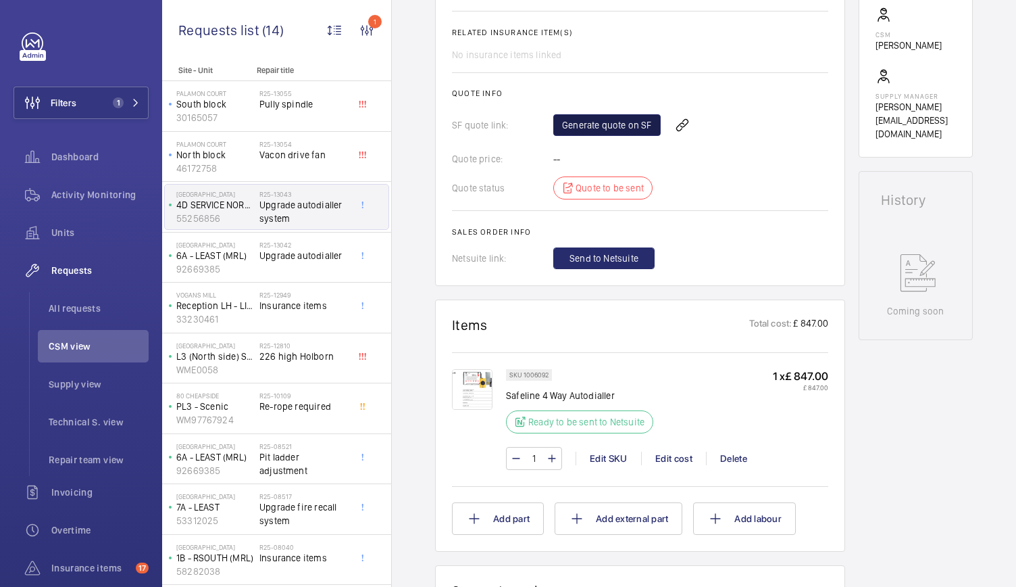
click at [612, 114] on link "Generate quote on SF" at bounding box center [607, 125] width 107 height 22
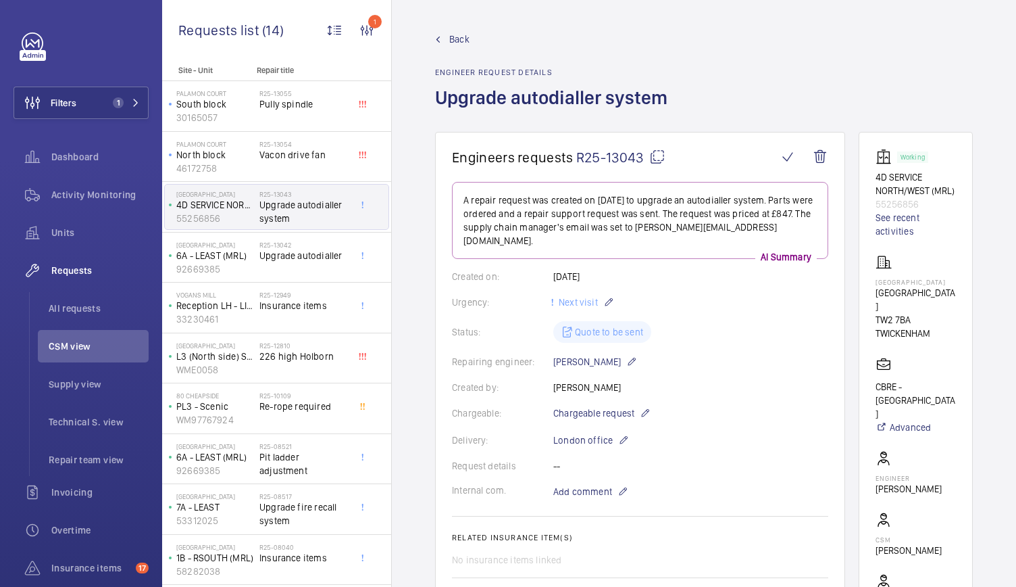
click at [453, 39] on span "Back" at bounding box center [459, 39] width 20 height 14
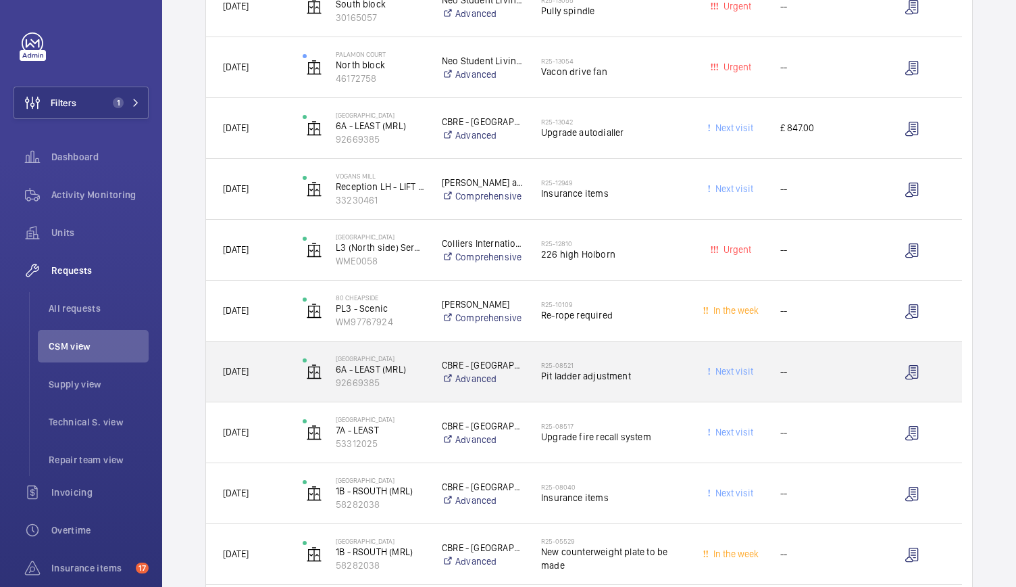
scroll to position [181, 0]
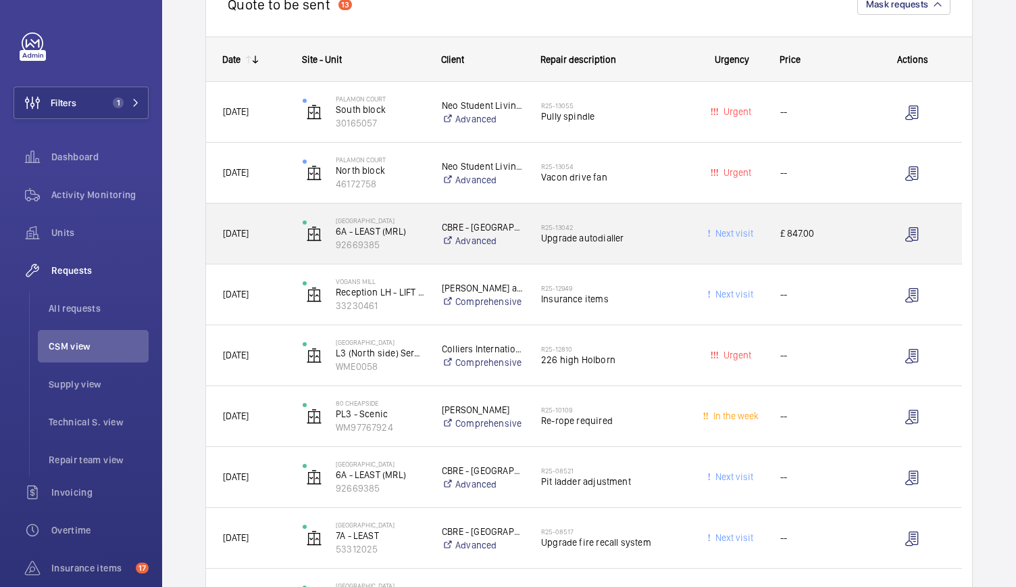
click at [653, 243] on span "Upgrade autodialler" at bounding box center [612, 238] width 142 height 14
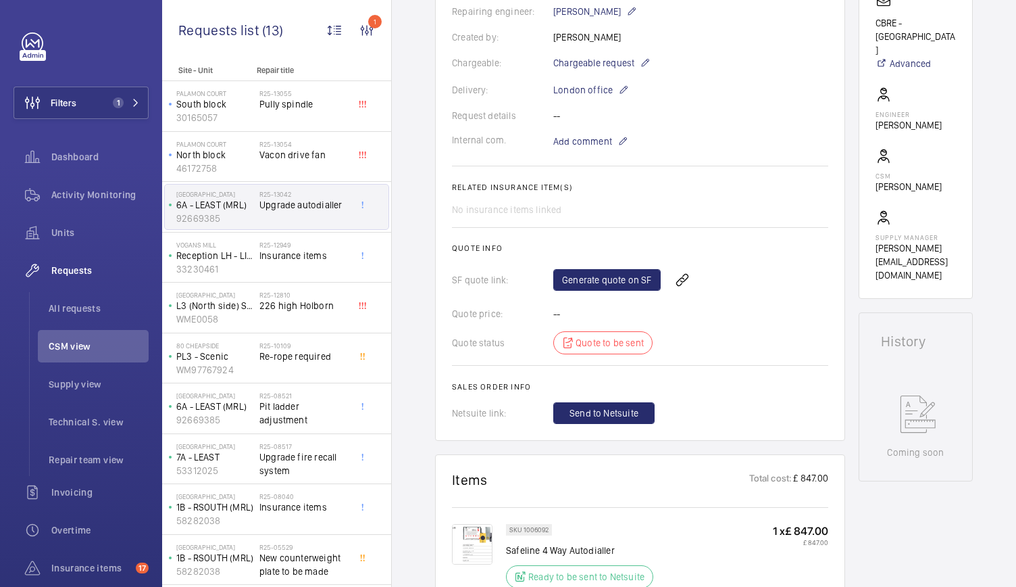
scroll to position [351, 0]
click at [627, 279] on link "Generate quote on SF" at bounding box center [607, 279] width 107 height 22
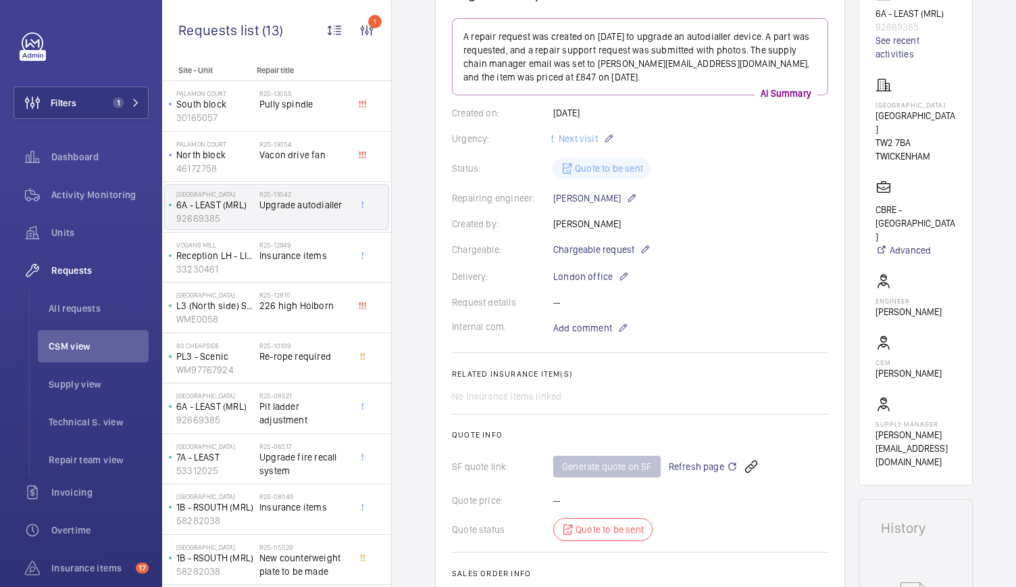
scroll to position [0, 0]
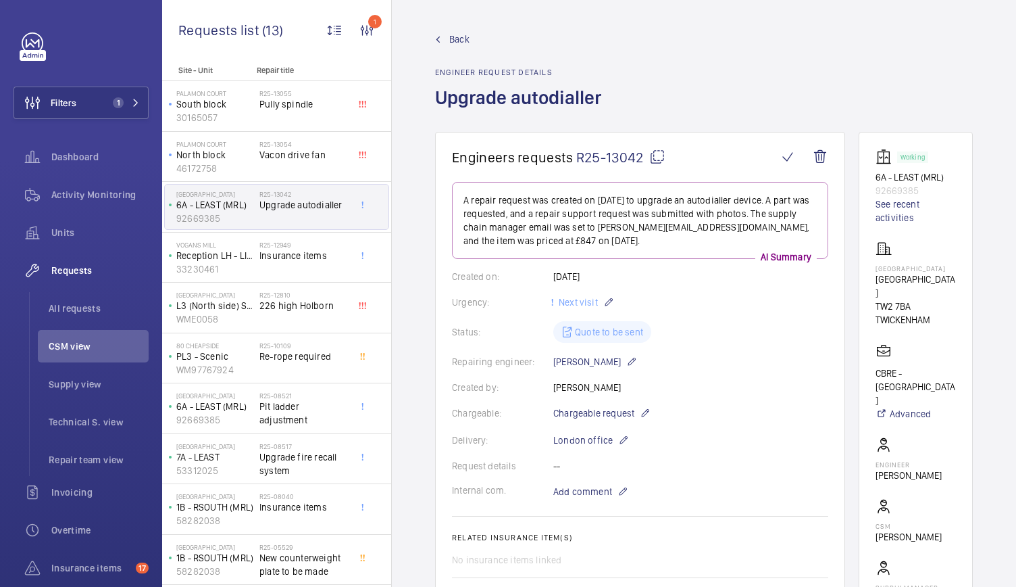
click at [451, 39] on span "Back" at bounding box center [459, 39] width 20 height 14
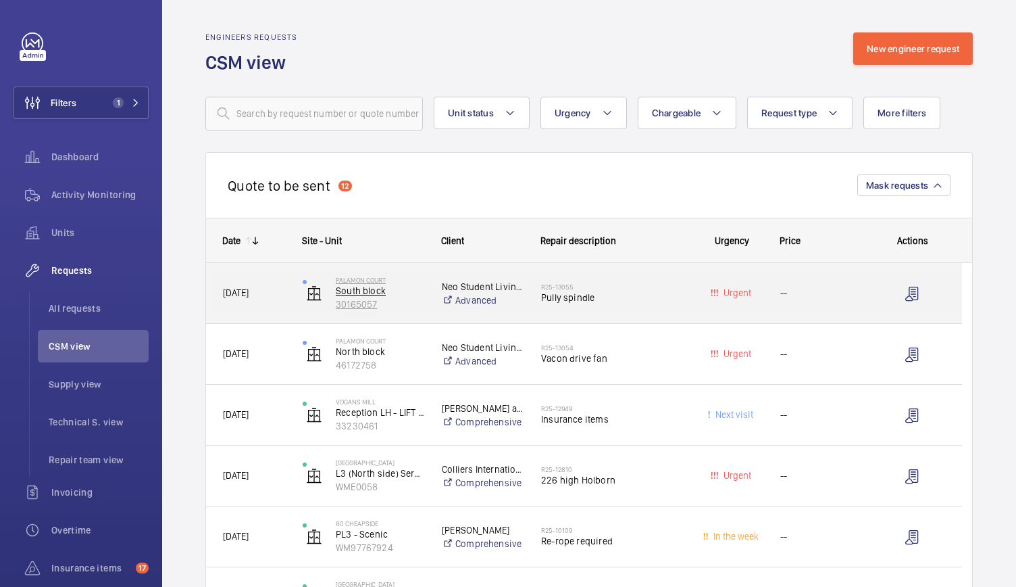
click at [414, 301] on p "30165057" at bounding box center [380, 304] width 89 height 14
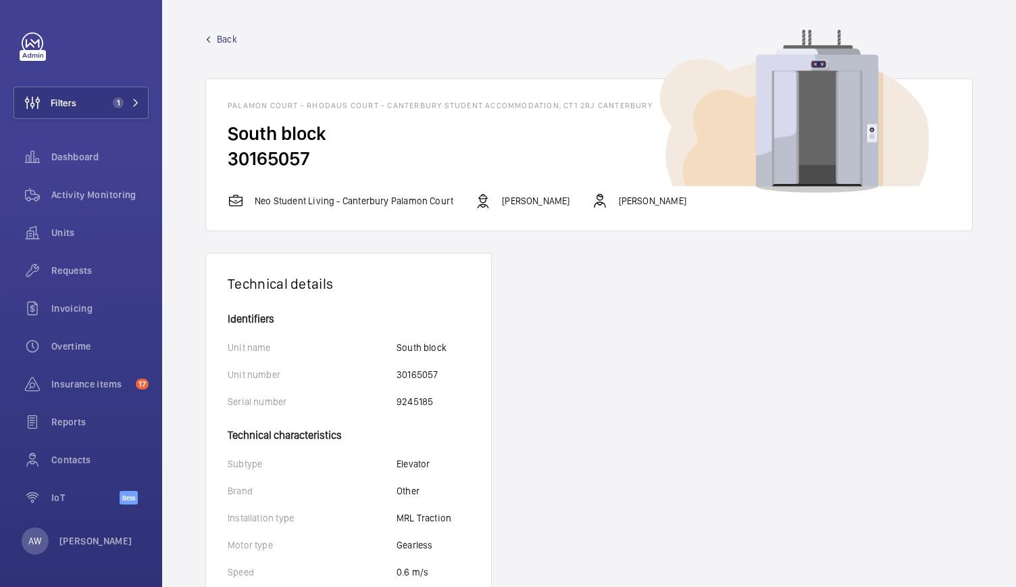
click at [232, 38] on span "Back" at bounding box center [227, 39] width 20 height 14
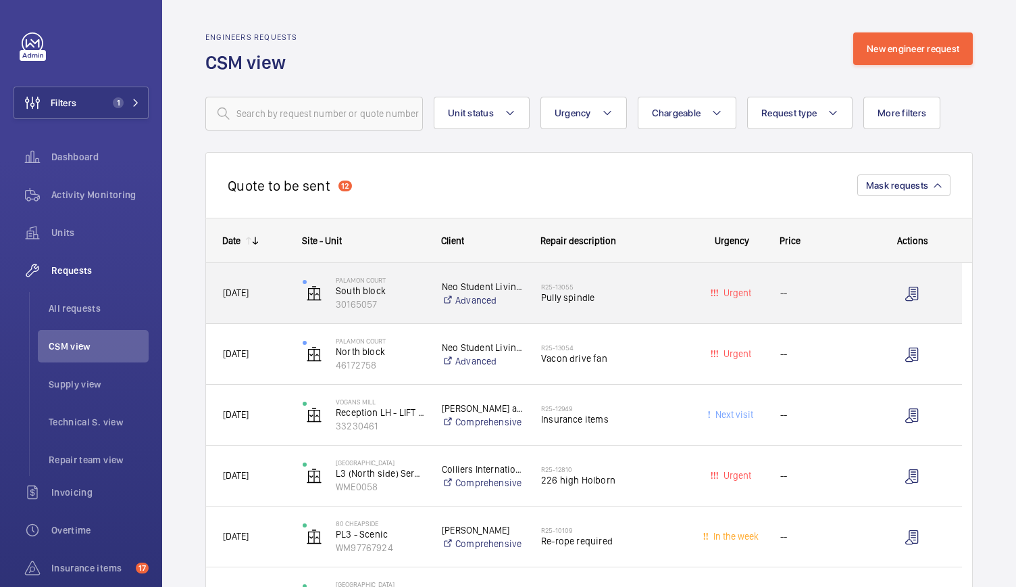
click at [666, 313] on div "R25-13055 Pully spindle" at bounding box center [604, 293] width 158 height 61
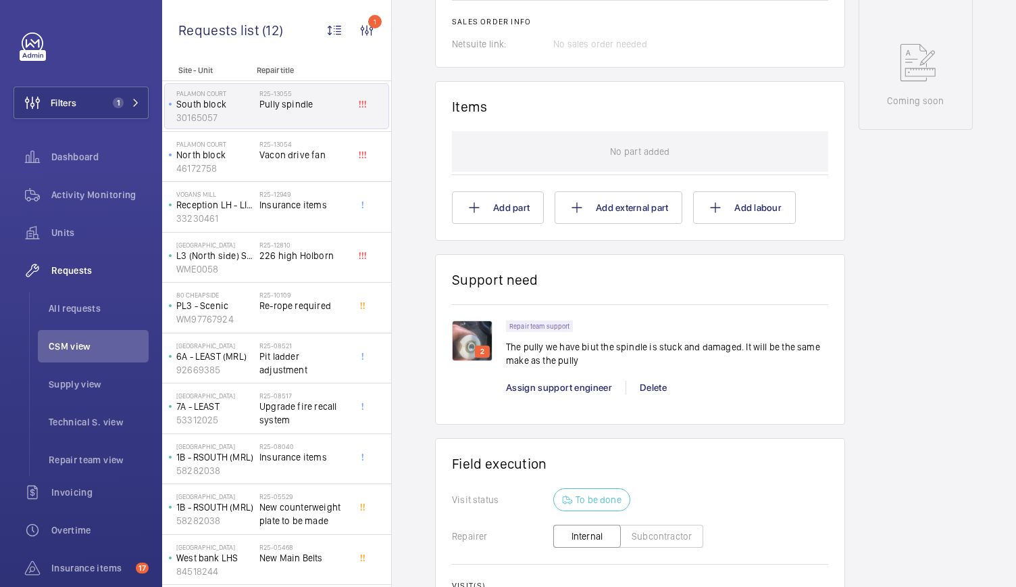
scroll to position [714, 0]
click at [461, 337] on img at bounding box center [472, 341] width 41 height 41
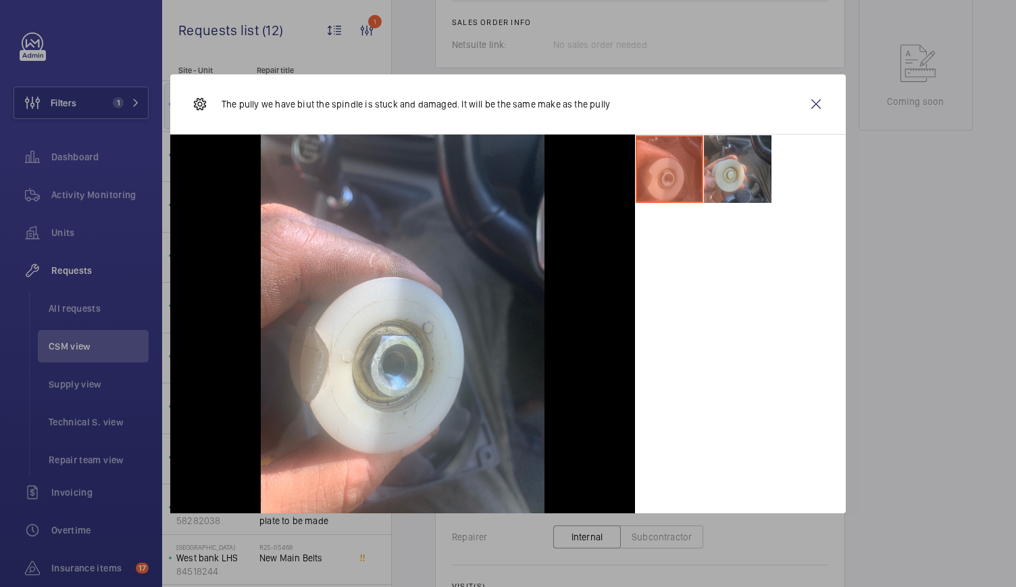
click at [724, 170] on li at bounding box center [738, 169] width 68 height 68
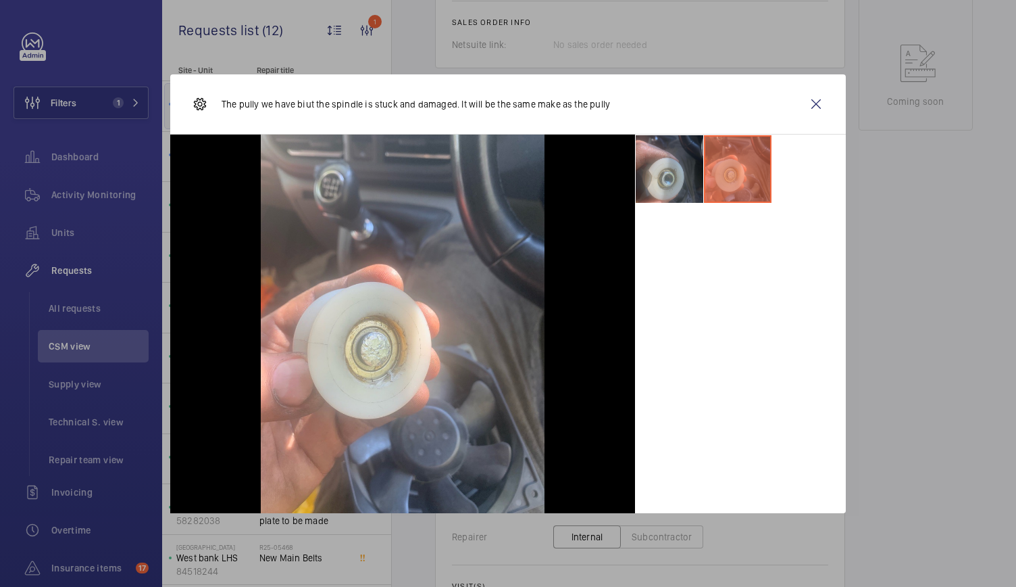
click at [679, 178] on li at bounding box center [670, 169] width 68 height 68
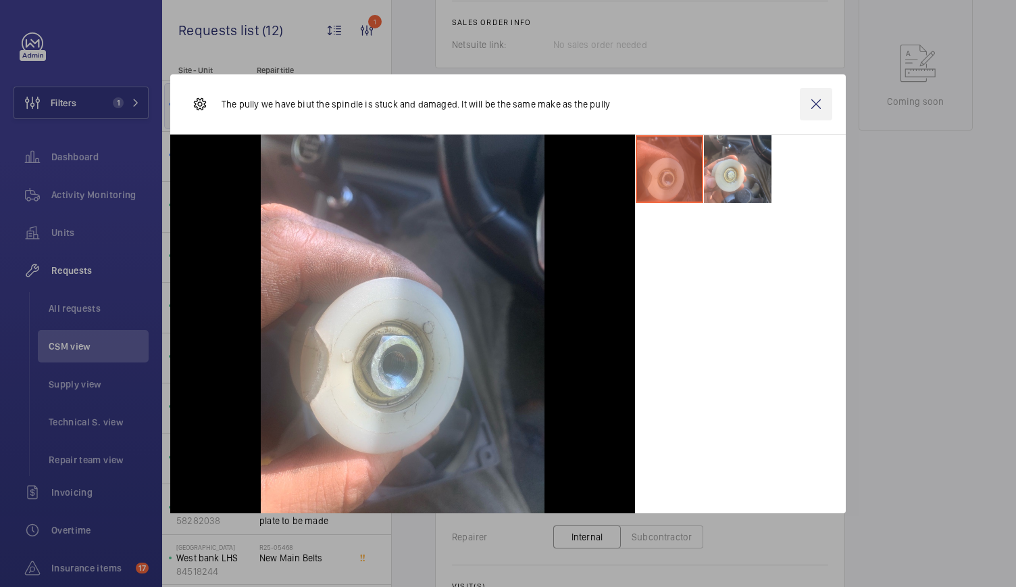
click at [816, 106] on wm-front-icon-button at bounding box center [816, 104] width 32 height 32
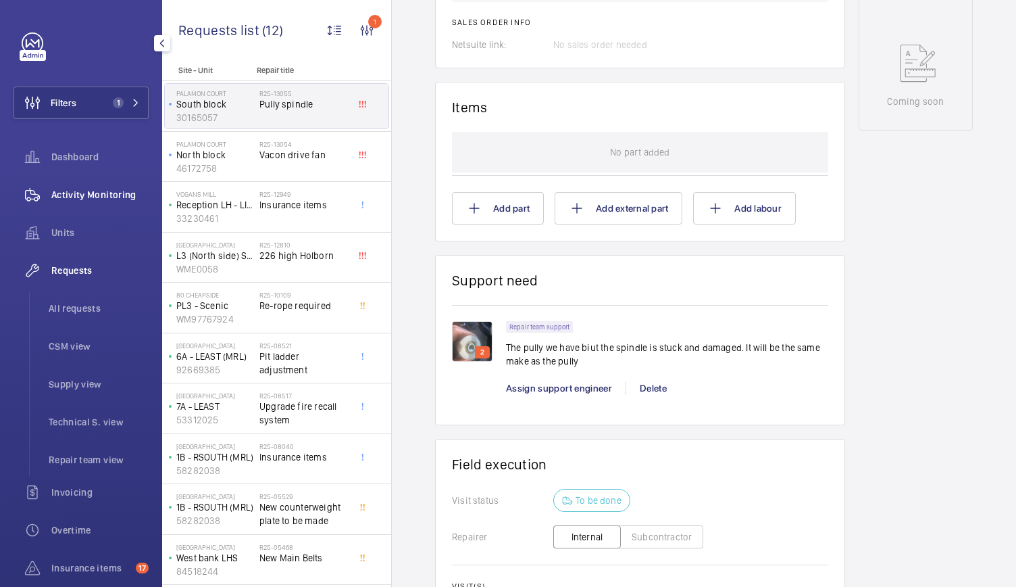
click at [132, 197] on span "Activity Monitoring" at bounding box center [99, 195] width 97 height 14
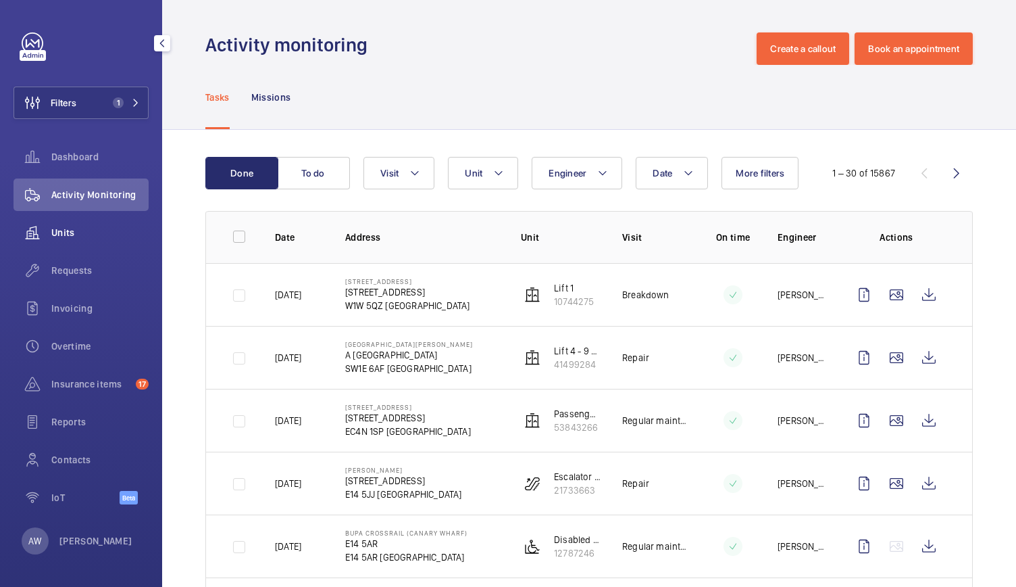
click at [70, 233] on span "Units" at bounding box center [99, 233] width 97 height 14
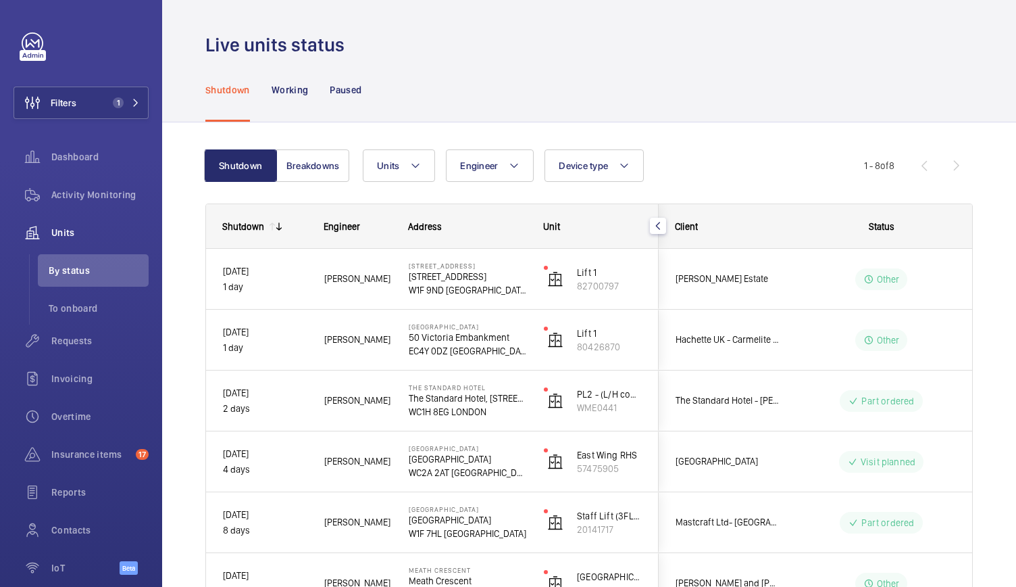
scroll to position [91, 0]
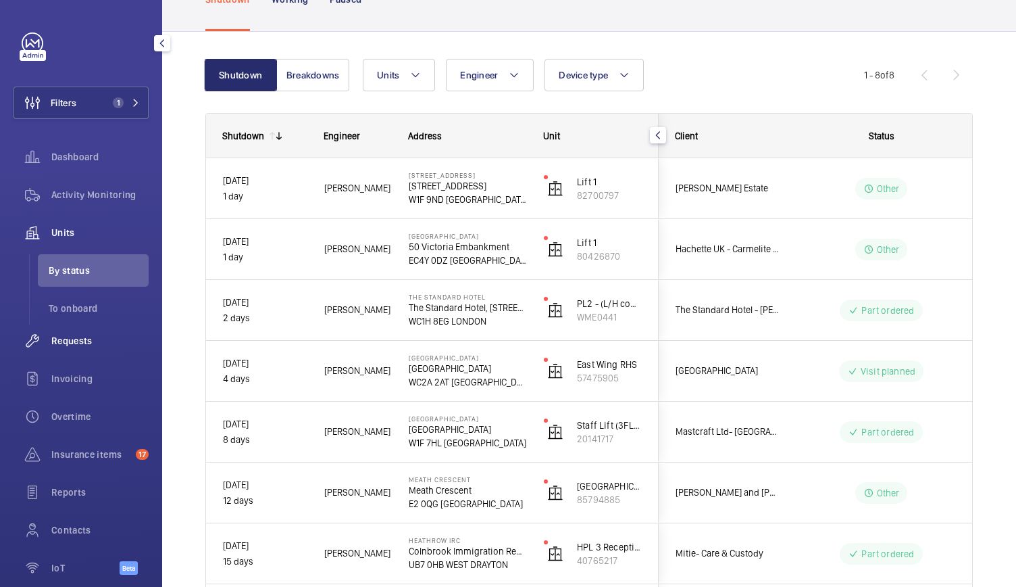
click at [85, 347] on div "Requests" at bounding box center [81, 340] width 135 height 32
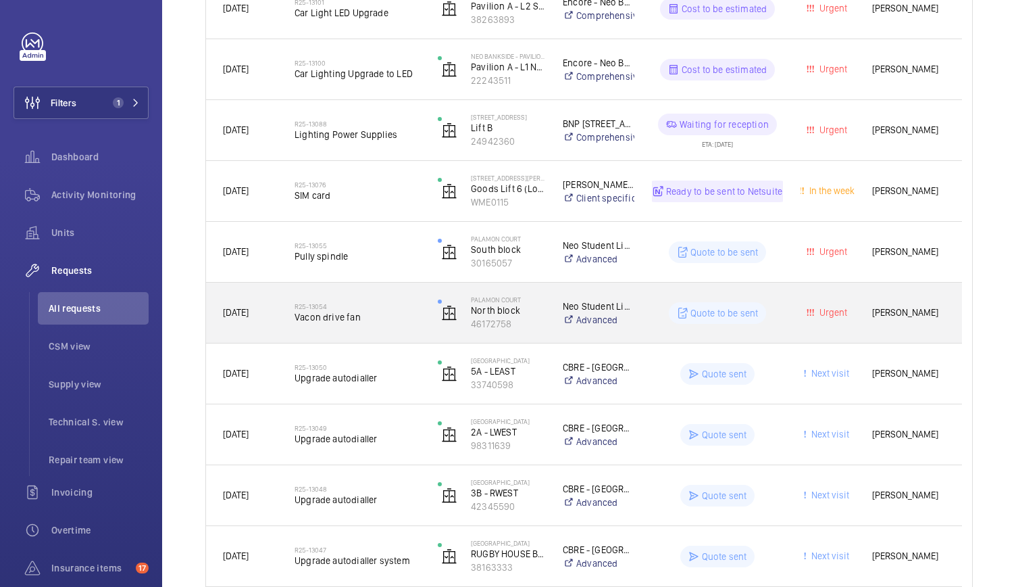
scroll to position [532, 0]
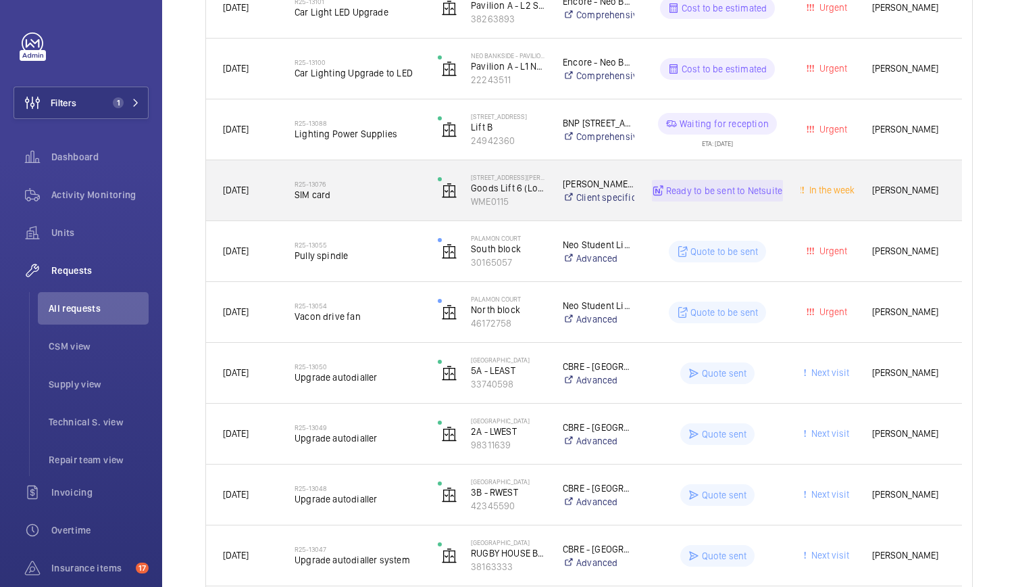
click at [373, 219] on div "R25-13076 SIM card" at bounding box center [349, 190] width 142 height 61
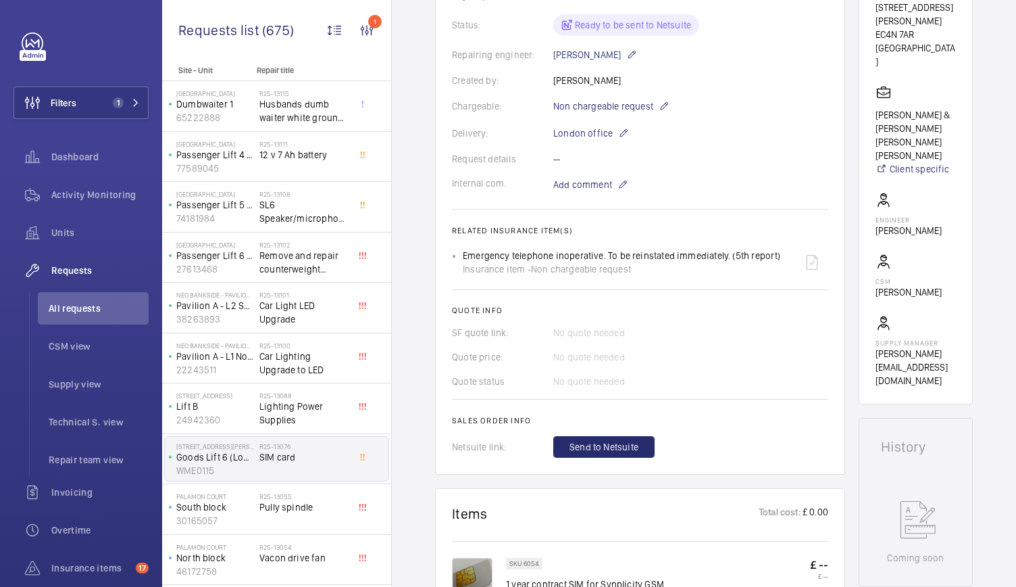
scroll to position [289, 0]
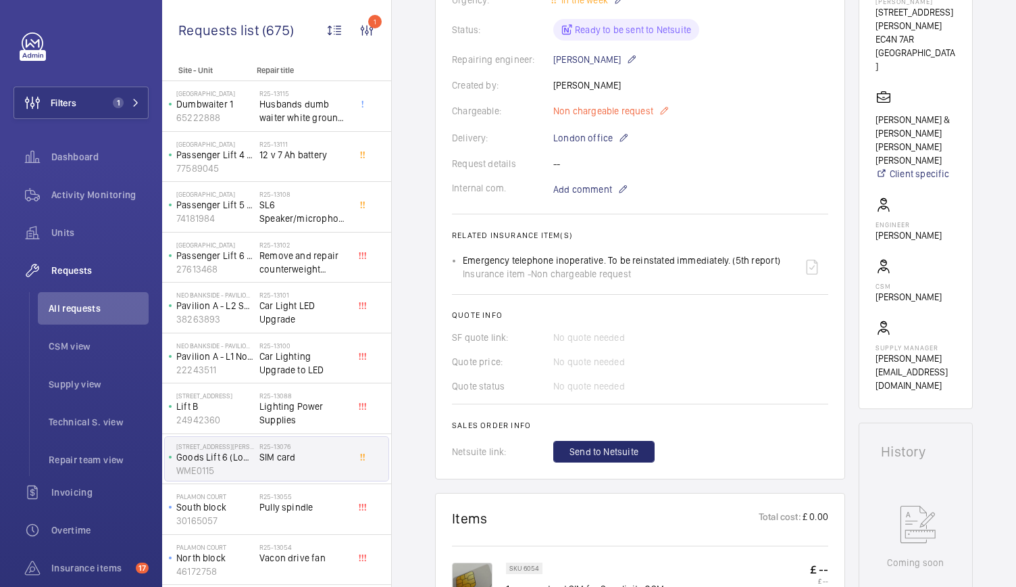
click at [660, 112] on mat-icon at bounding box center [664, 111] width 11 height 16
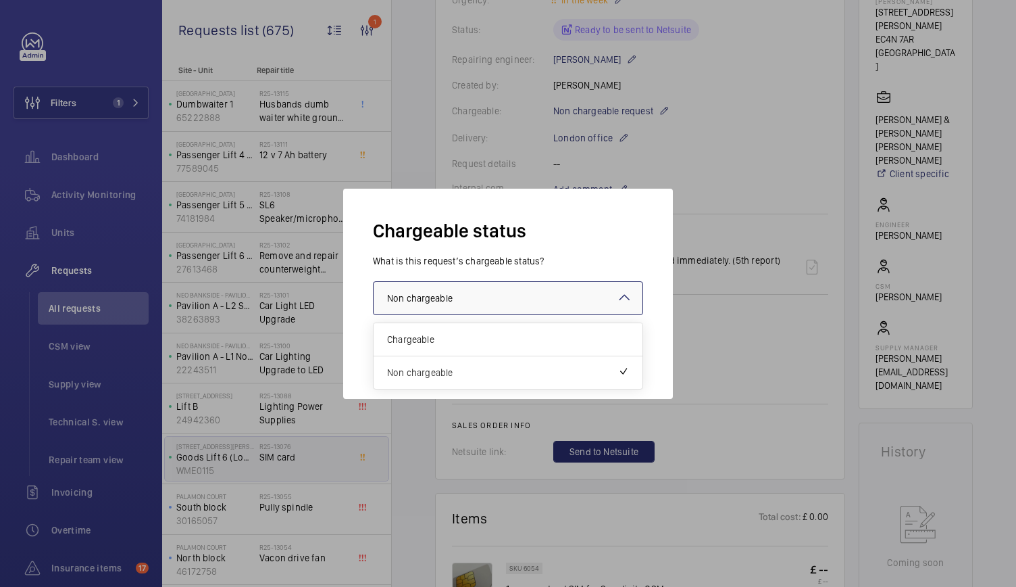
click at [543, 303] on div at bounding box center [508, 298] width 269 height 32
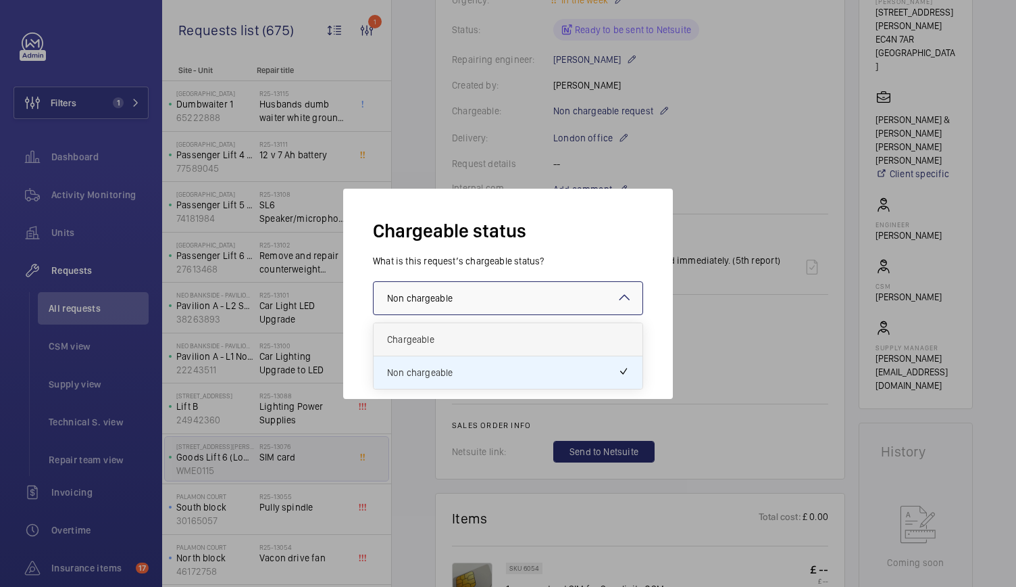
click at [490, 336] on span "Chargeable" at bounding box center [508, 340] width 242 height 14
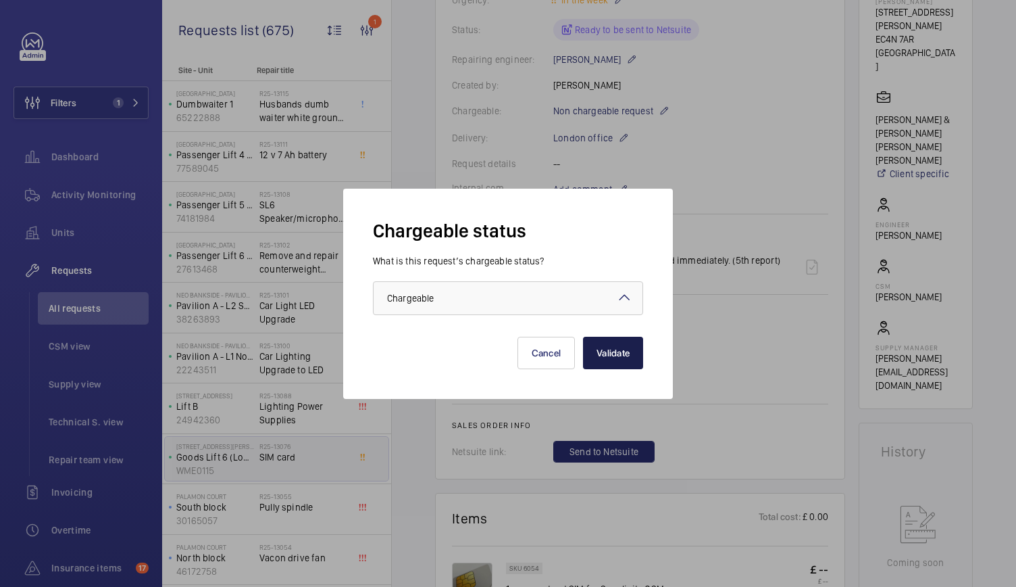
click at [608, 355] on button "Validate" at bounding box center [613, 353] width 60 height 32
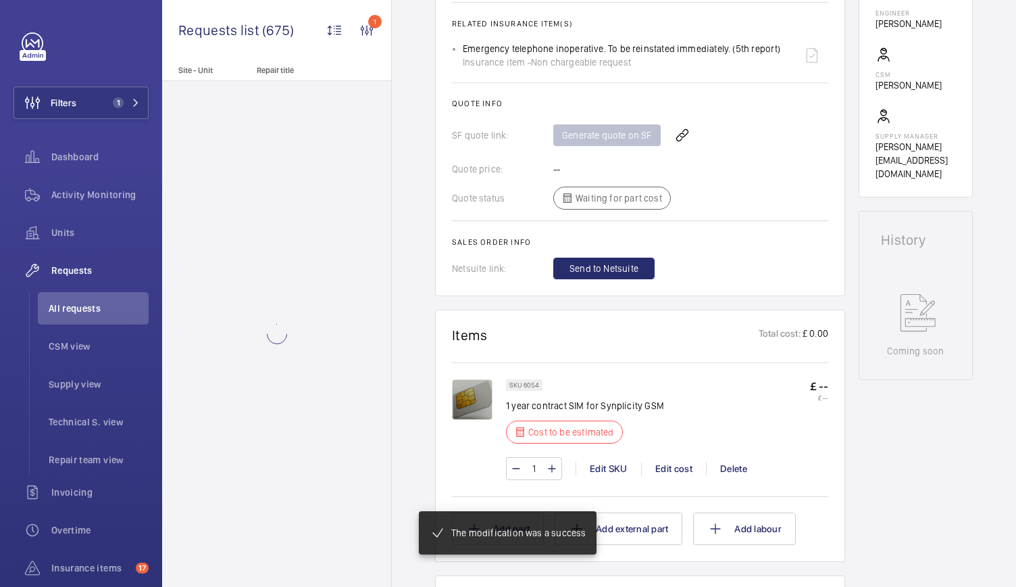
scroll to position [522, 0]
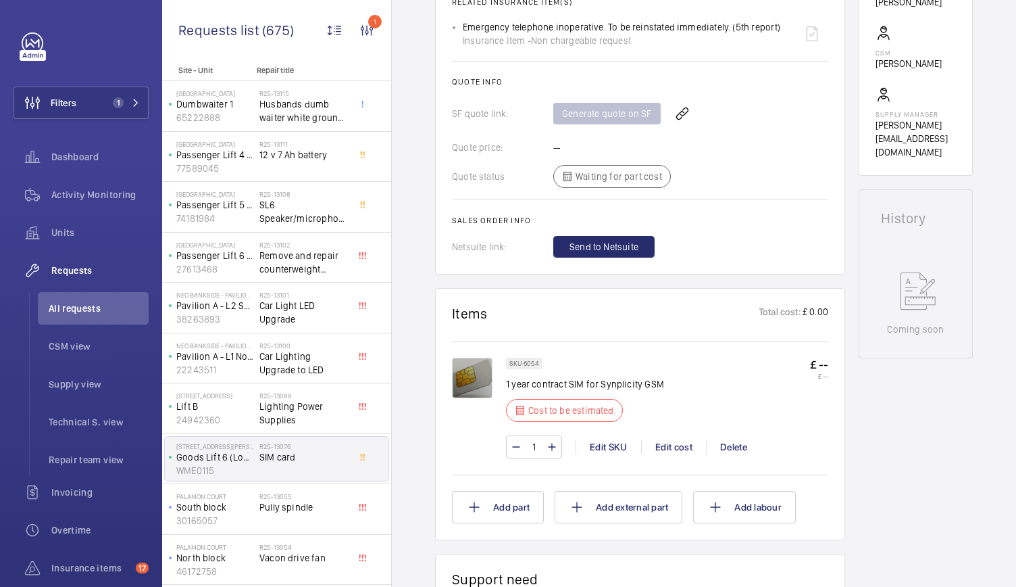
click at [703, 169] on div "Quote status Waiting for part cost" at bounding box center [640, 176] width 376 height 23
